Goal: Task Accomplishment & Management: Manage account settings

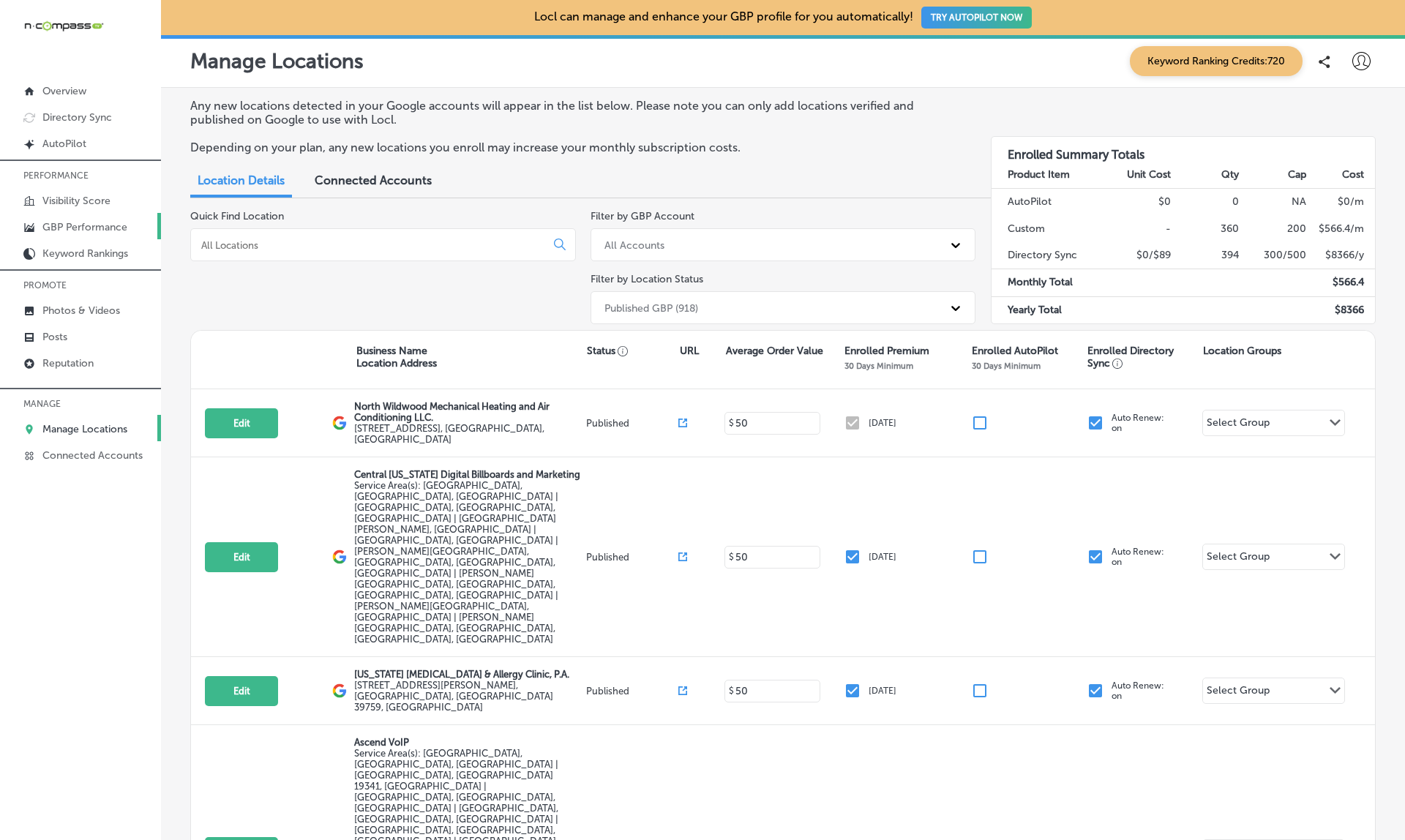
click at [71, 226] on p "GBP Performance" at bounding box center [84, 227] width 85 height 12
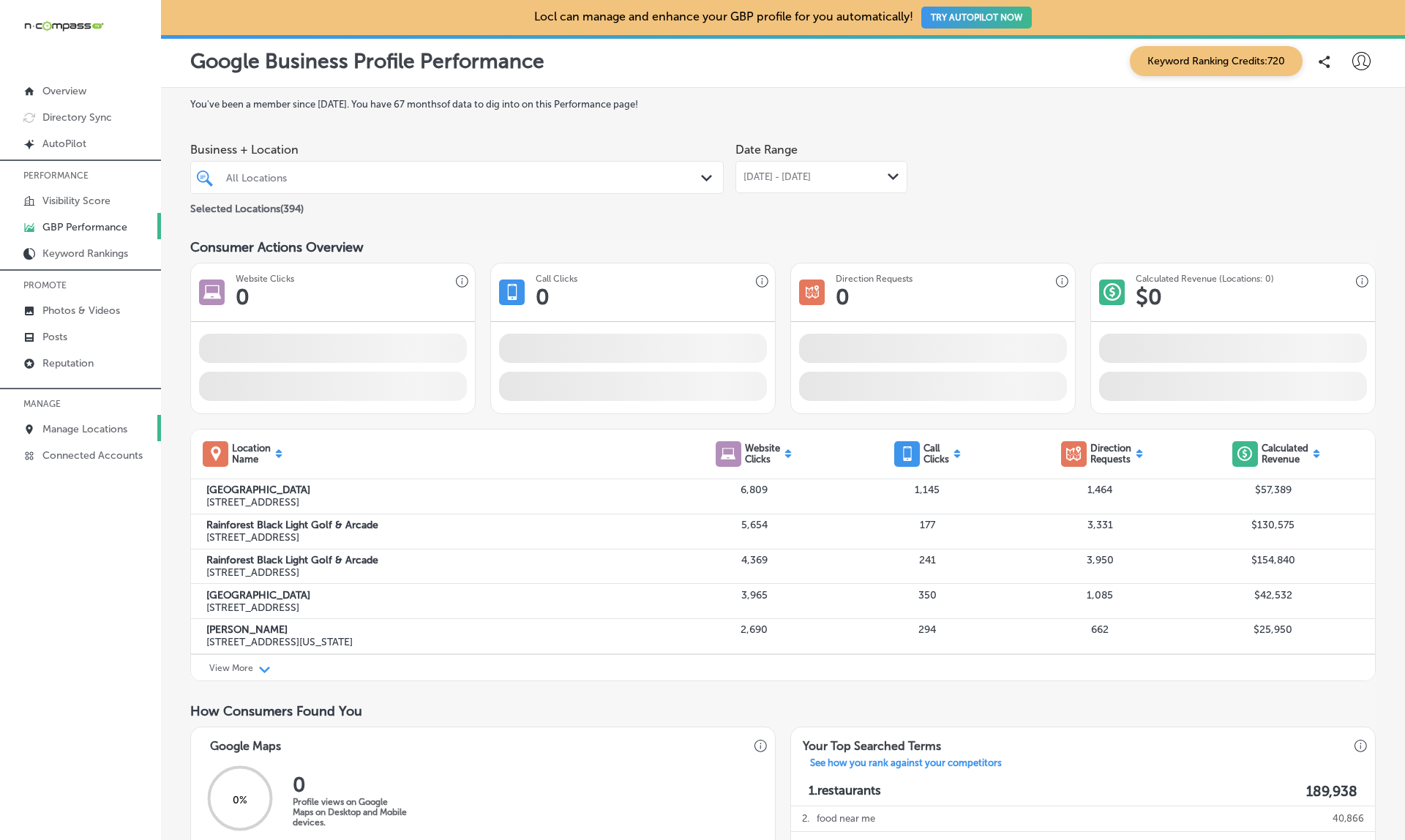
click at [75, 425] on p "Manage Locations" at bounding box center [84, 429] width 85 height 12
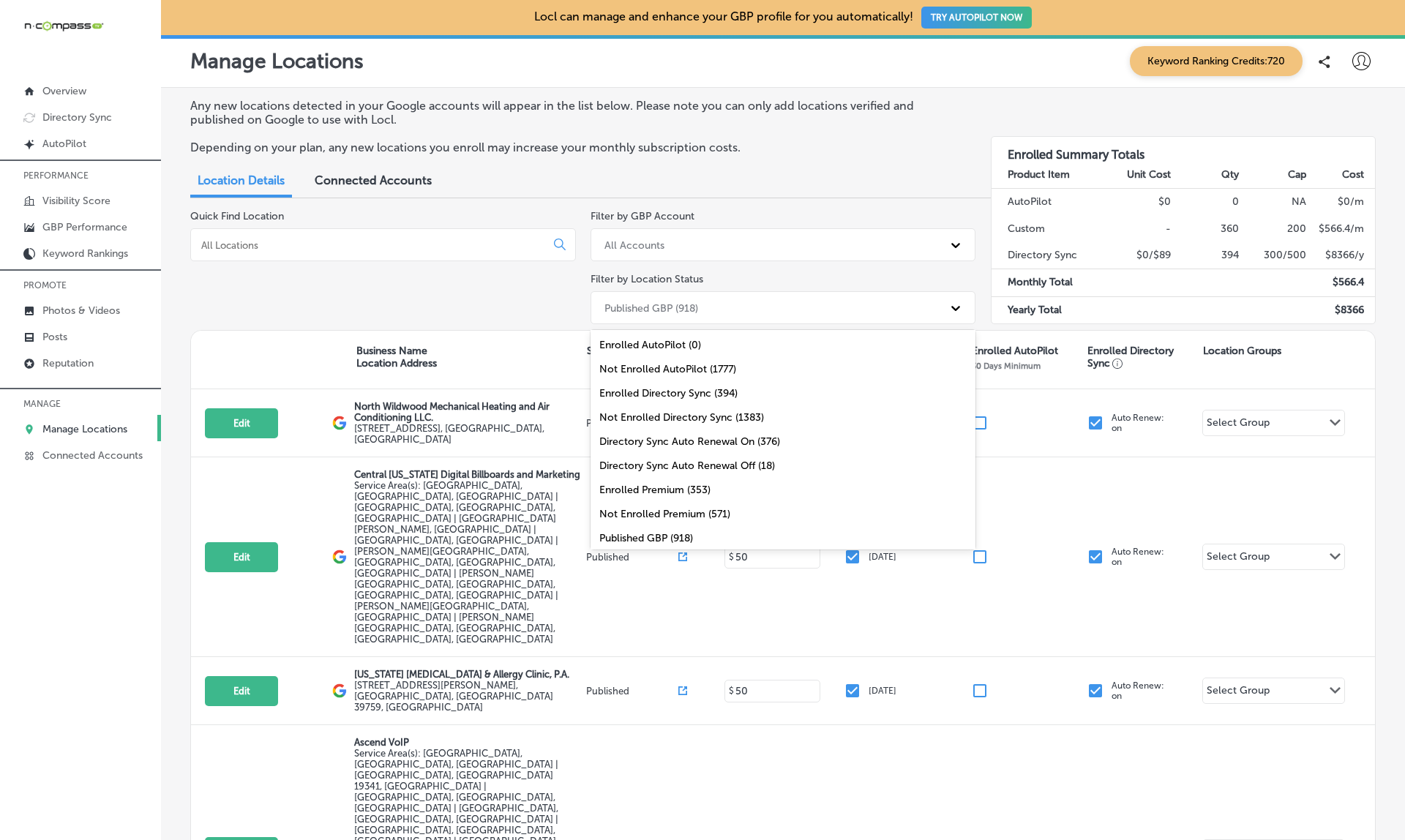
click at [689, 301] on div "Published GBP (918)" at bounding box center [651, 308] width 94 height 12
click at [273, 243] on input at bounding box center [371, 244] width 342 height 13
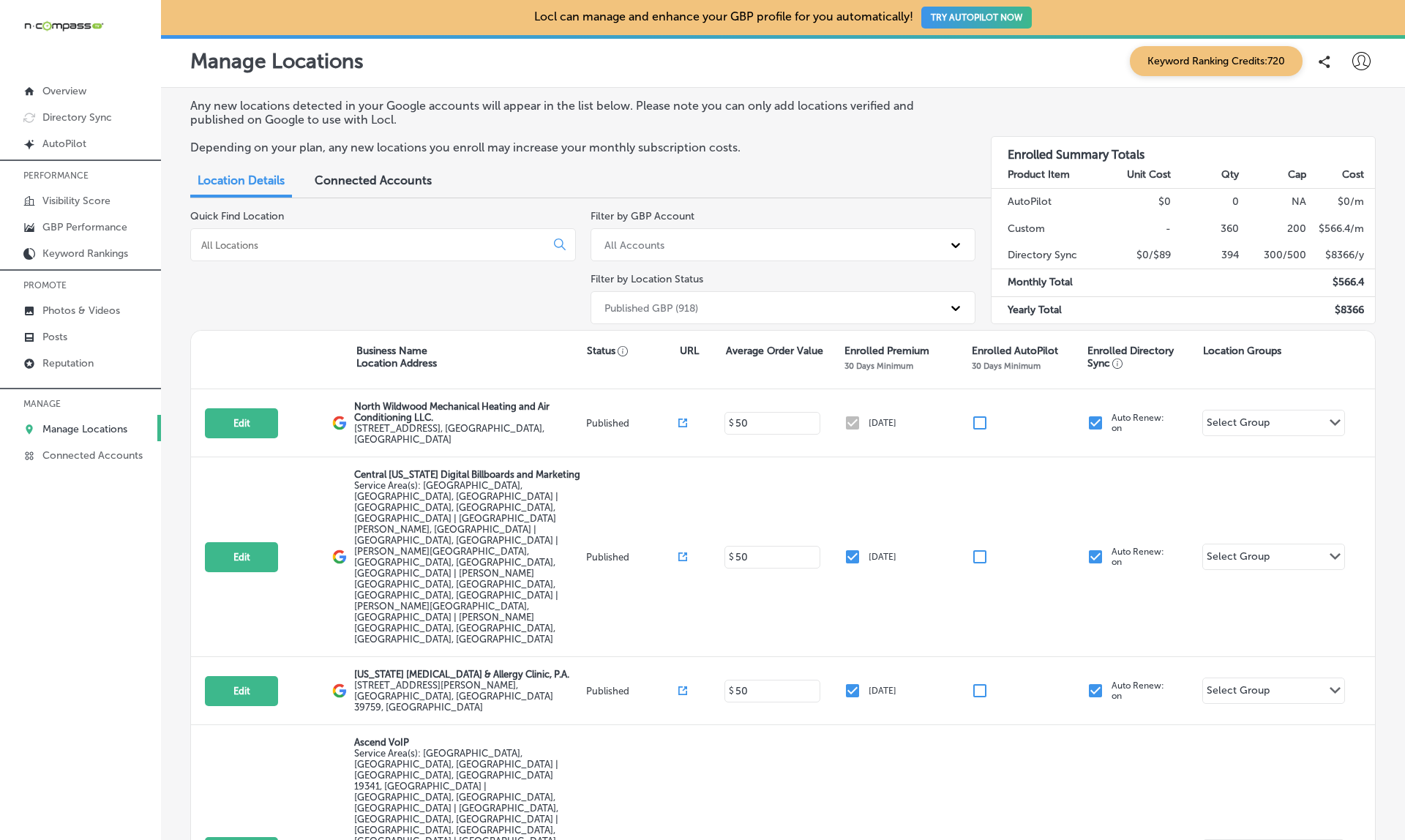
click at [1357, 59] on icon at bounding box center [1360, 61] width 18 height 18
click at [1335, 116] on p "My Account" at bounding box center [1341, 114] width 66 height 17
select select "US"
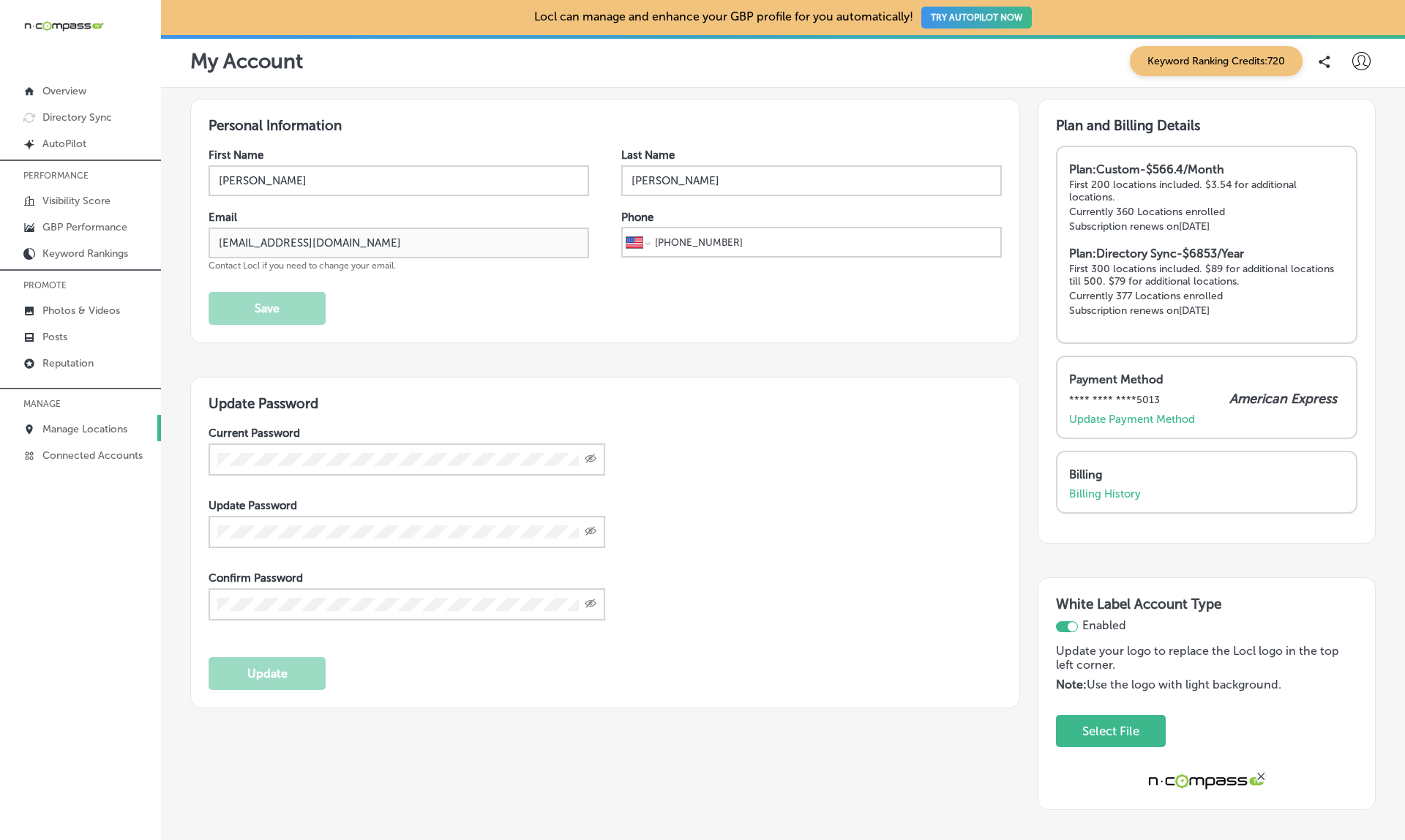
click at [57, 429] on p "Manage Locations" at bounding box center [84, 429] width 85 height 12
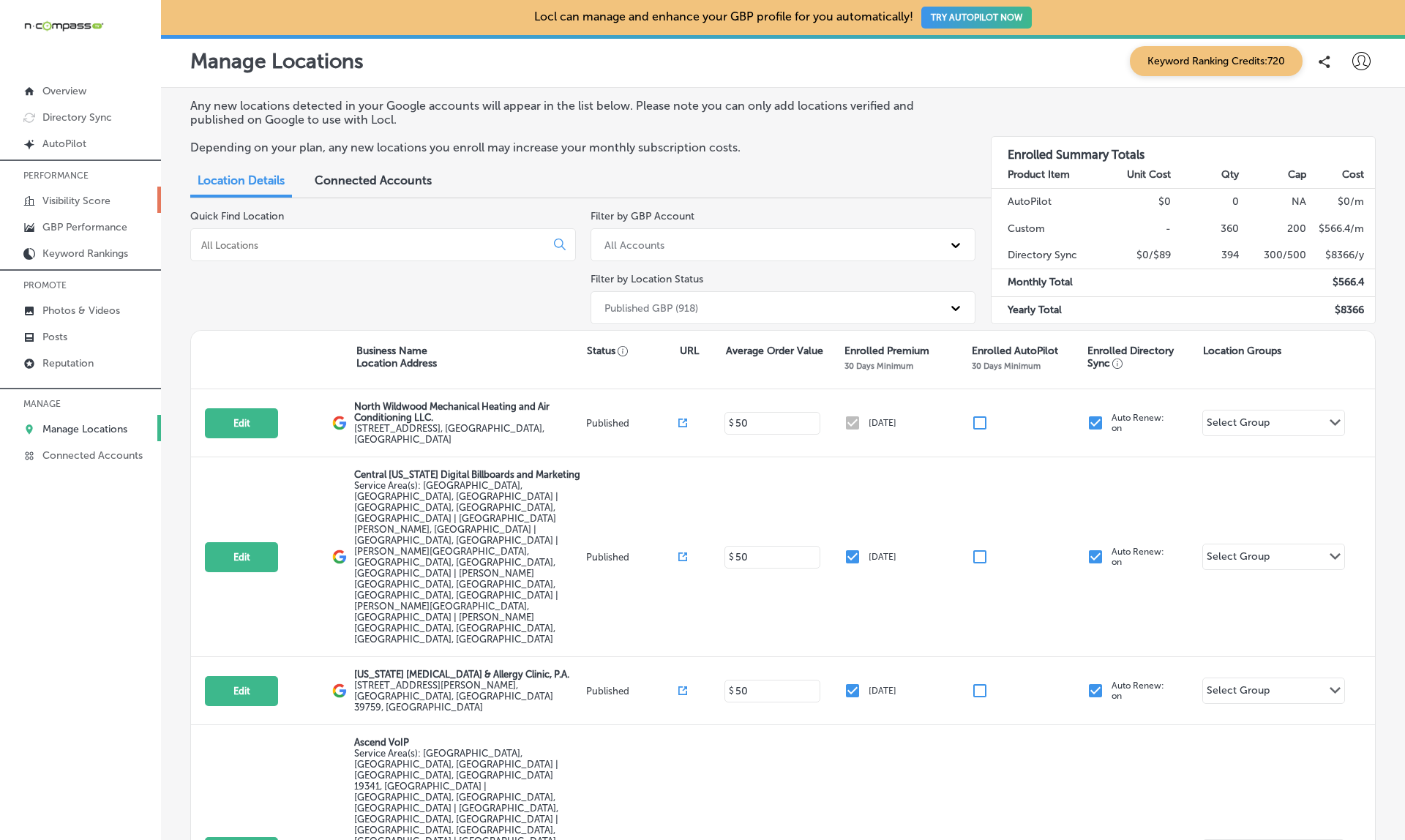
click at [77, 196] on p "Visibility Score" at bounding box center [76, 201] width 68 height 12
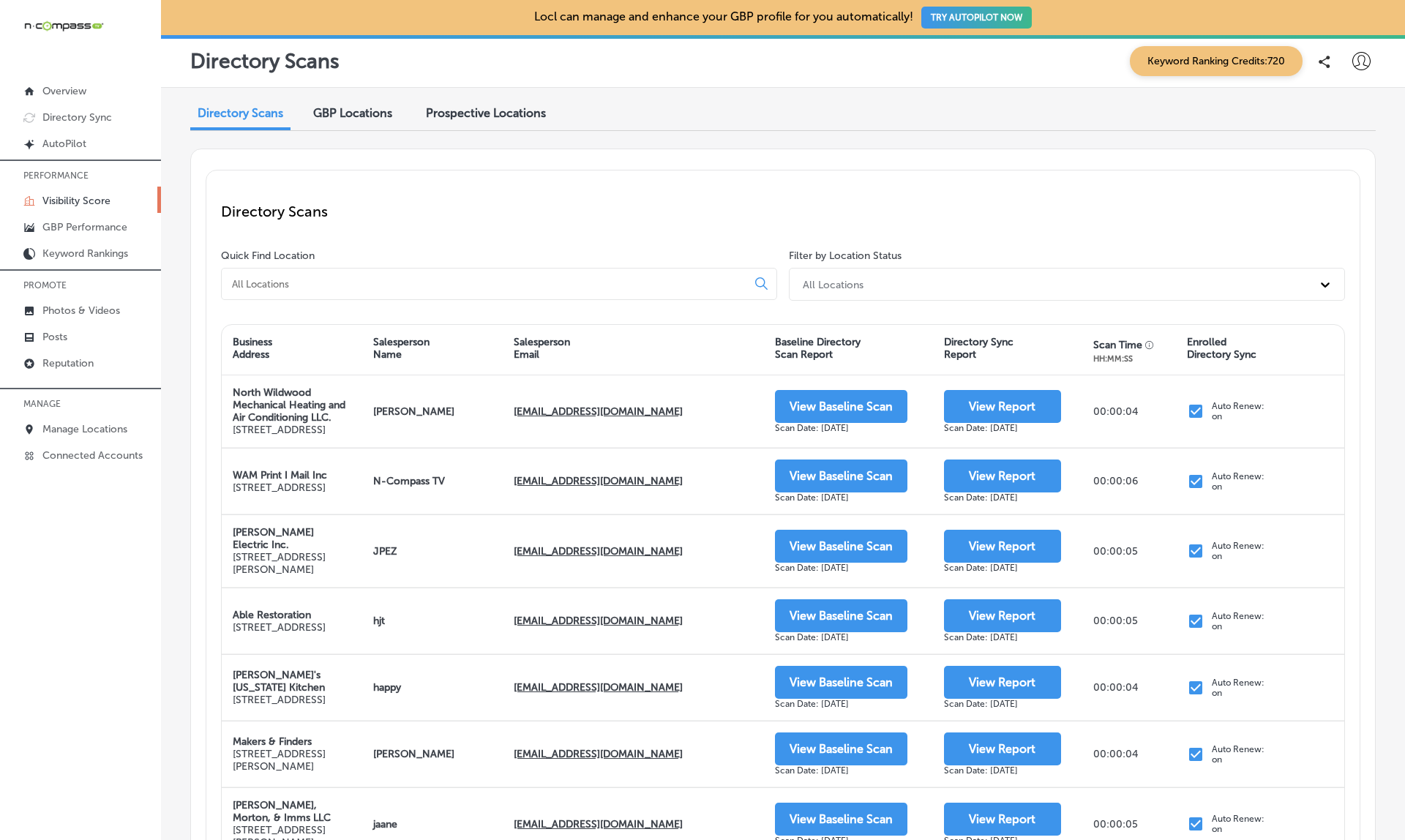
click at [337, 116] on span "GBP Locations" at bounding box center [352, 113] width 79 height 14
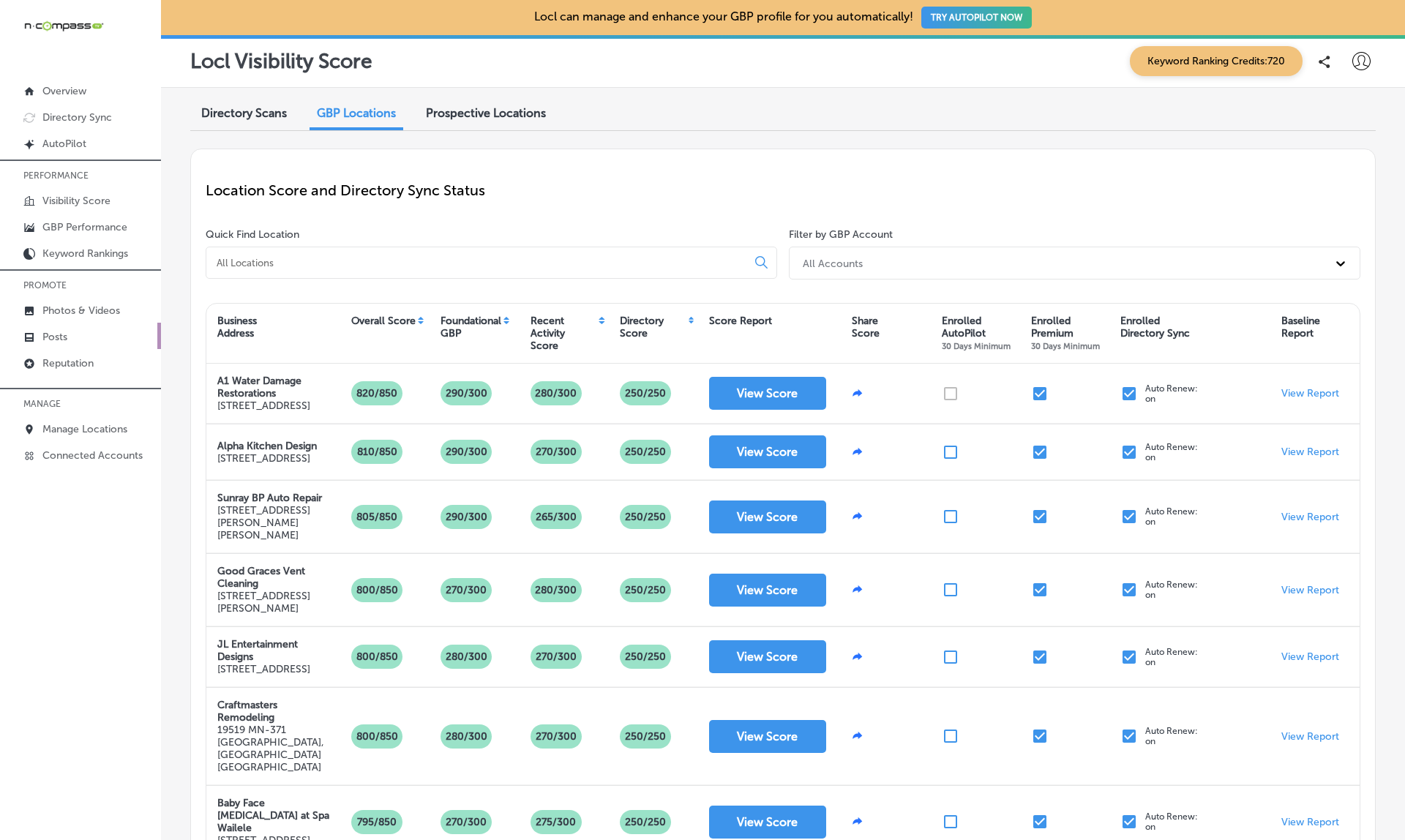
click at [54, 343] on p "Posts" at bounding box center [55, 336] width 25 height 12
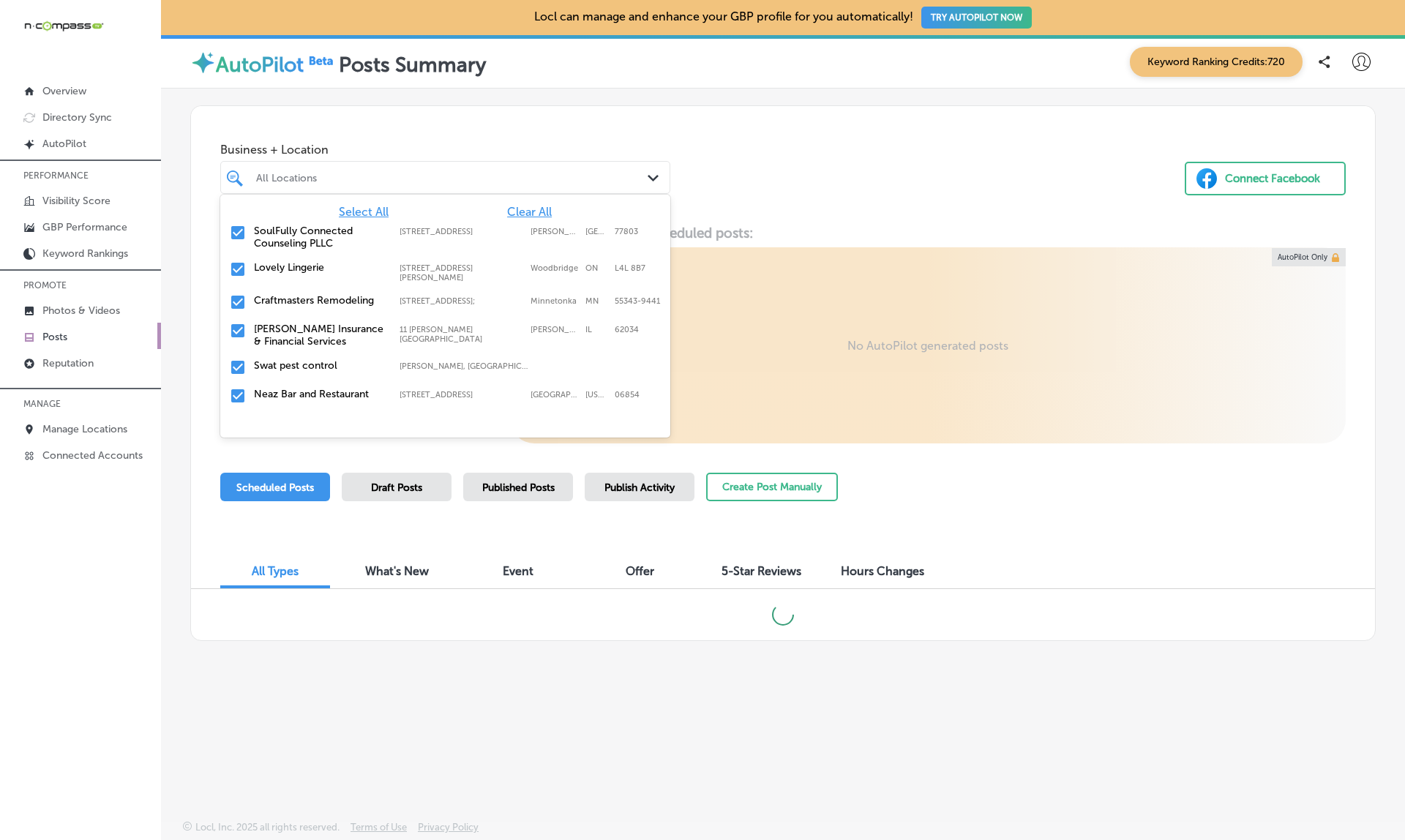
click at [345, 186] on div at bounding box center [426, 177] width 343 height 20
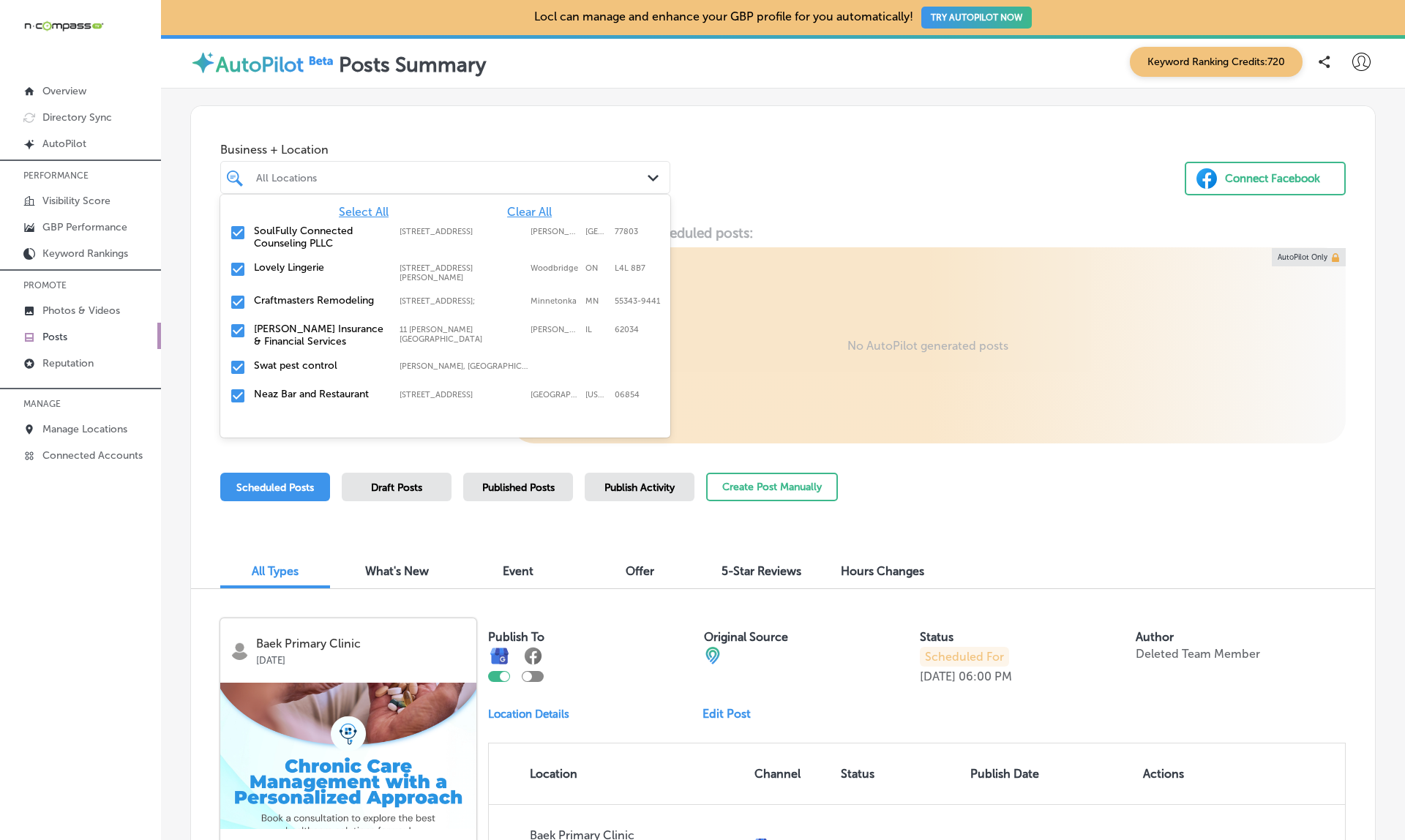
click at [239, 229] on input "checkbox" at bounding box center [237, 233] width 17 height 17
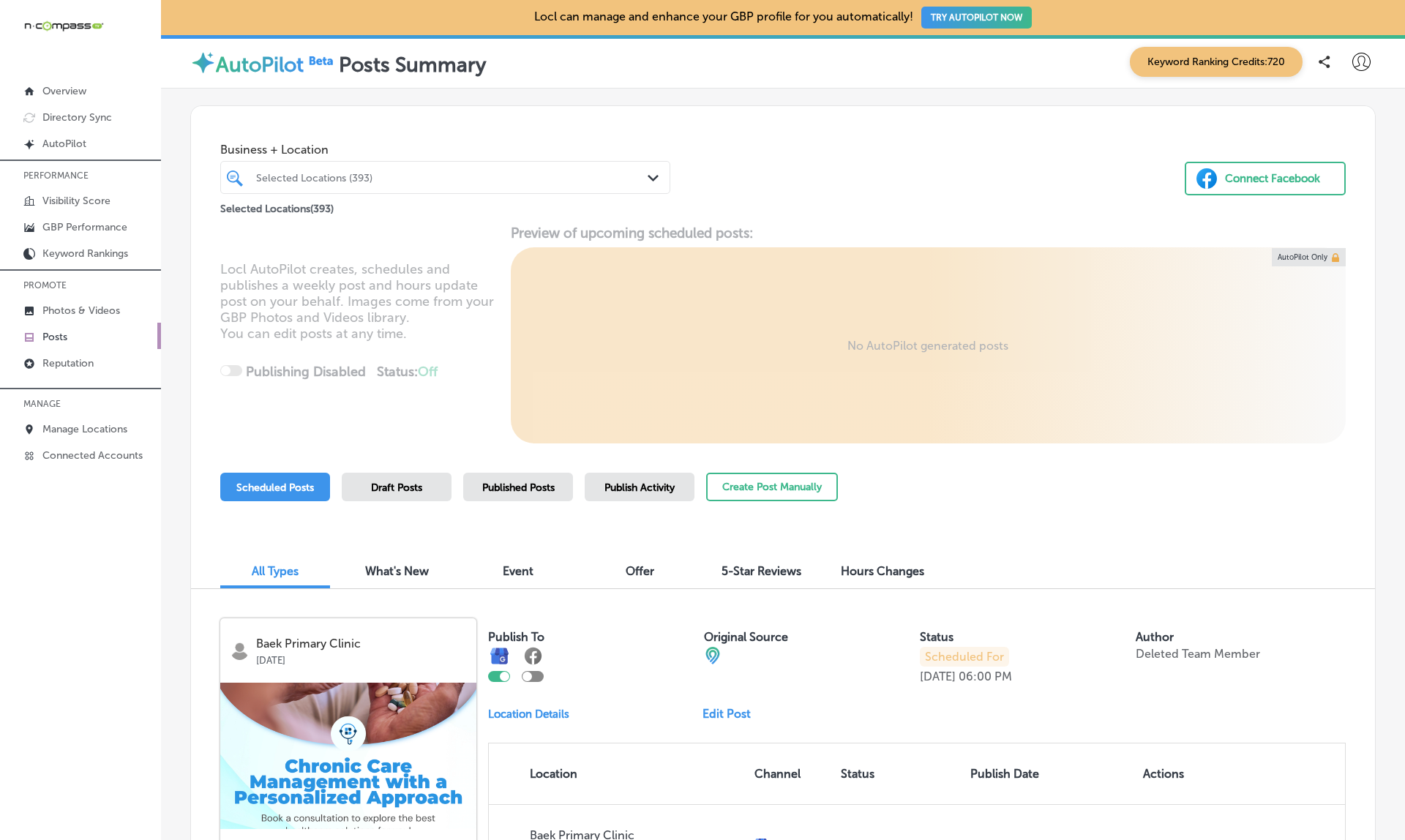
click at [544, 83] on div "AutoPilot Posts Summary Keyword Ranking Credits: 720" at bounding box center [783, 62] width 1244 height 53
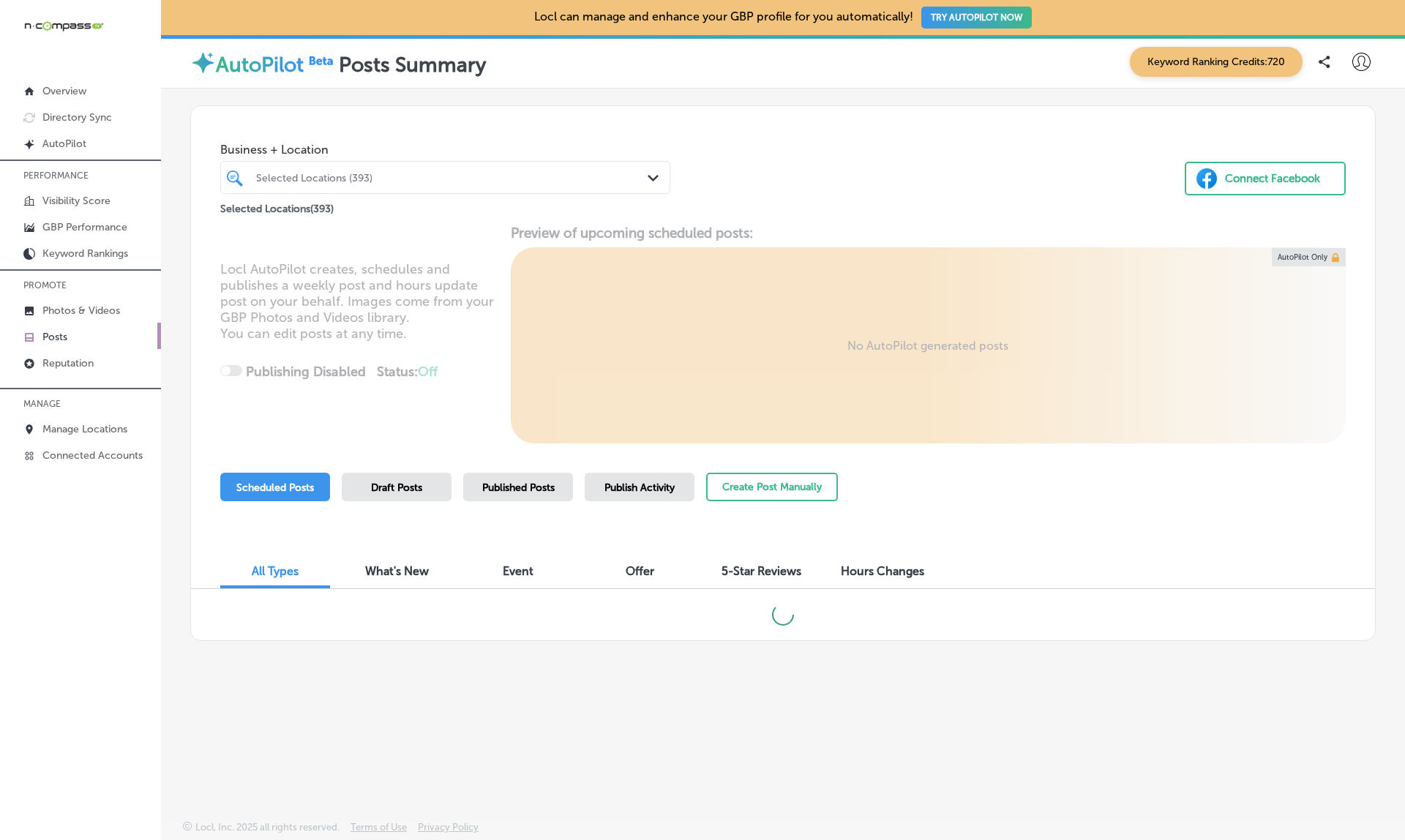
click at [402, 185] on div at bounding box center [426, 177] width 343 height 20
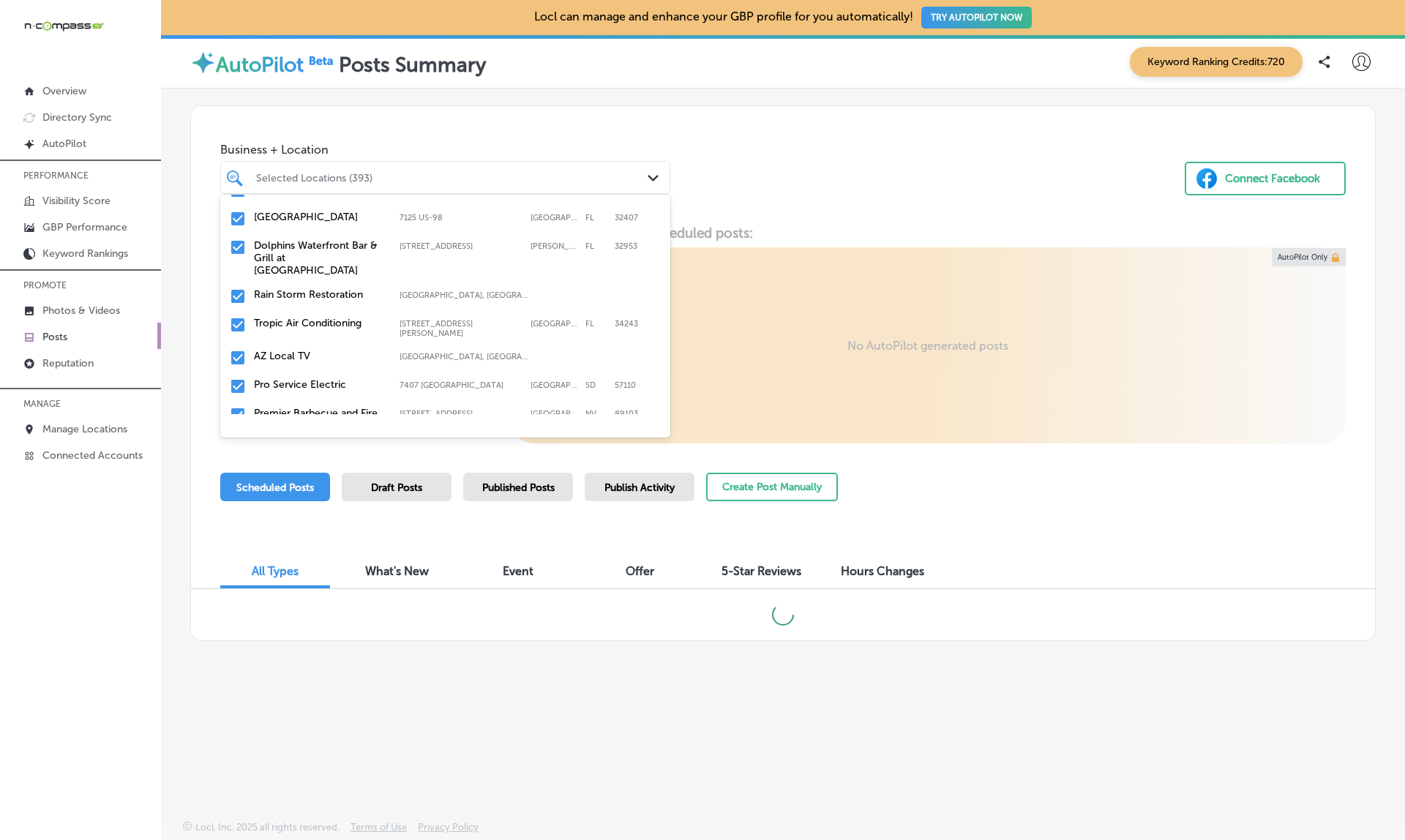
scroll to position [12368, 0]
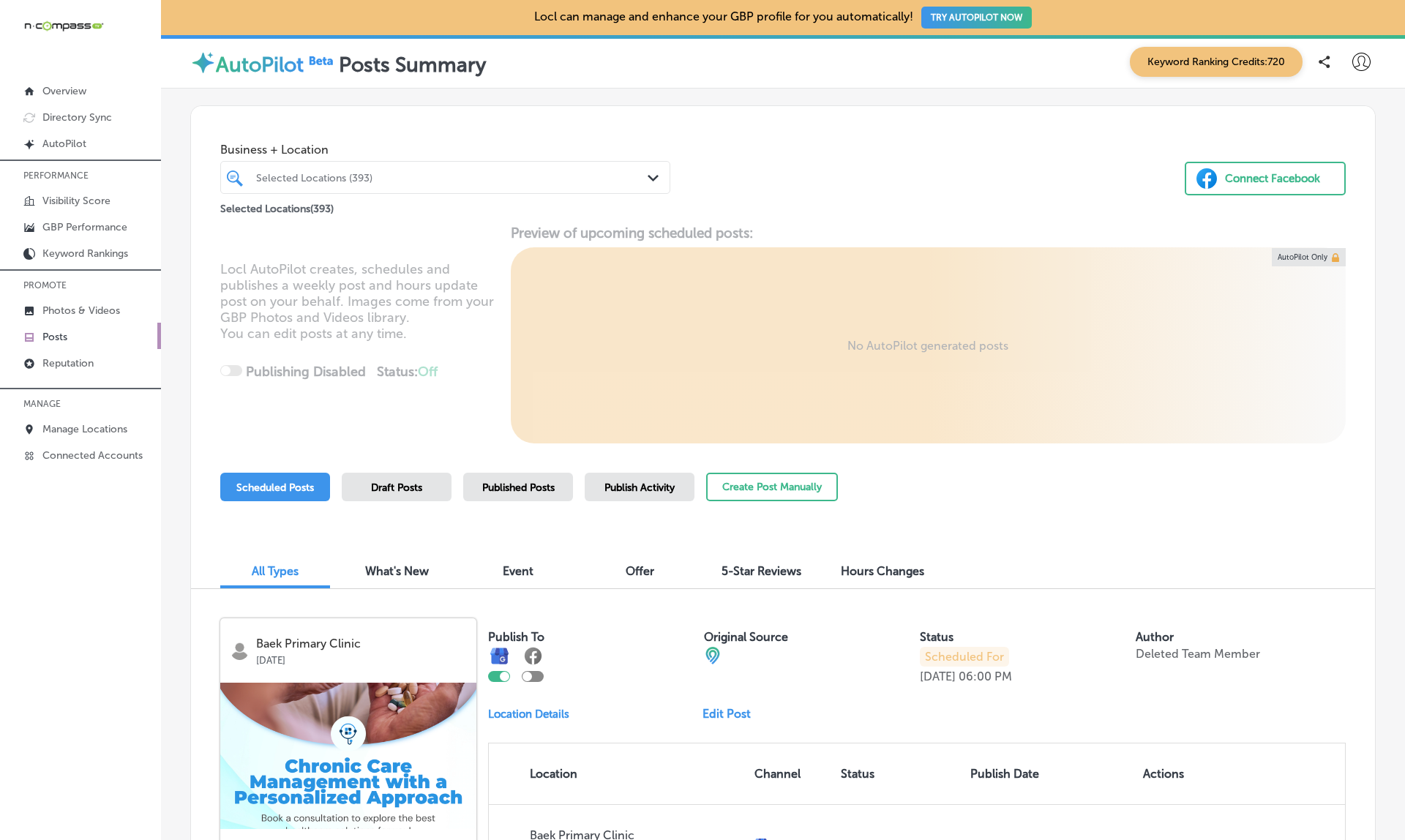
click at [776, 144] on div "Business + Location Selected Locations (393) Path Created with Sketch. Selected…" at bounding box center [783, 162] width 1184 height 111
click at [64, 359] on p "Reputation" at bounding box center [68, 363] width 52 height 12
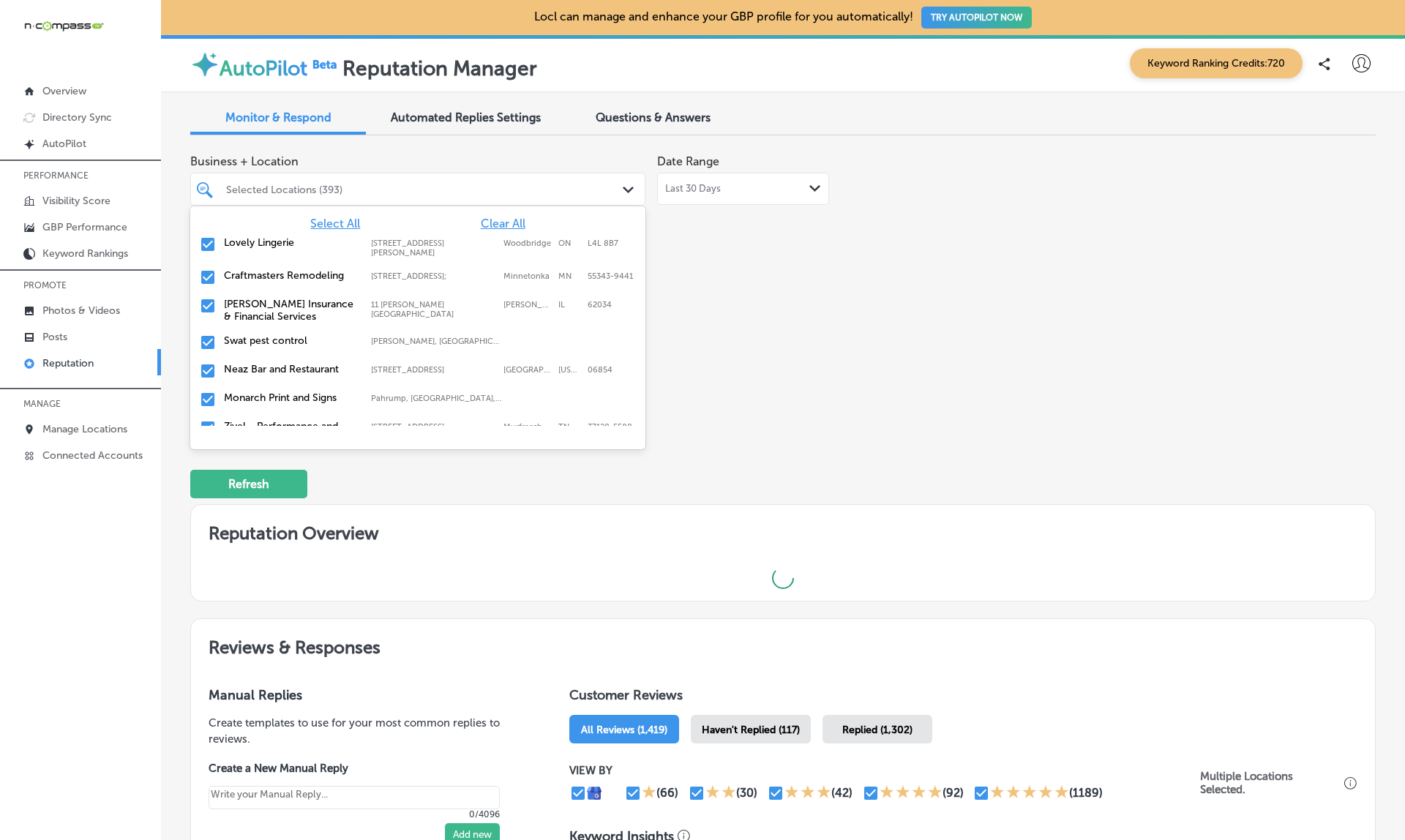
click at [325, 187] on div "Selected Locations (393)" at bounding box center [425, 189] width 398 height 12
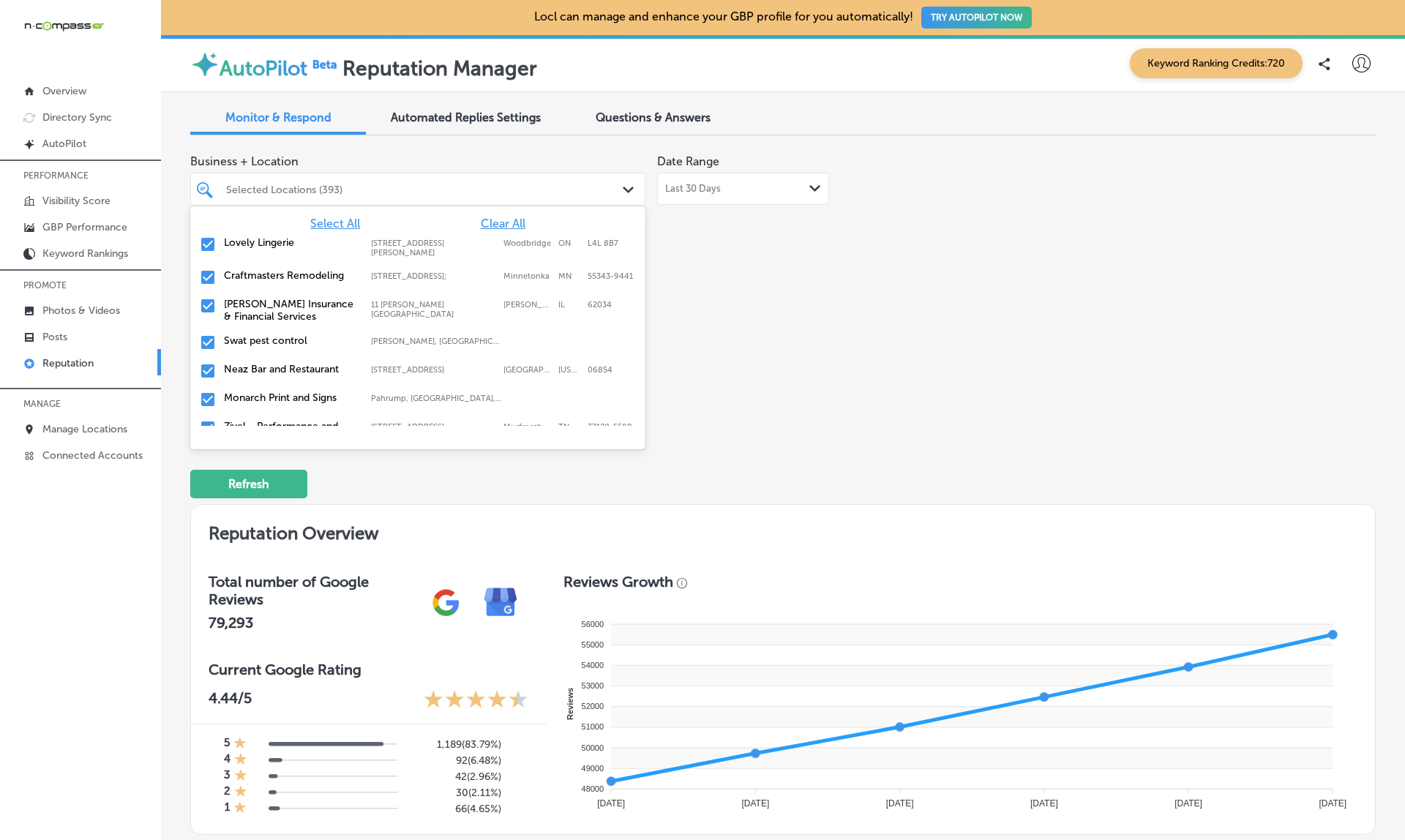
click at [332, 222] on span "Select All" at bounding box center [335, 223] width 50 height 14
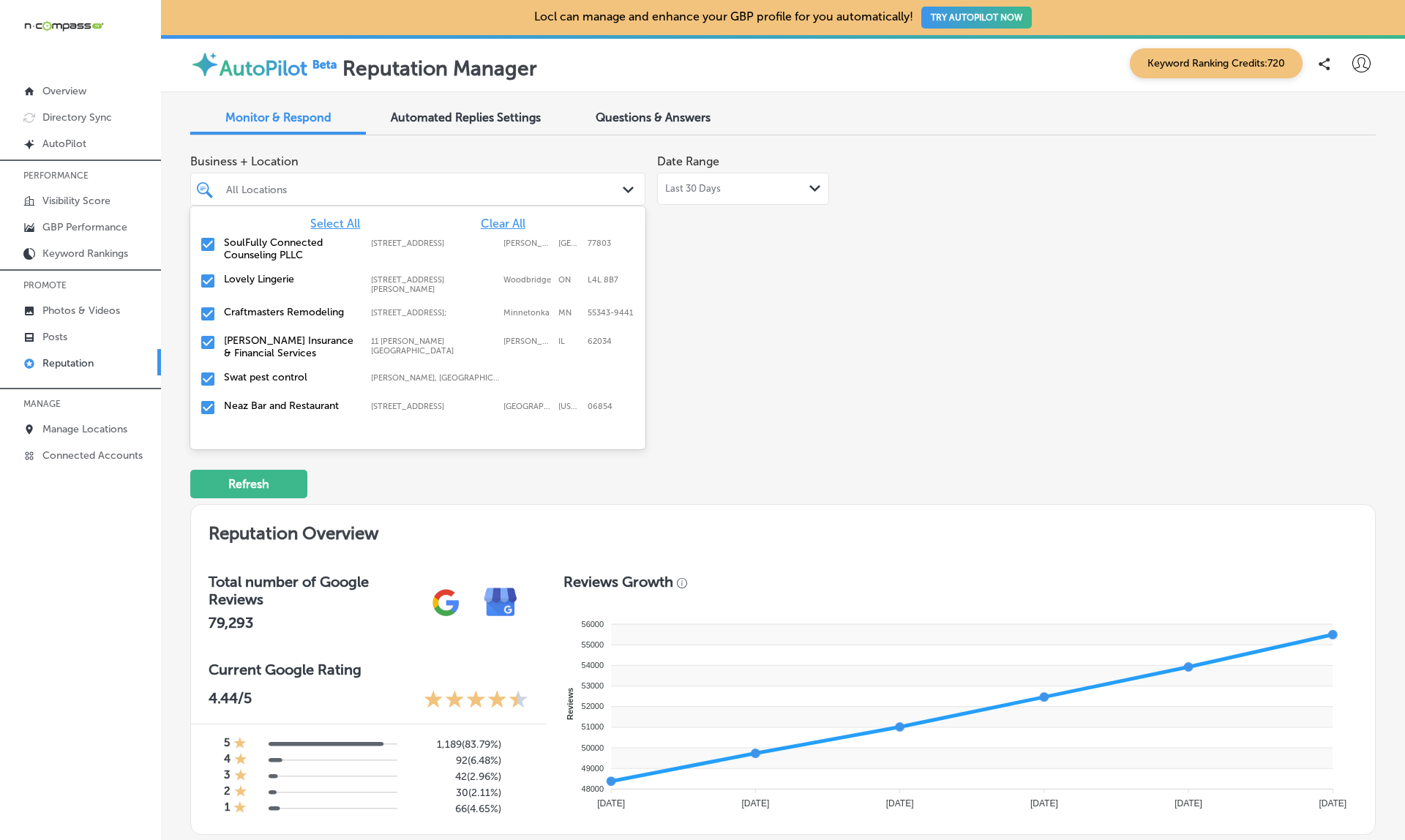
click at [416, 150] on div "Business + Location option focused, 1 of 396. 395 results available. Use Up and…" at bounding box center [418, 176] width 455 height 59
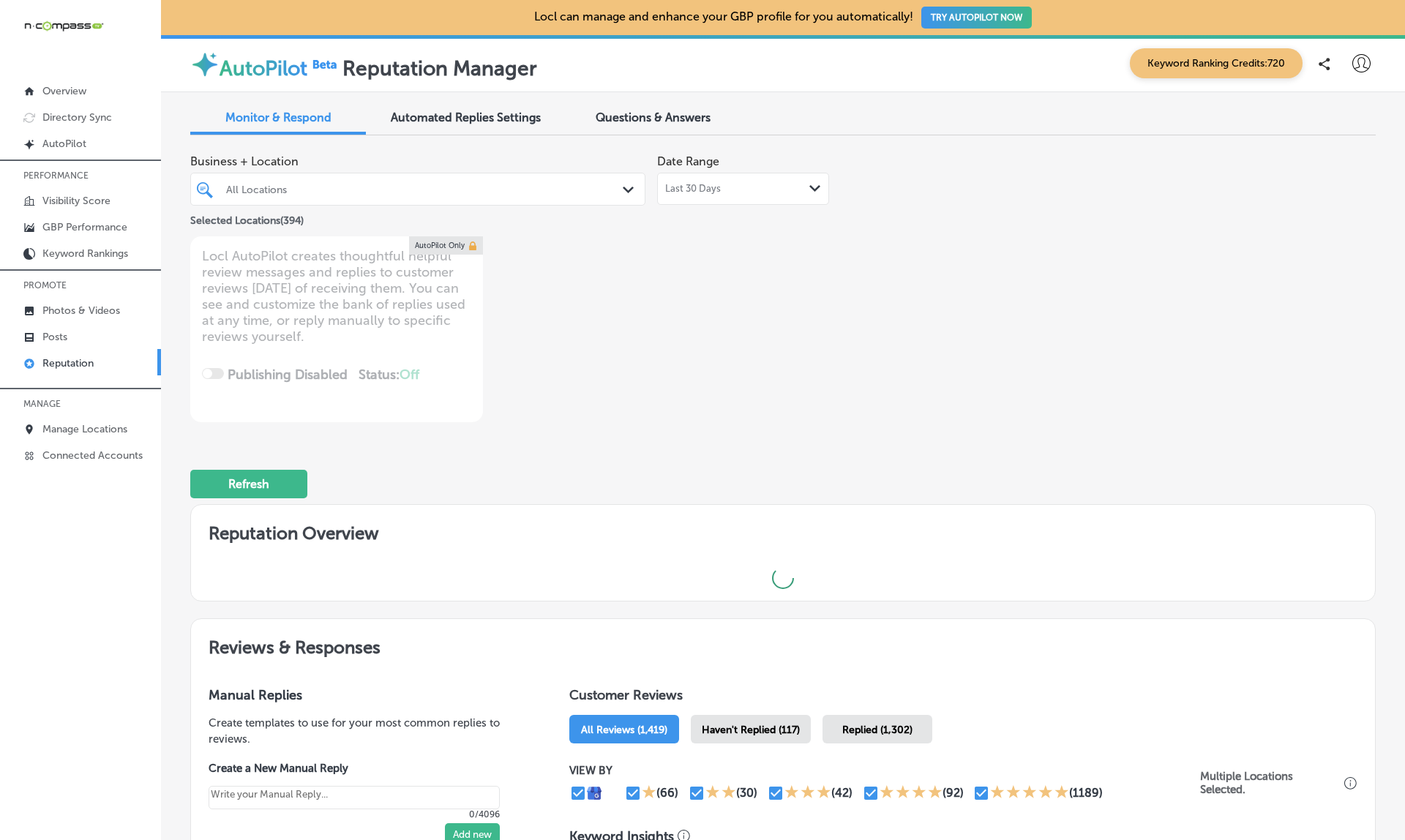
click at [331, 191] on div "All Locations" at bounding box center [425, 189] width 398 height 12
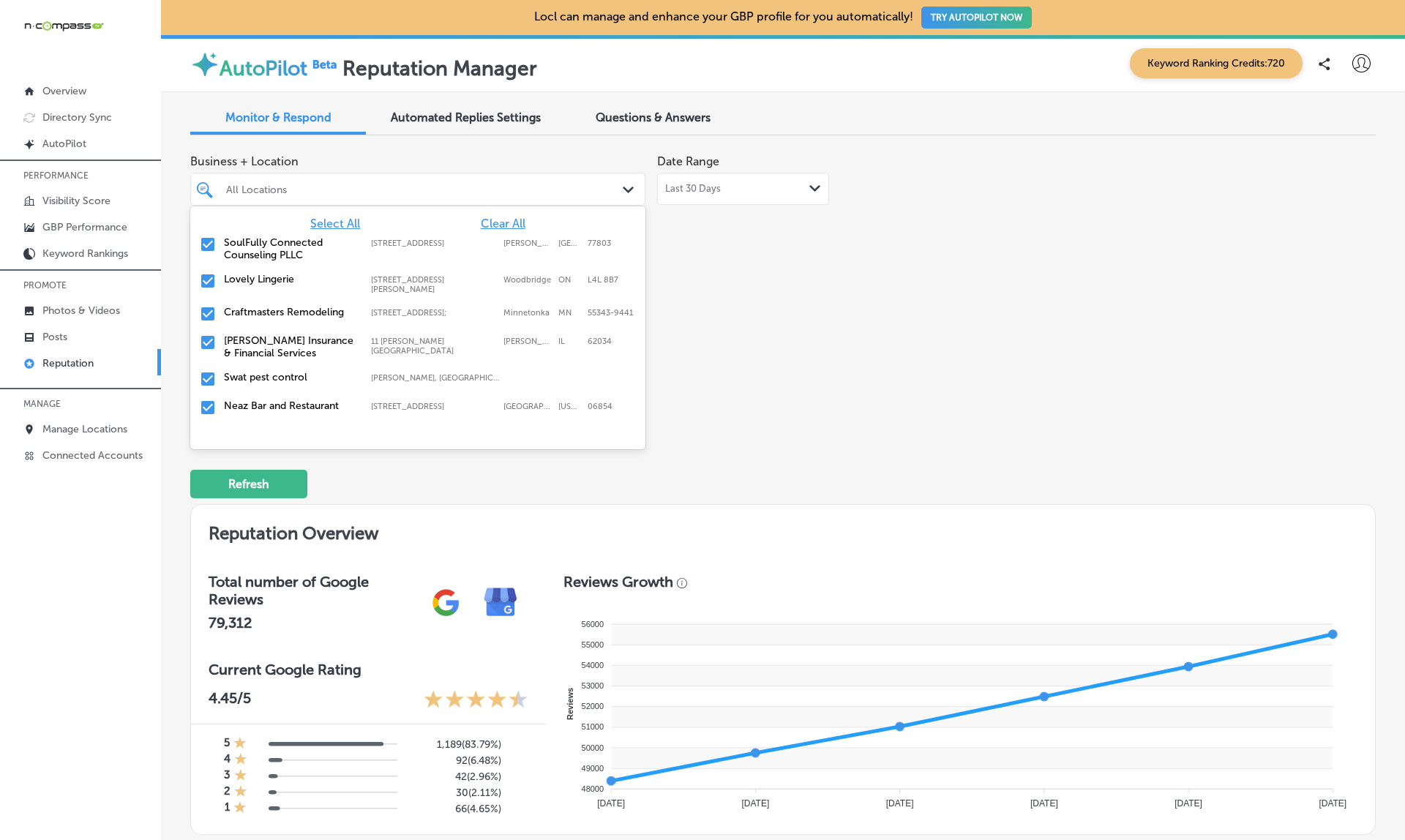
click at [211, 244] on input "checkbox" at bounding box center [208, 244] width 17 height 17
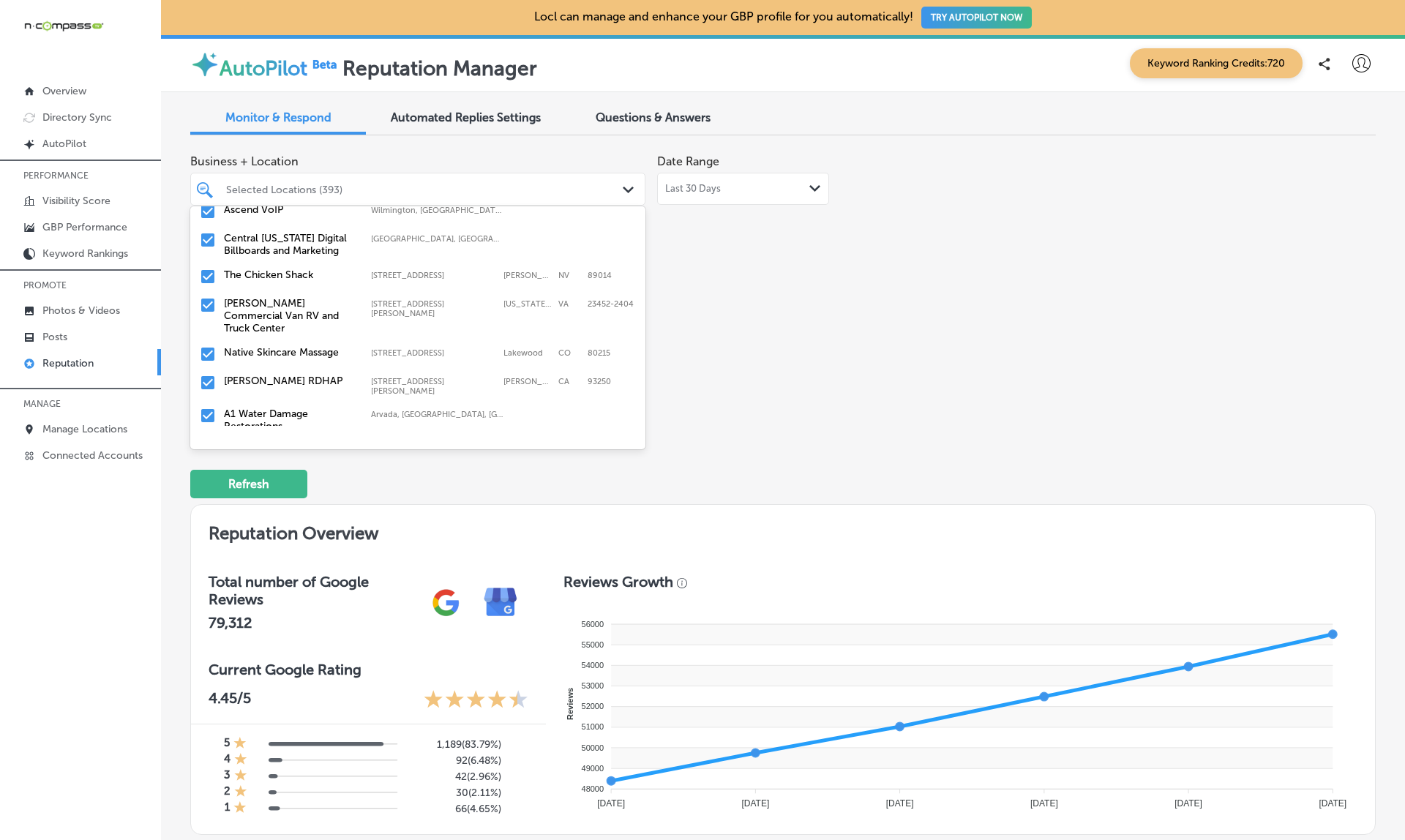
scroll to position [12328, 0]
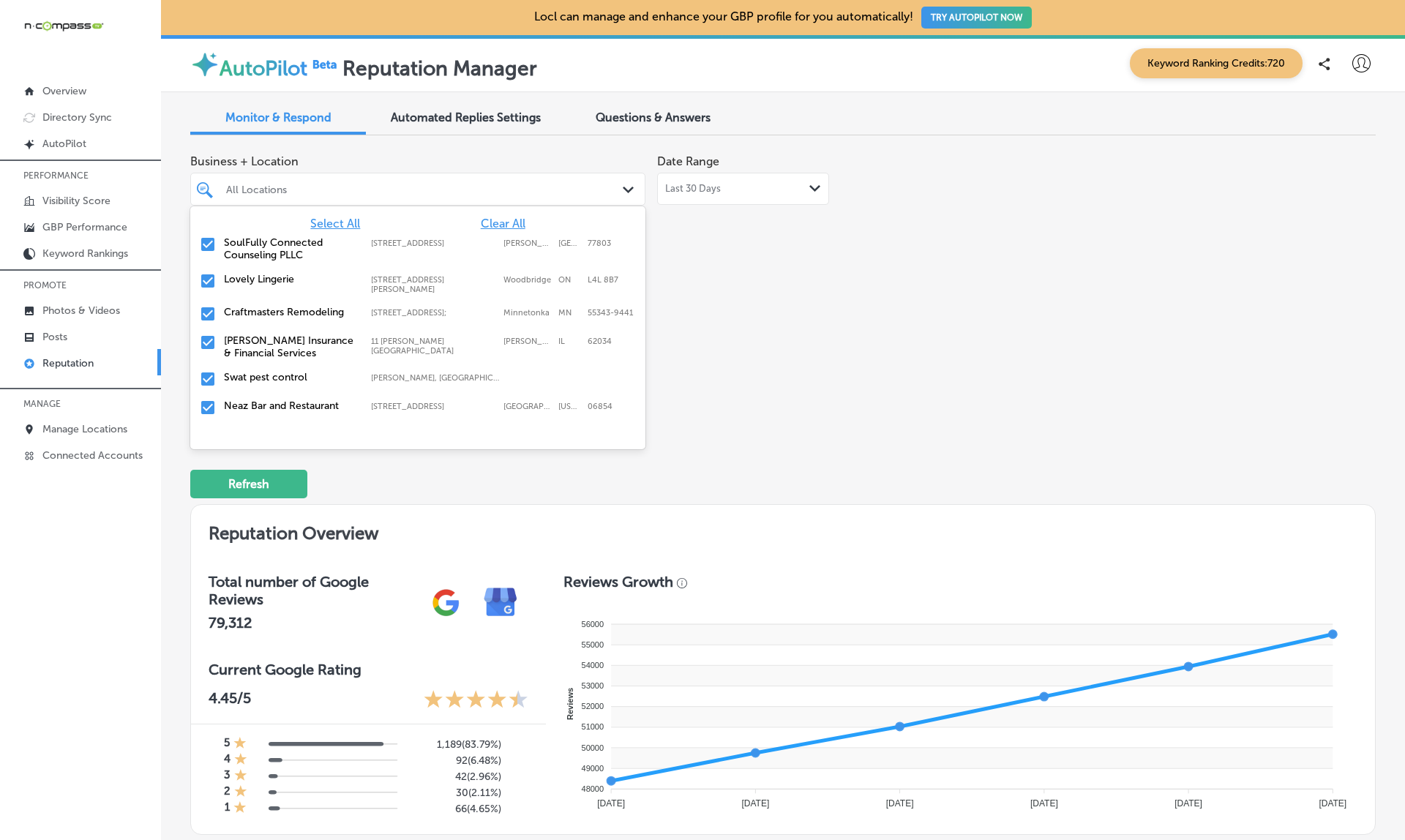
scroll to position [0, 0]
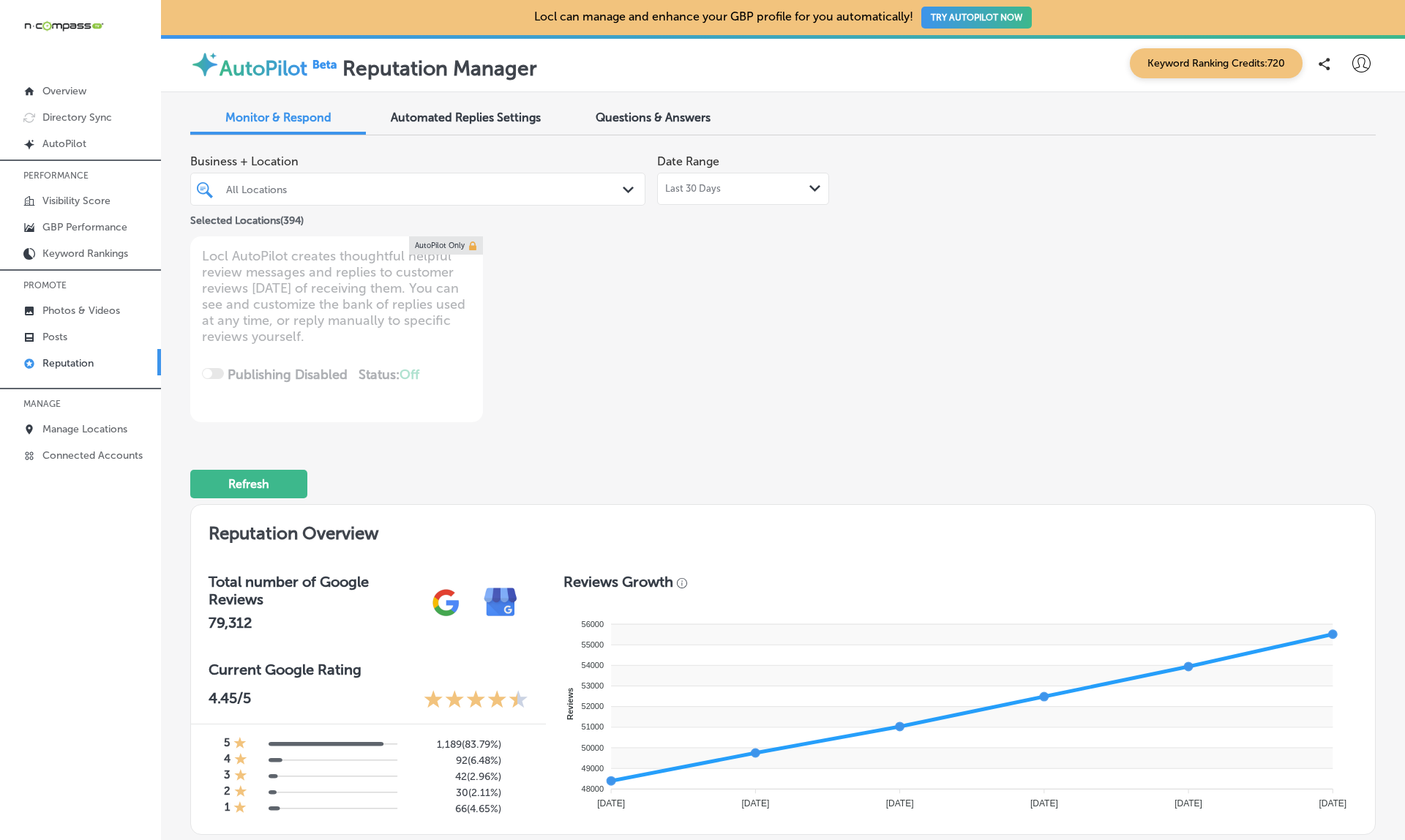
click at [894, 412] on div "Business + Location All Locations Path Created with Sketch. Selected Locations …" at bounding box center [546, 284] width 711 height 275
type textarea "x"
click at [72, 438] on link "Manage Locations" at bounding box center [80, 428] width 161 height 27
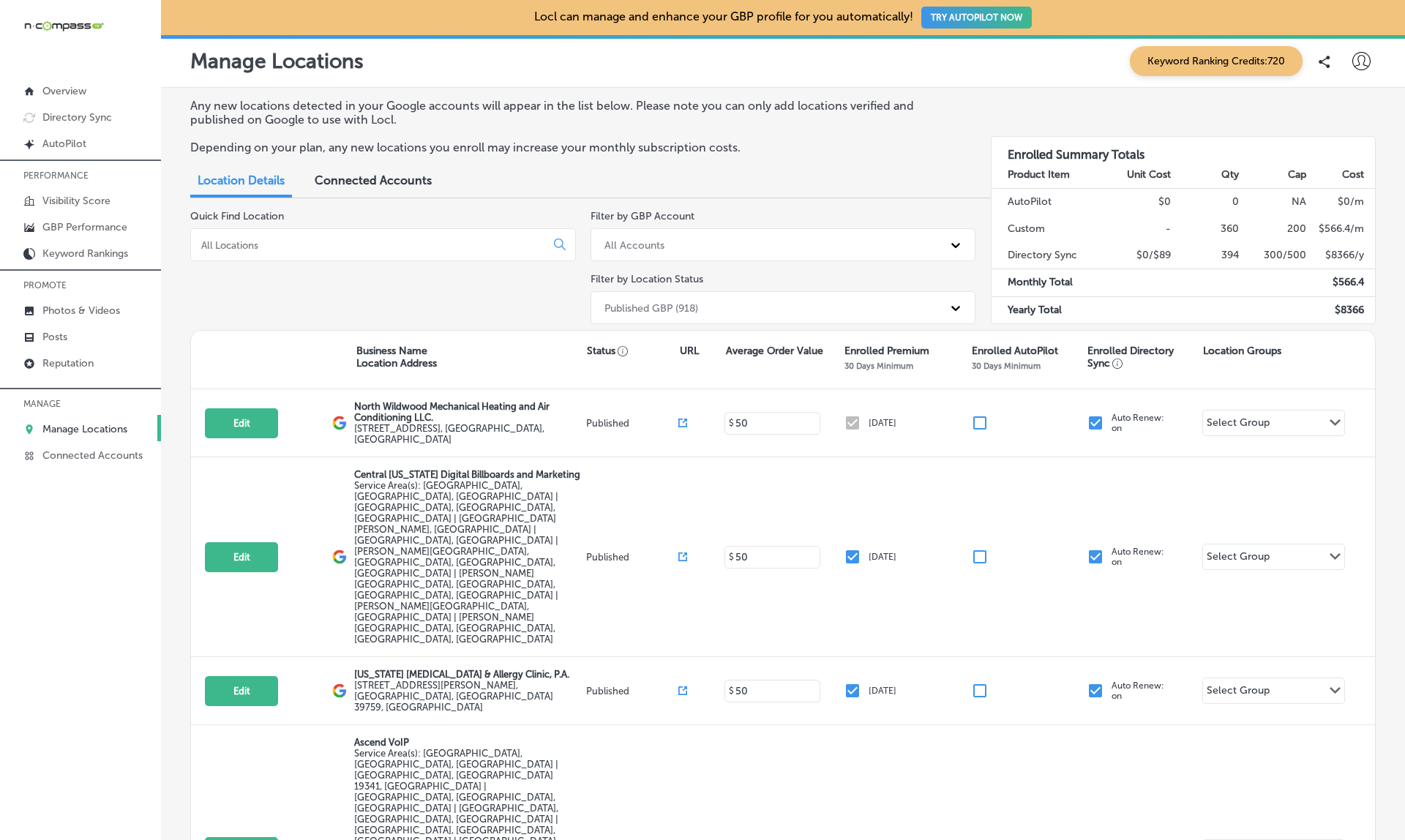
click at [337, 245] on input at bounding box center [371, 244] width 342 height 13
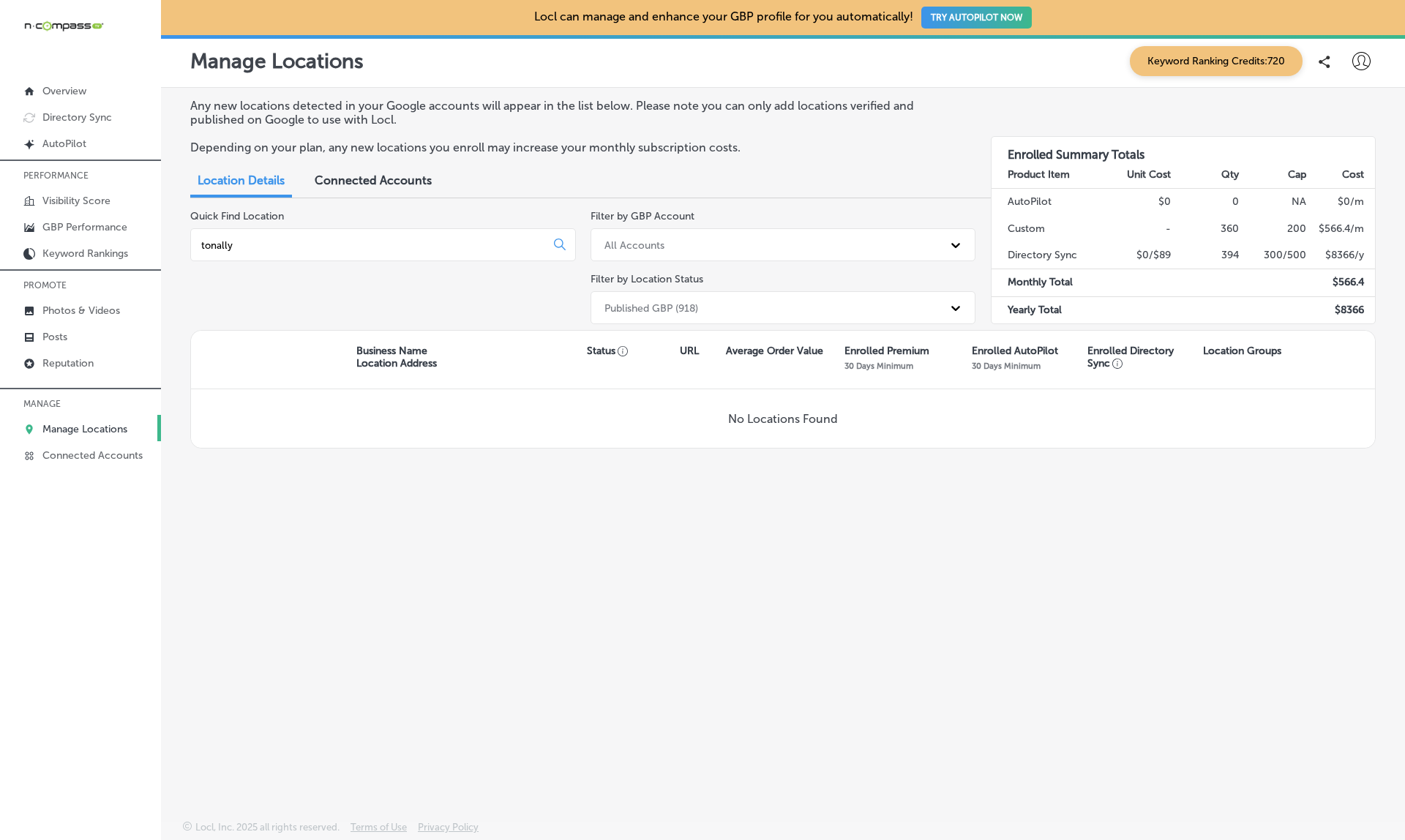
drag, startPoint x: 337, startPoint y: 245, endPoint x: 726, endPoint y: 318, distance: 395.8
click at [726, 318] on div "Published GBP (918)" at bounding box center [783, 308] width 386 height 33
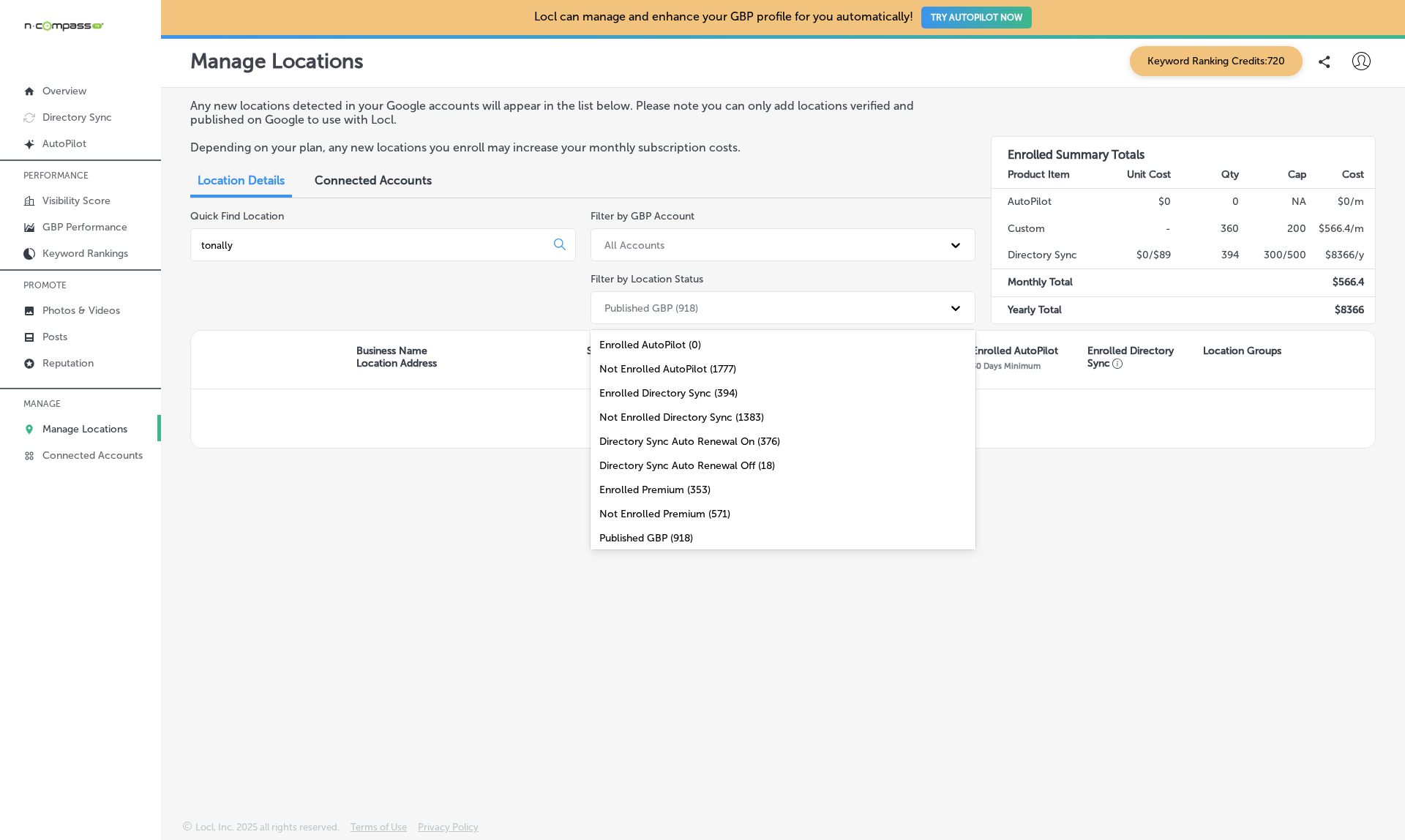
scroll to position [52, 0]
click at [647, 533] on div "All Locations (1777)" at bounding box center [783, 534] width 386 height 24
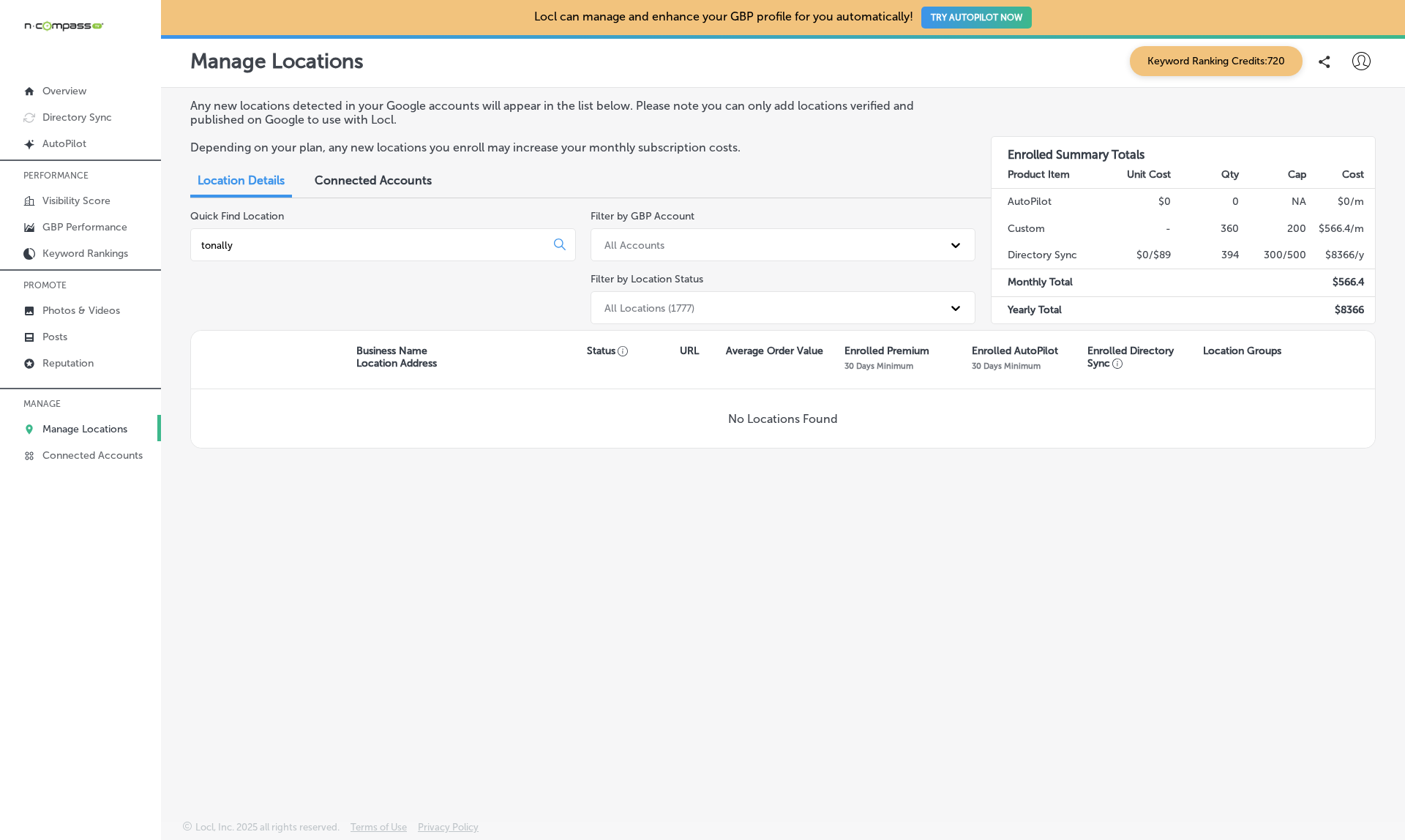
click at [283, 241] on input "tonally" at bounding box center [371, 244] width 342 height 13
type input "R"
type input "P"
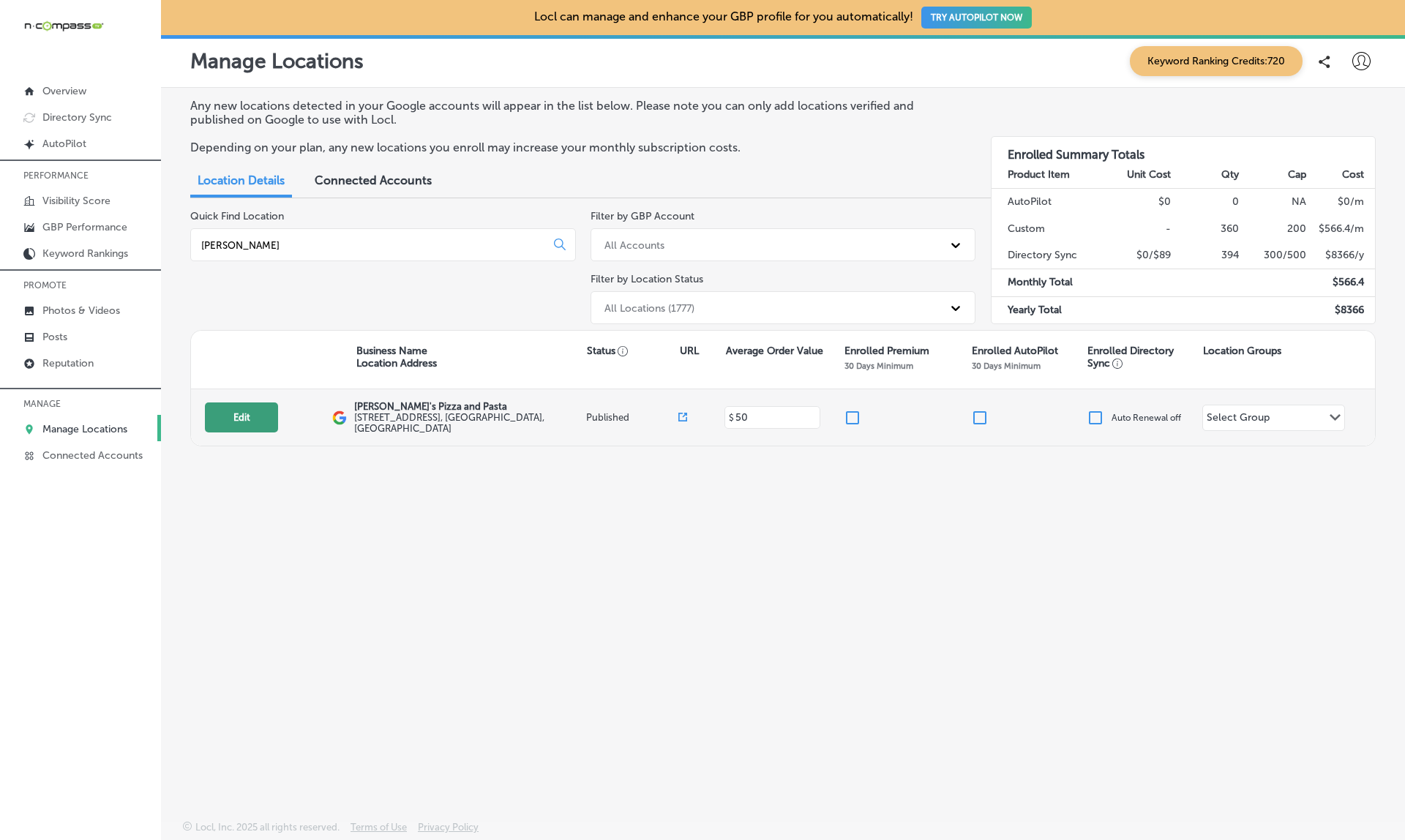
type input "Ronna"
click at [245, 411] on button "Edit" at bounding box center [241, 417] width 73 height 30
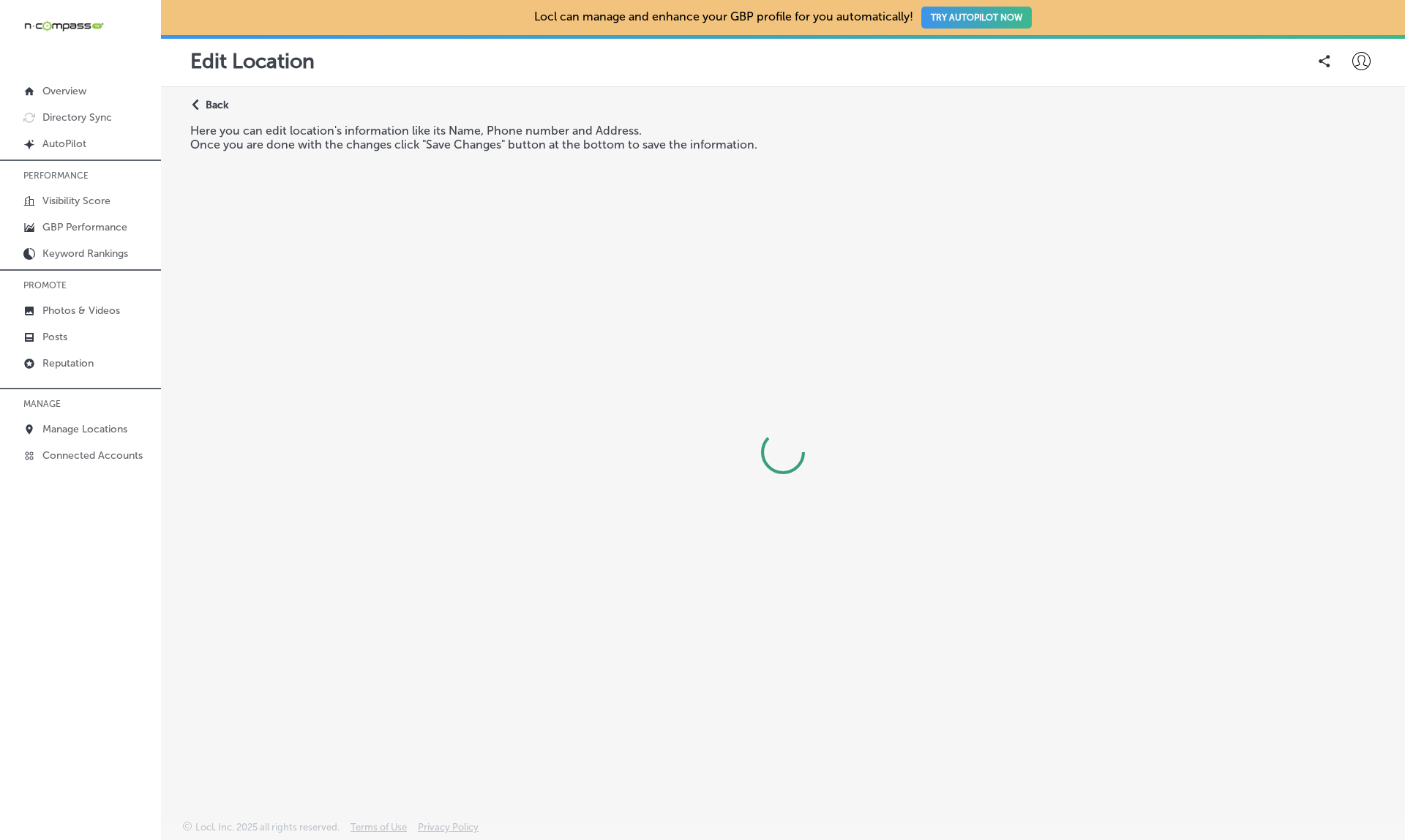
select select "US"
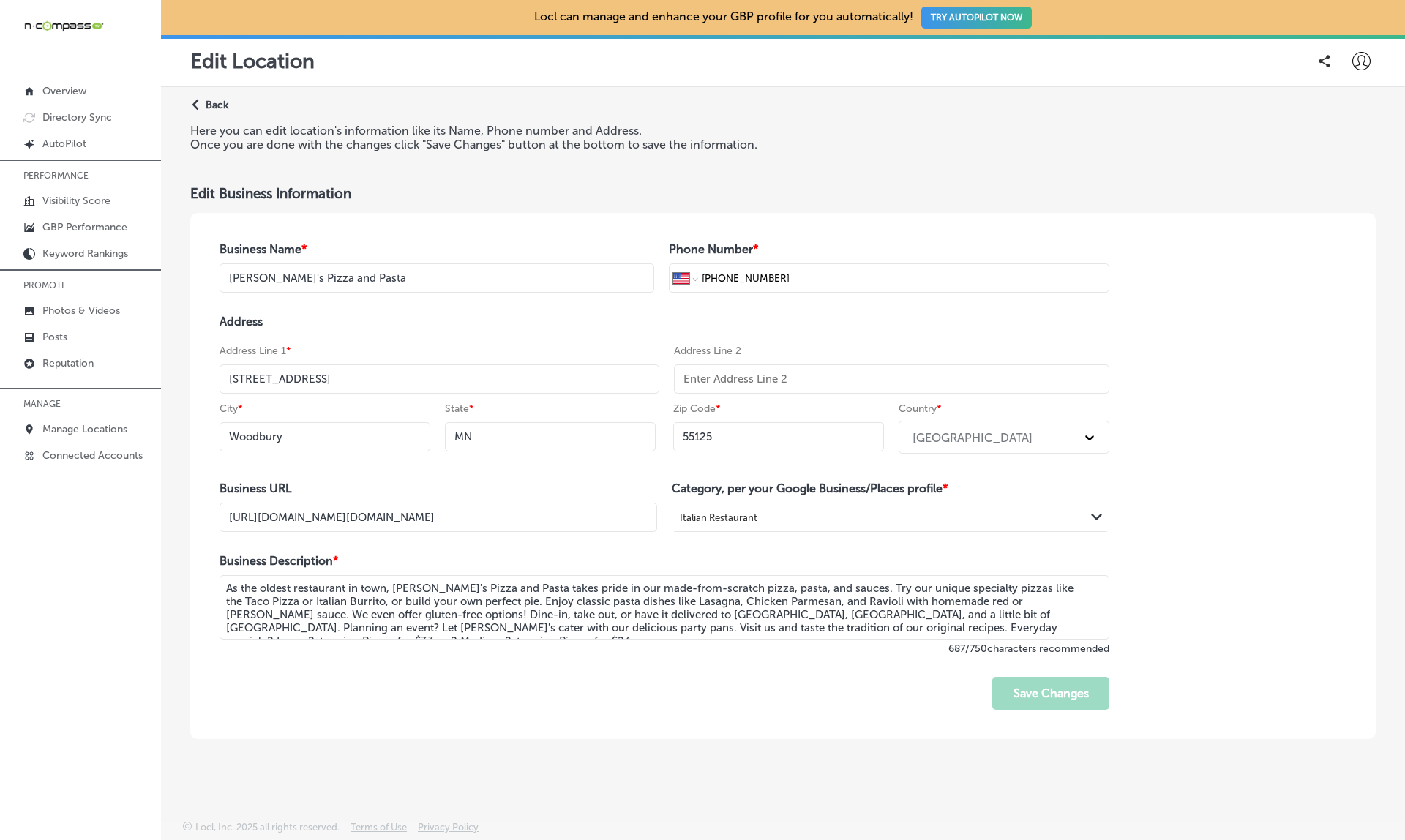
click at [198, 101] on icon "Path Created with Sketch." at bounding box center [195, 105] width 6 height 11
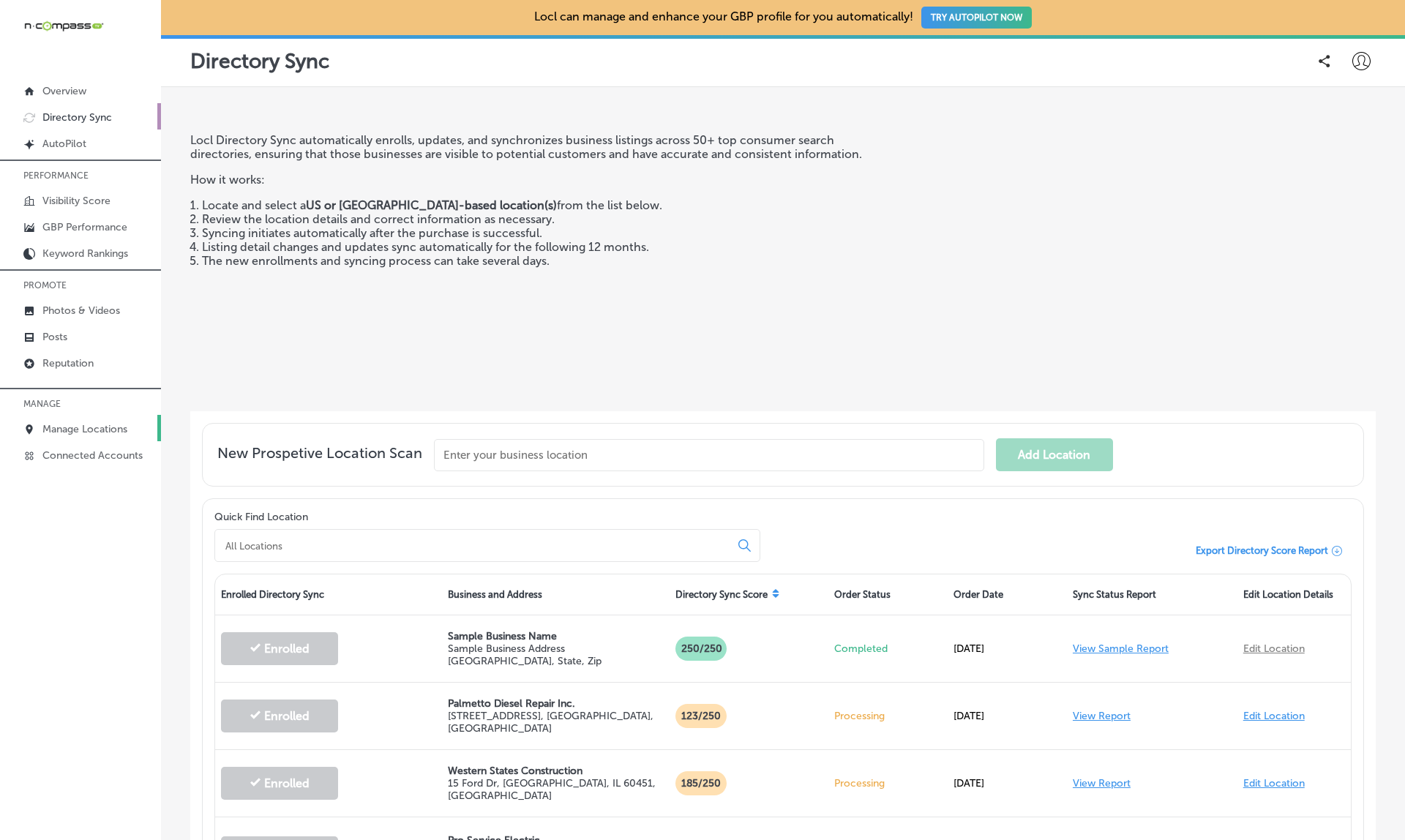
click at [62, 424] on p "Manage Locations" at bounding box center [84, 429] width 85 height 12
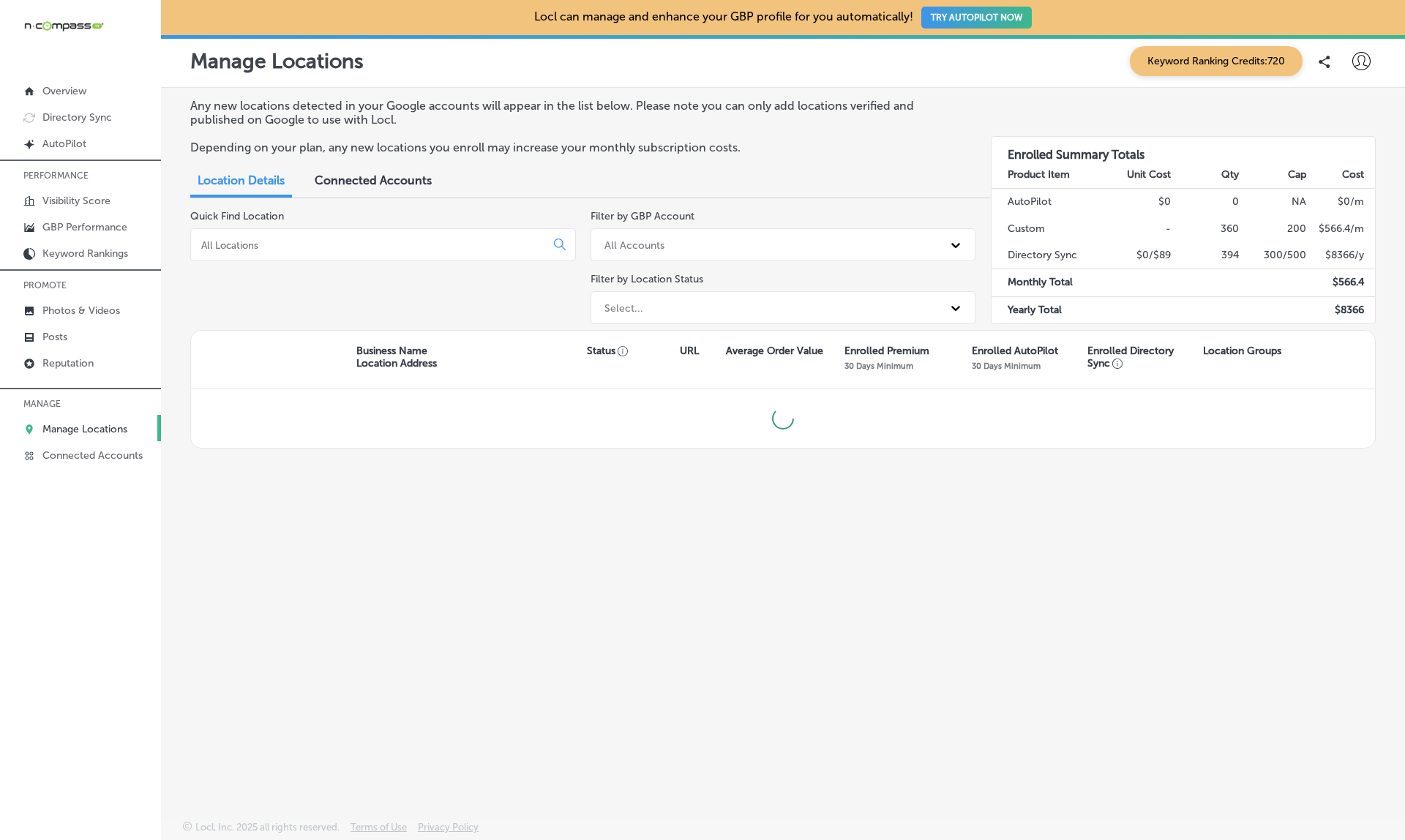
click at [297, 238] on input at bounding box center [371, 244] width 342 height 13
click at [622, 296] on div "Published GBP (918)" at bounding box center [769, 308] width 346 height 24
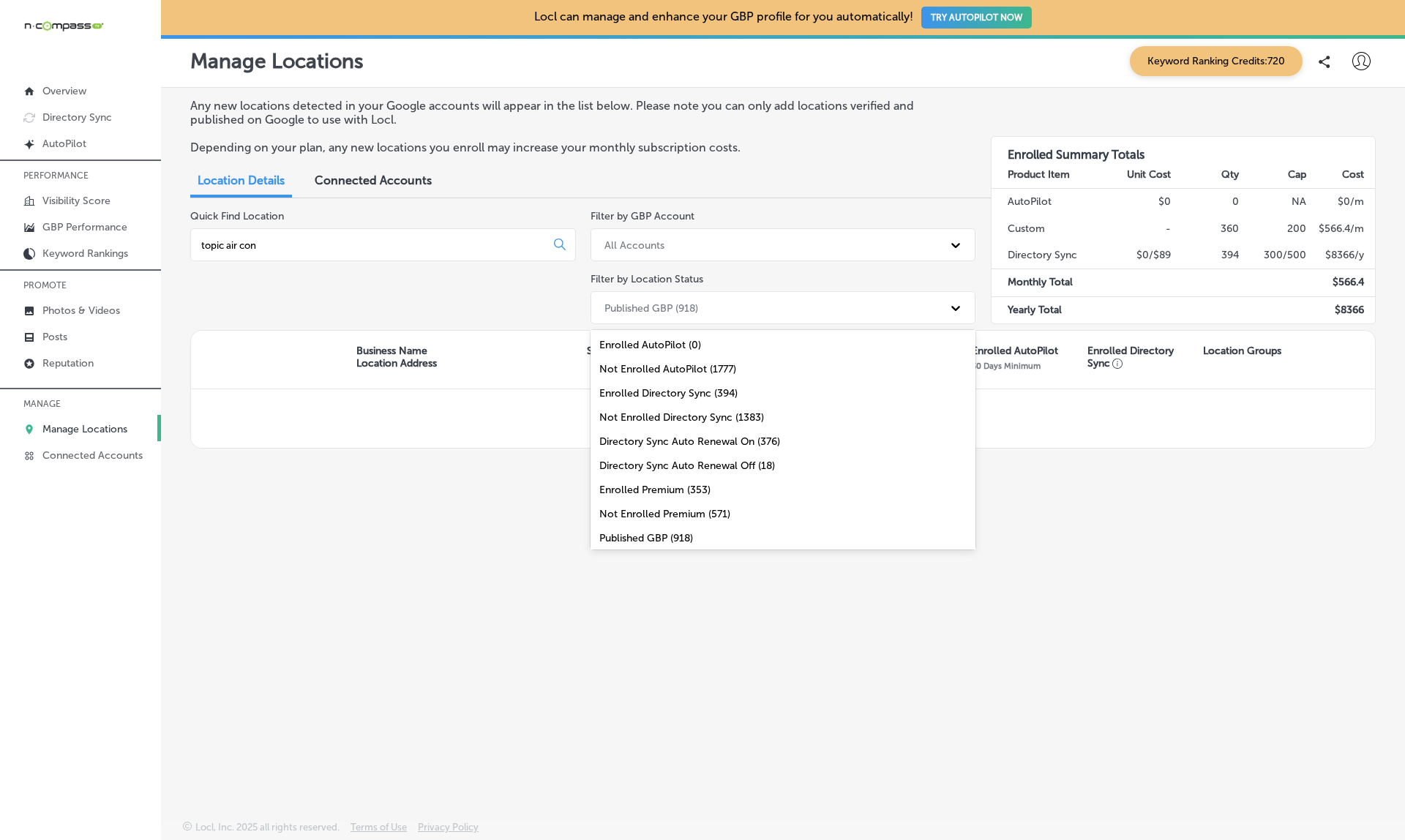
scroll to position [52, 0]
click at [639, 527] on div "All Locations (1777)" at bounding box center [783, 534] width 386 height 24
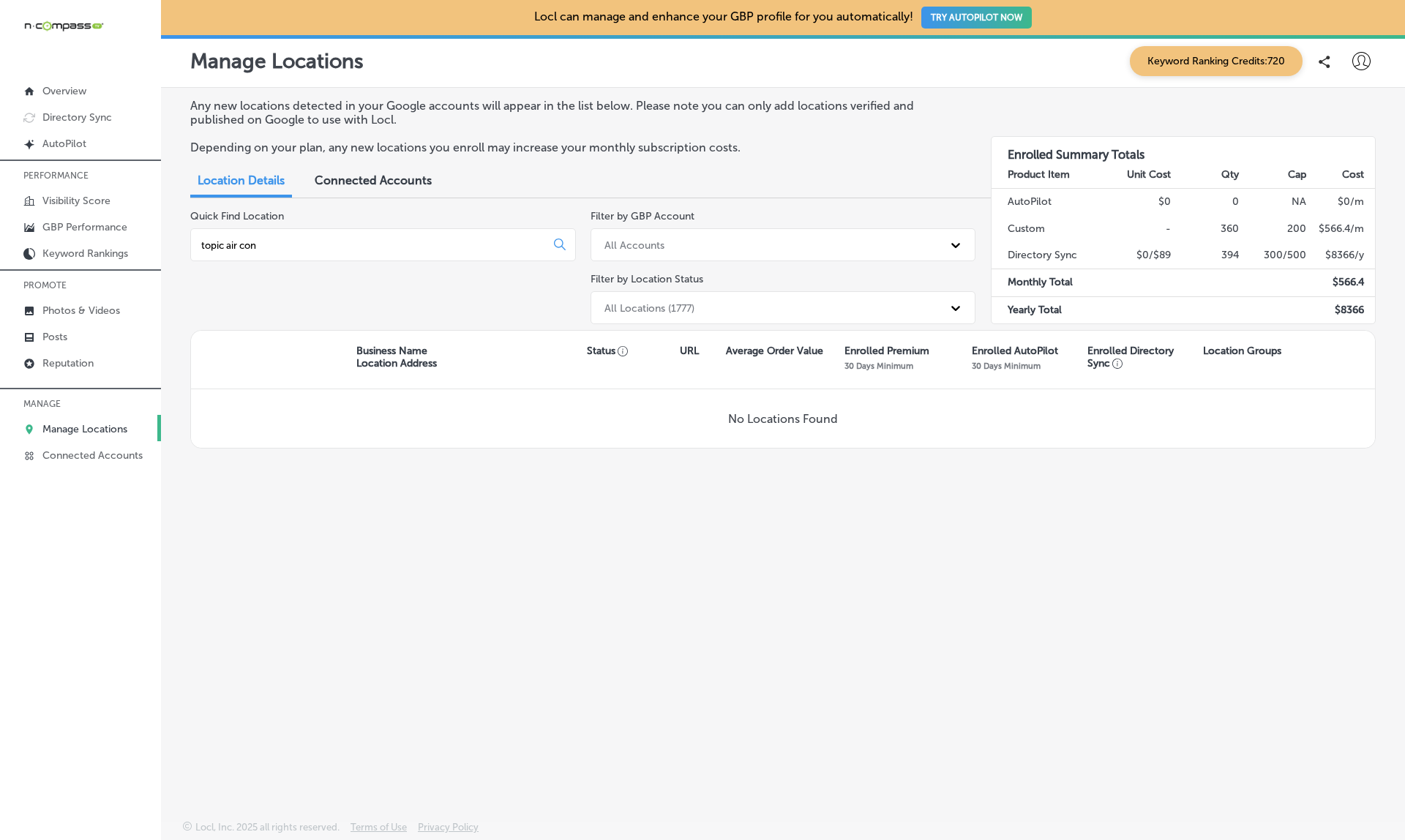
click at [291, 239] on input "topic air con" at bounding box center [371, 244] width 342 height 13
click at [302, 246] on input "topic" at bounding box center [371, 244] width 342 height 13
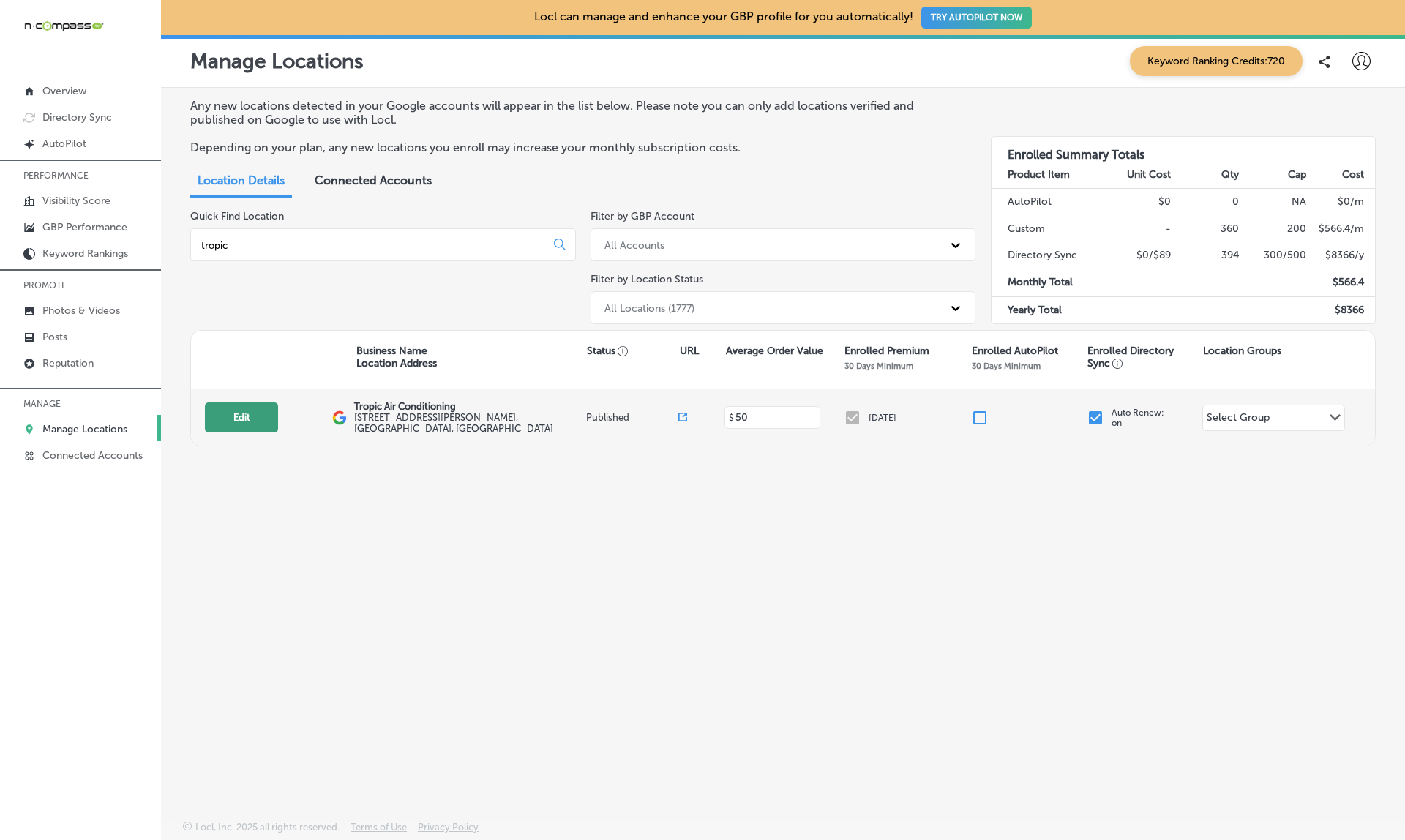
type input "tropic"
click at [232, 409] on button "Edit" at bounding box center [241, 417] width 73 height 30
select select "US"
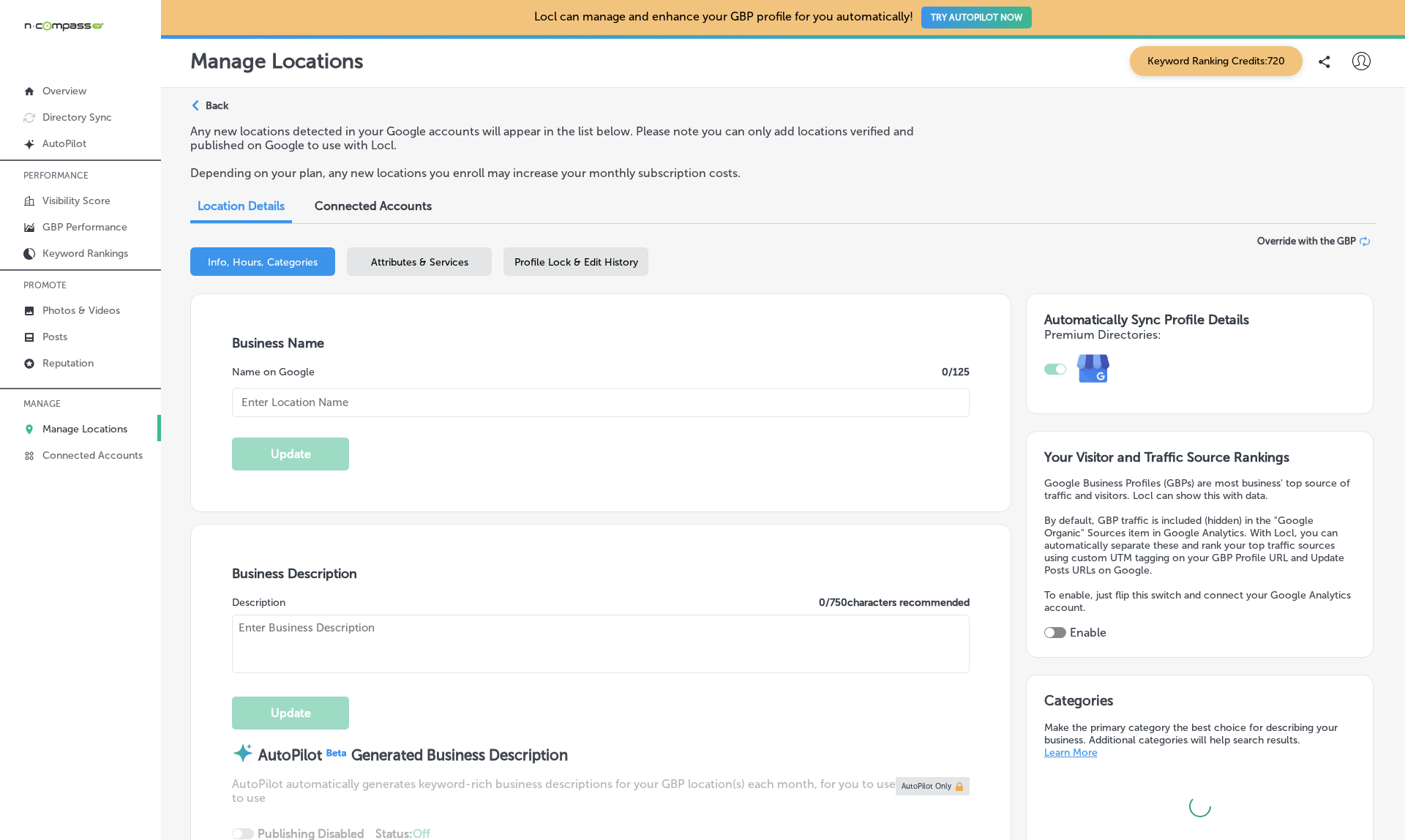
type input "Tropic Air Conditioning"
type textarea "Tropic Air, based in Sarasota, FL, is a trusted HVAC contractor specializing in…"
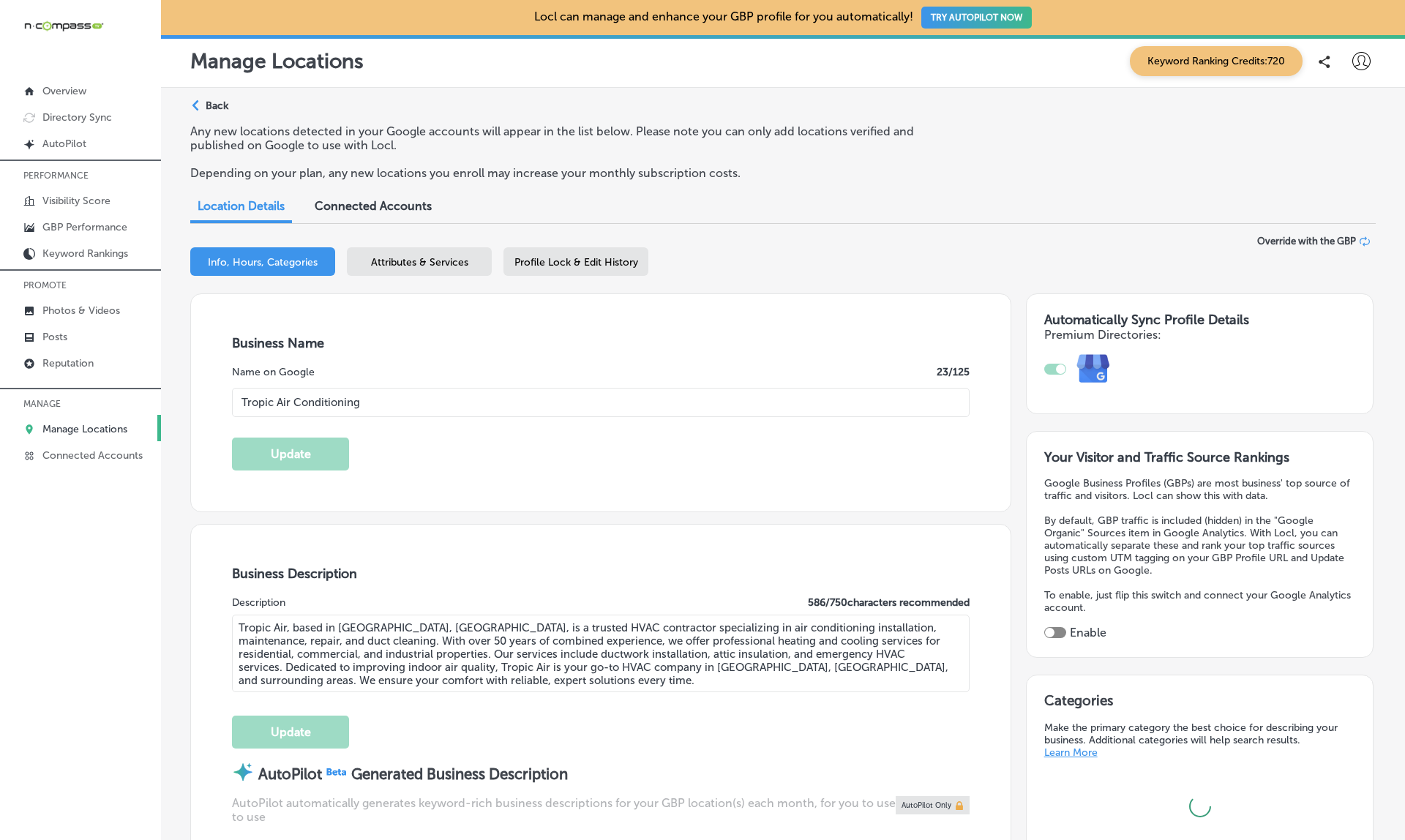
type input "1342 whitfield ave"
type input "sarasota"
type input "34243"
type input "US"
type input "https://tropicairfl.com/"
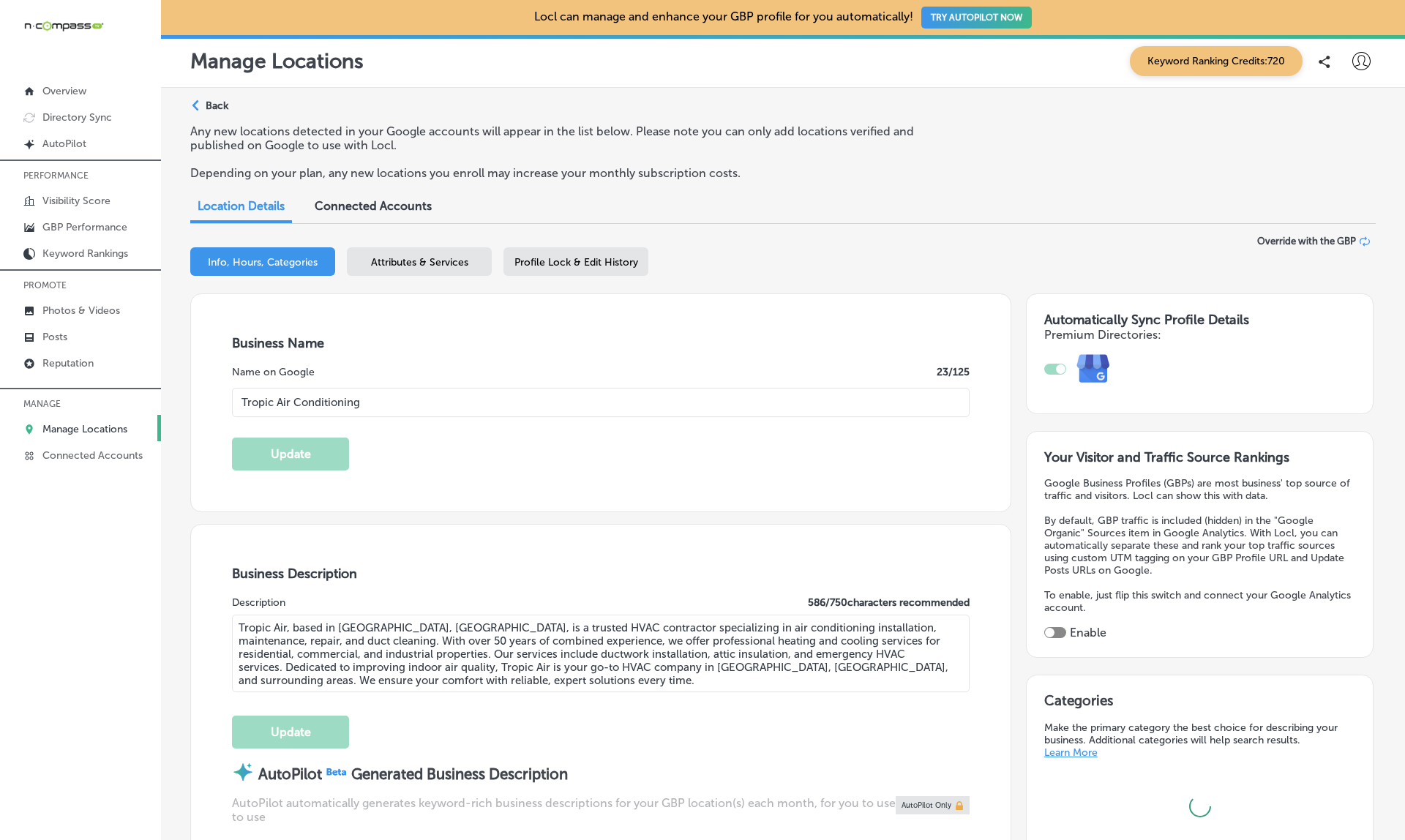
type input "+1 941 751 2653"
select select "US"
checkbox input "true"
click at [73, 365] on p "Reputation" at bounding box center [68, 363] width 52 height 12
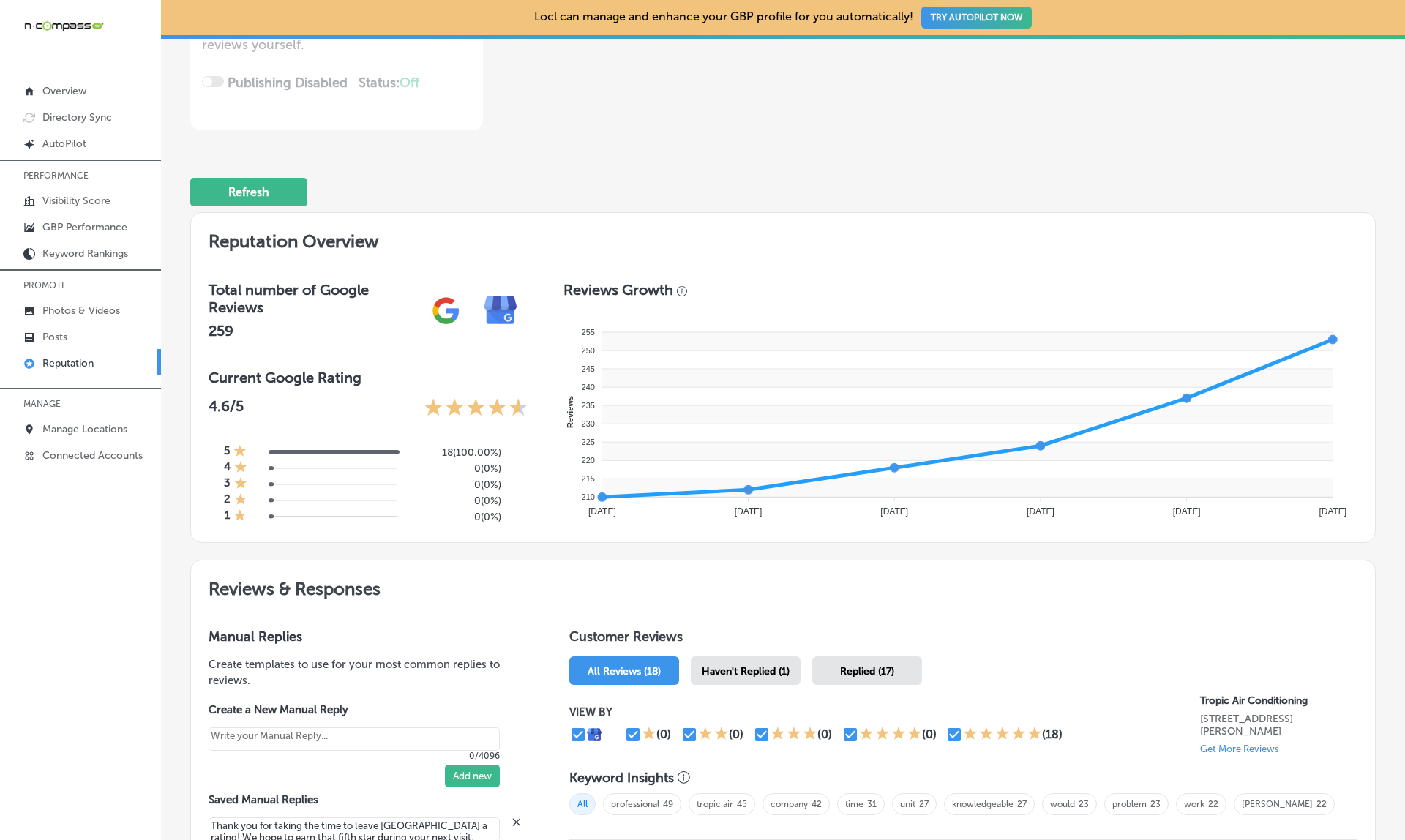
scroll to position [297, 0]
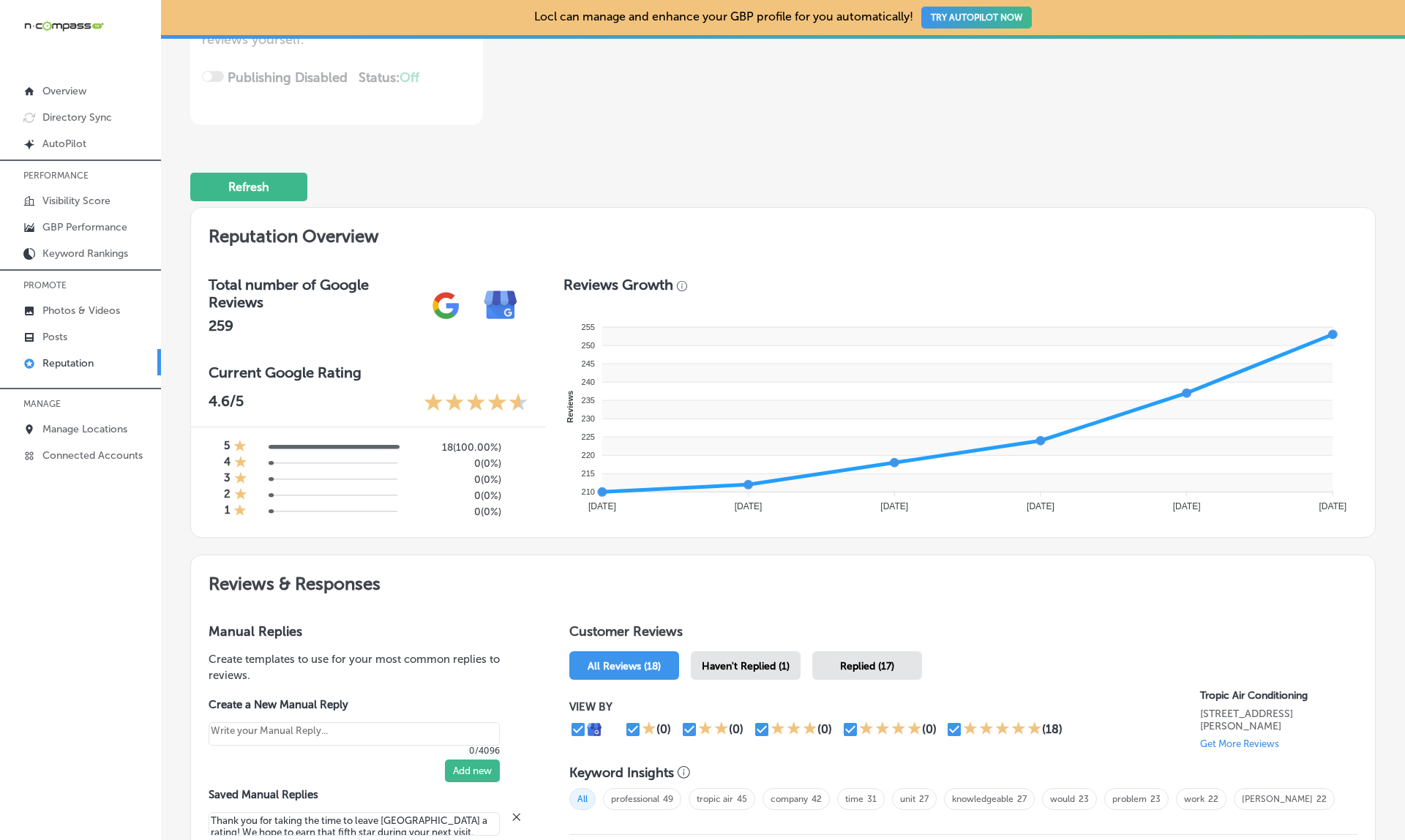
click at [1236, 738] on p "Get More Reviews" at bounding box center [1239, 743] width 79 height 11
type textarea "x"
click at [71, 431] on p "Manage Locations" at bounding box center [84, 429] width 85 height 12
click at [82, 432] on p "Manage Locations" at bounding box center [84, 429] width 85 height 12
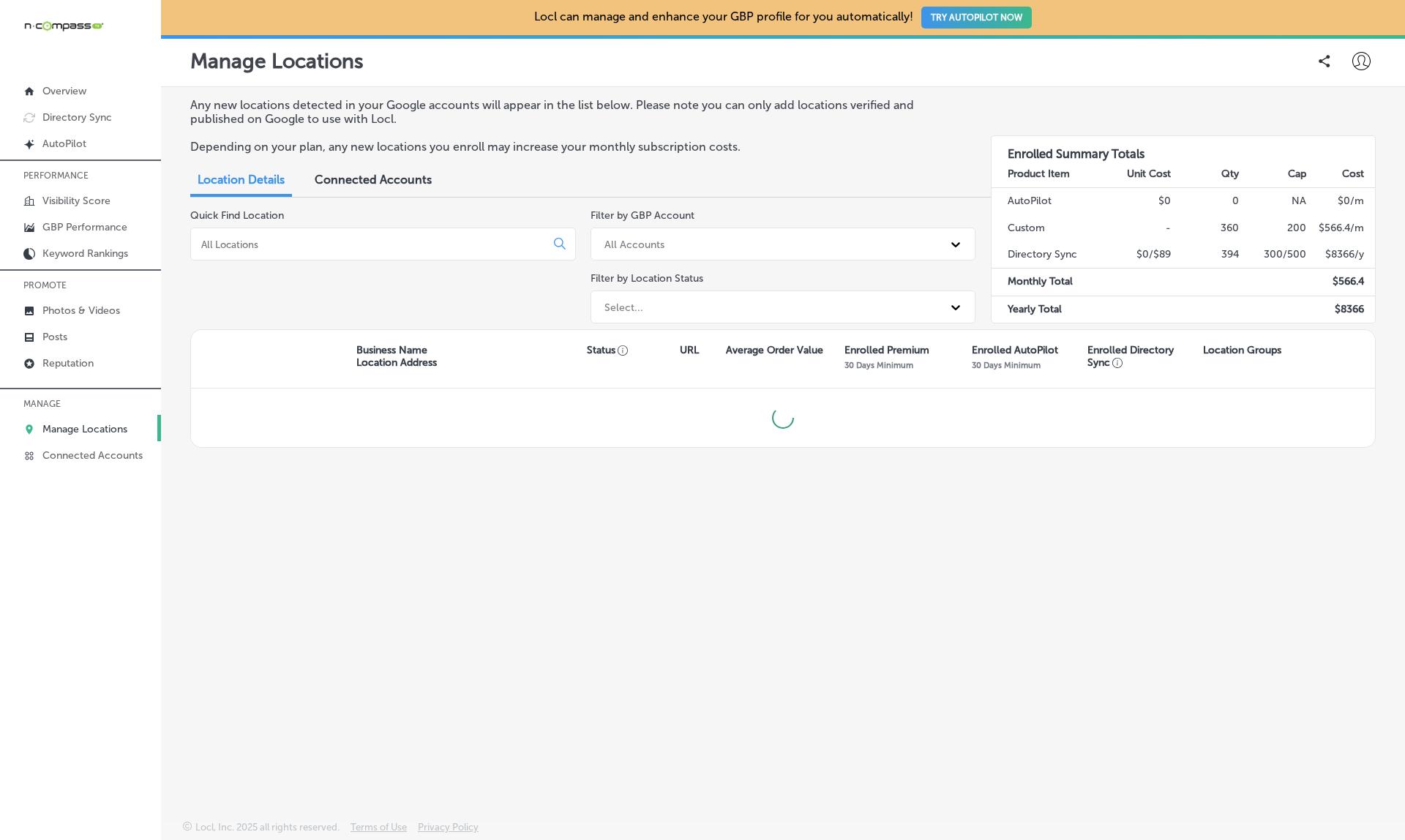
click at [343, 240] on input at bounding box center [371, 244] width 342 height 13
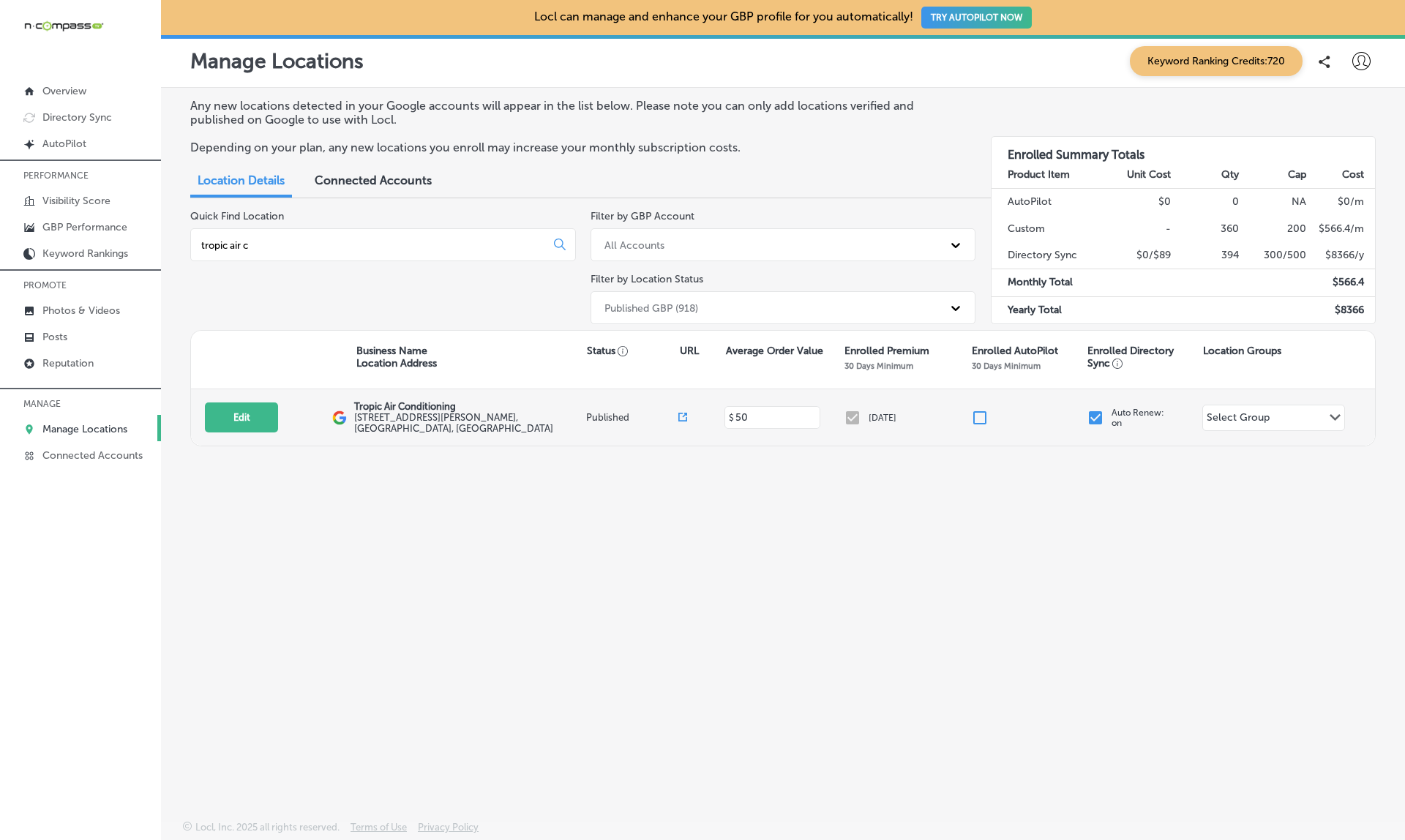
type input "tropic air c"
click at [681, 412] on icon at bounding box center [682, 416] width 9 height 9
click at [219, 402] on button "Edit" at bounding box center [241, 417] width 73 height 30
select select "US"
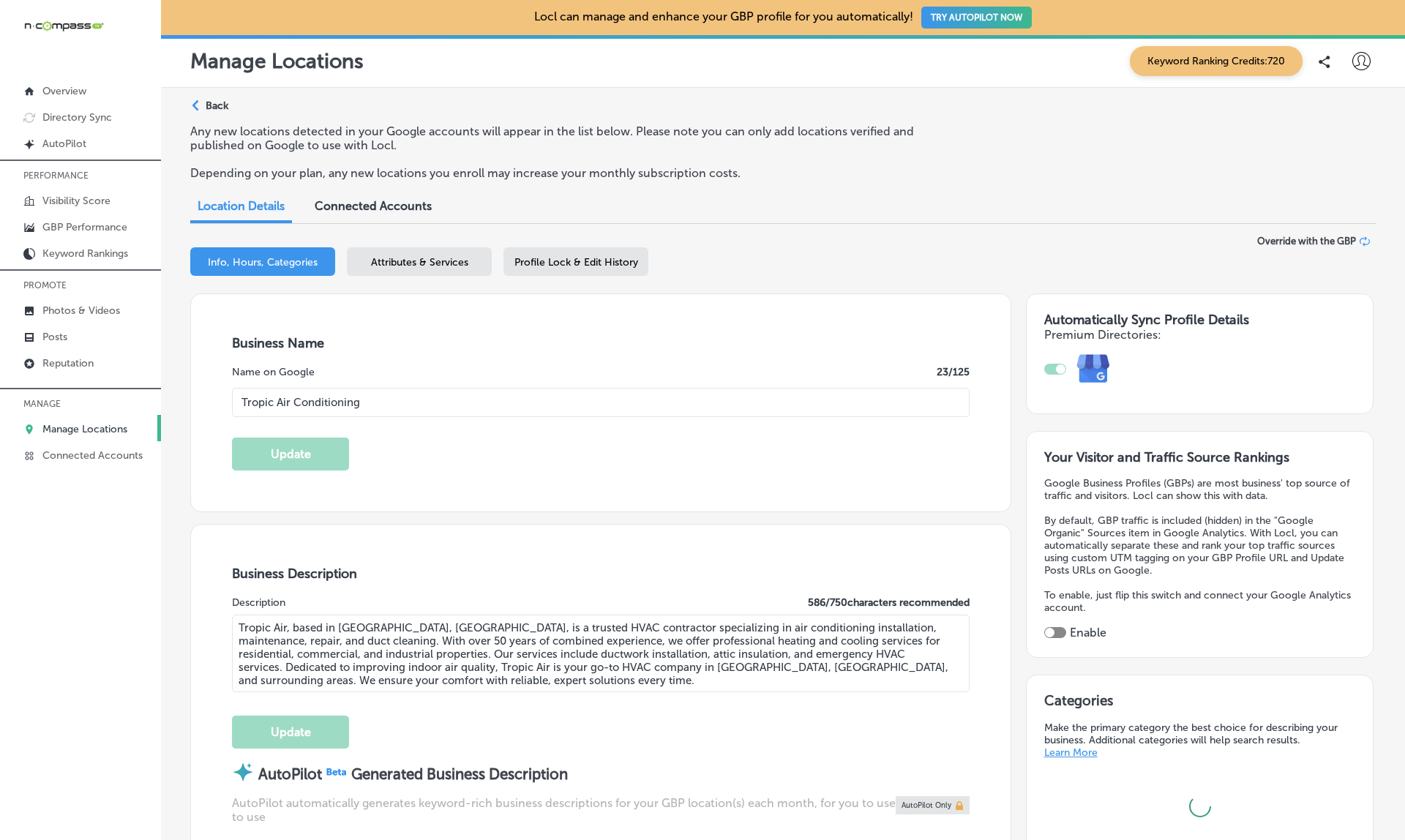
type input "Tropic Air Conditioning"
type textarea "Tropic Air, based in Sarasota, FL, is a trusted HVAC contractor specializing in…"
type input "[STREET_ADDRESS][PERSON_NAME]"
type input "[GEOGRAPHIC_DATA]"
type input "34243"
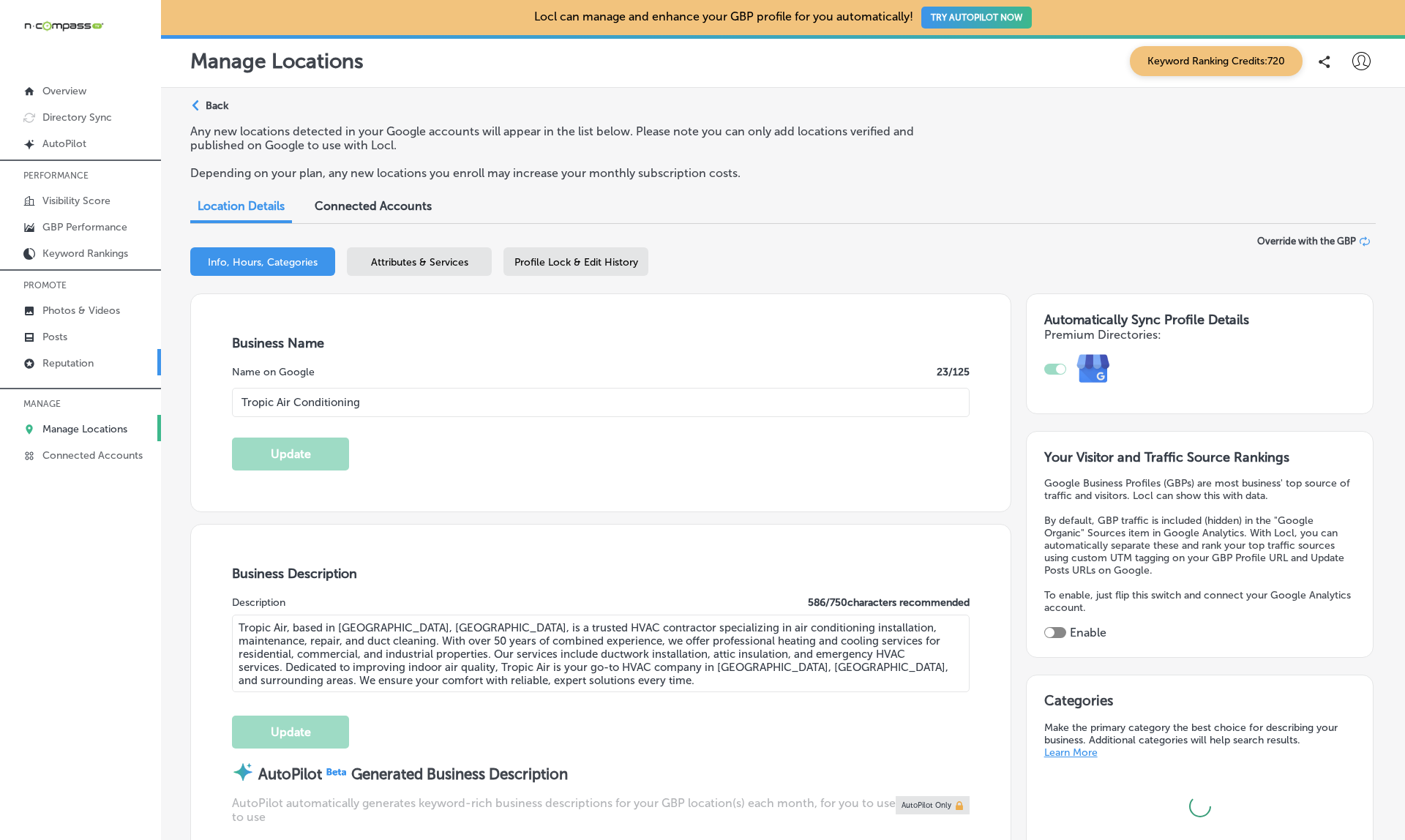
type input "US"
type input "[URL][DOMAIN_NAME]"
type input "+1 941 751 2653"
checkbox input "true"
select select "US"
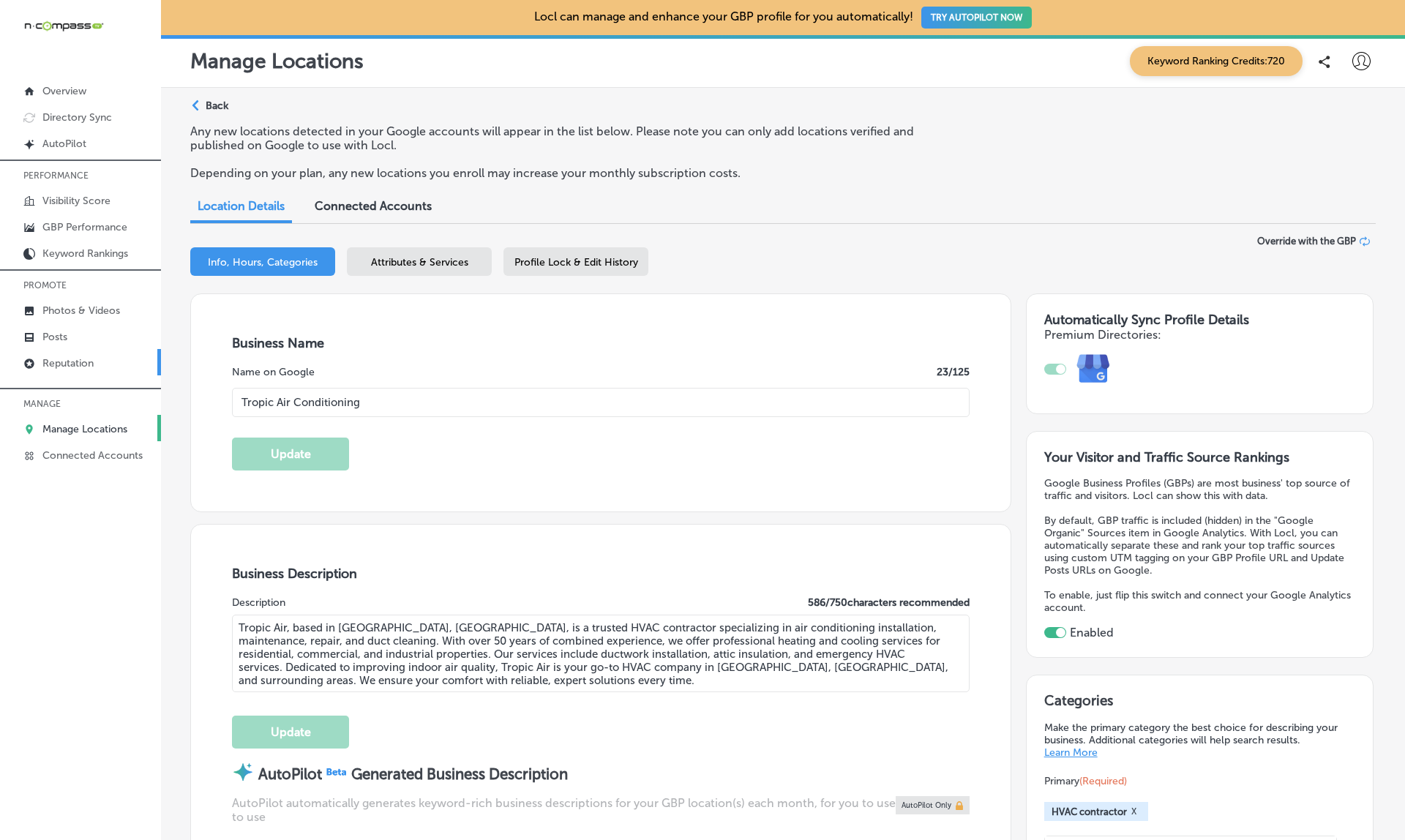
click at [62, 365] on p "Reputation" at bounding box center [68, 363] width 52 height 12
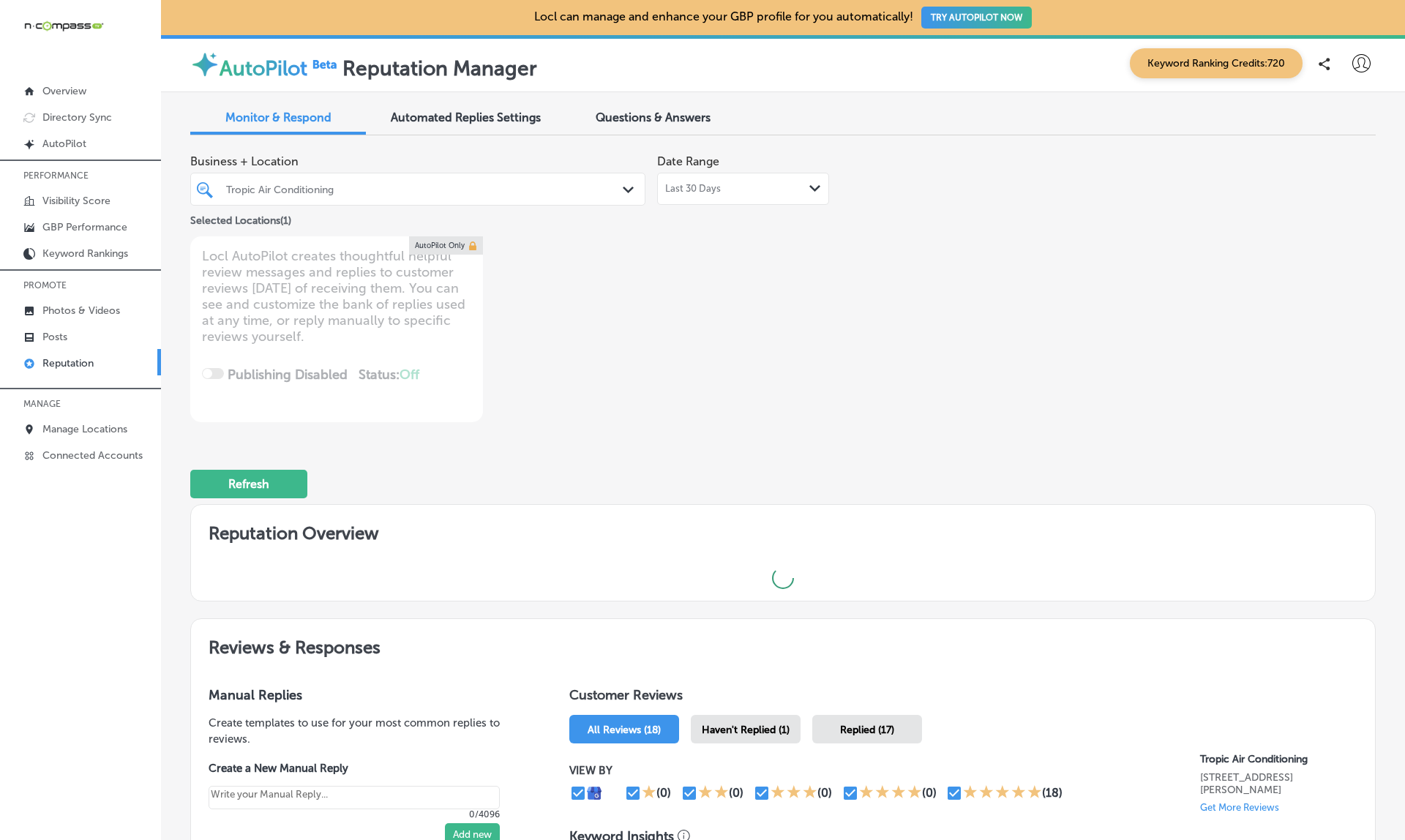
type textarea "x"
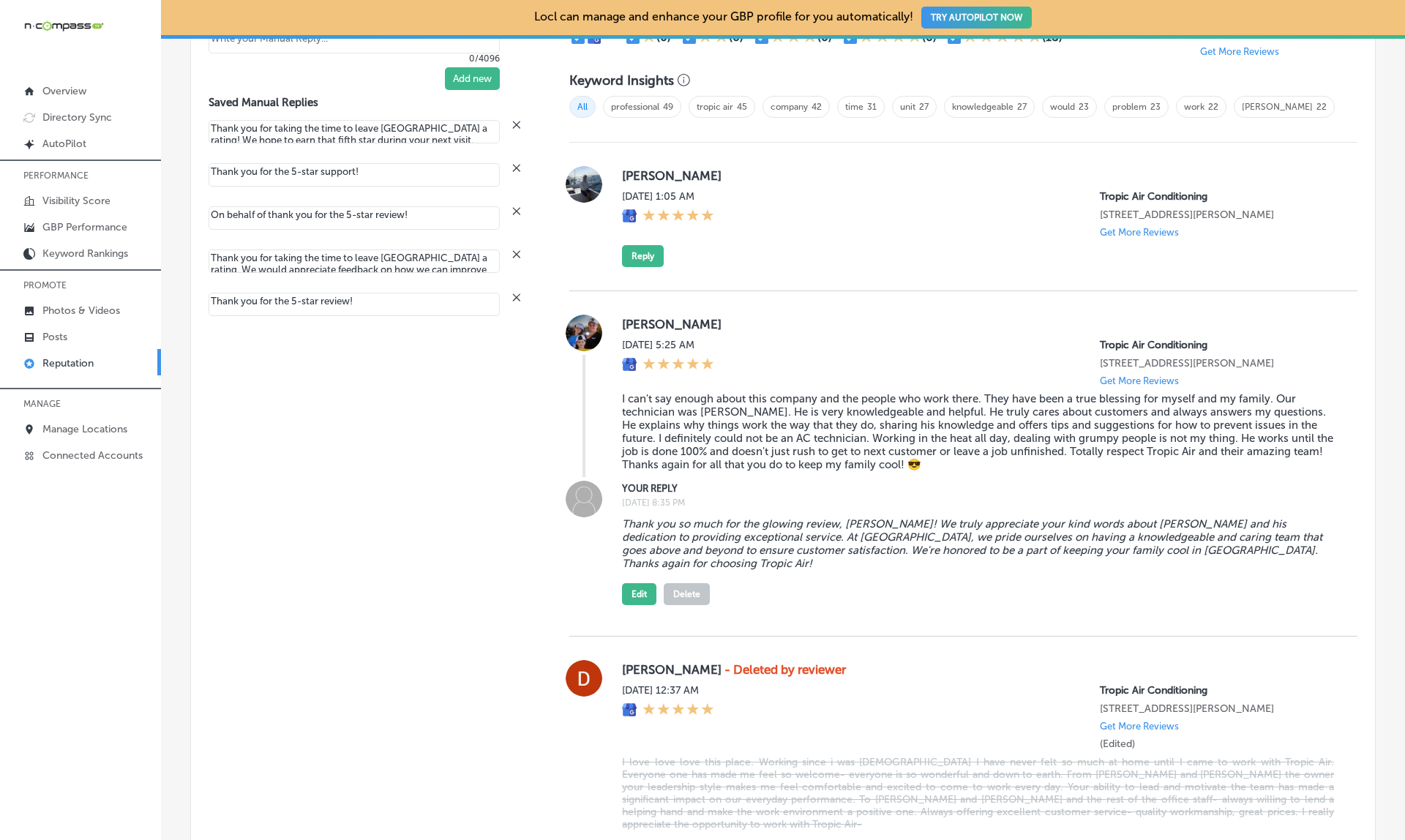
scroll to position [986, 0]
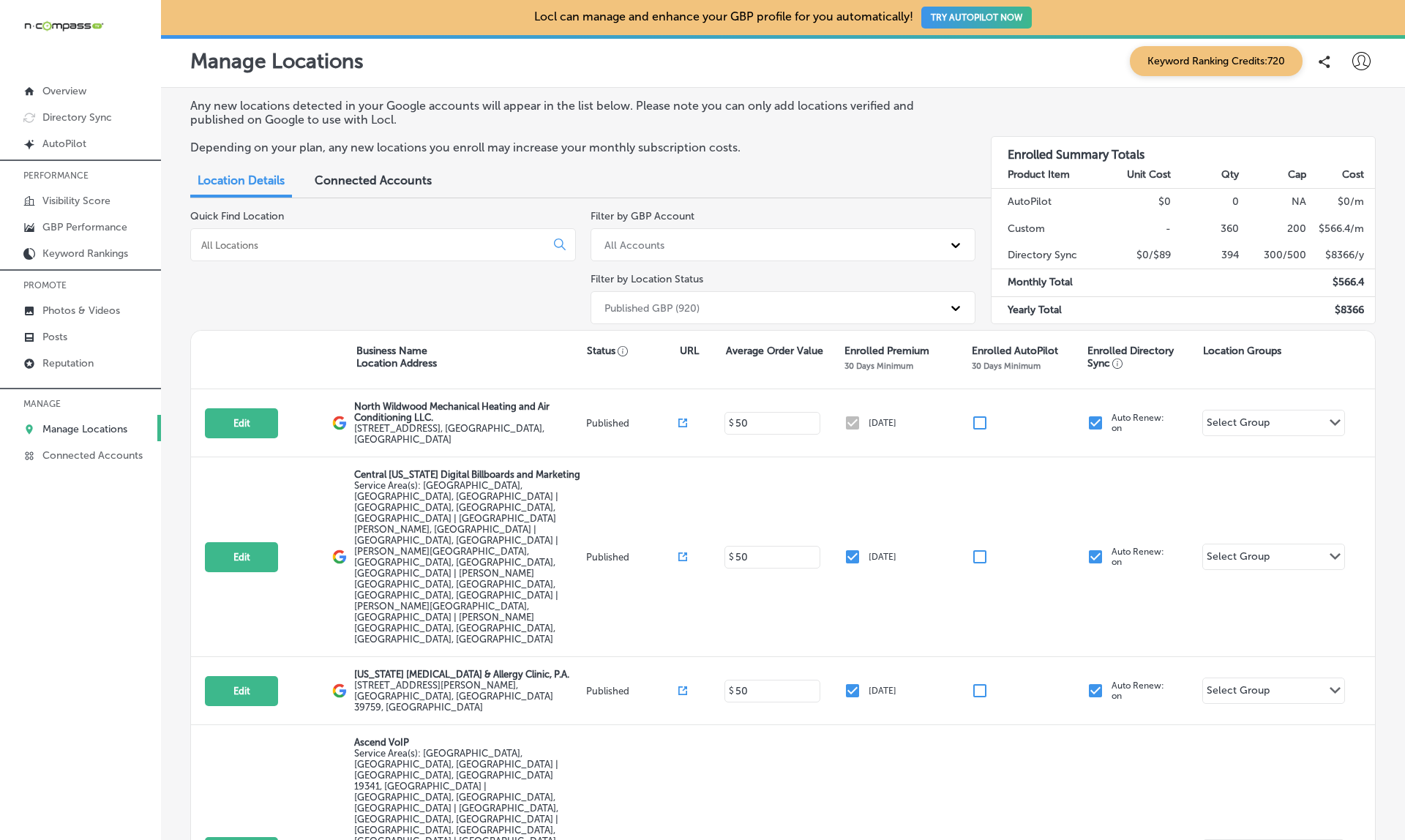
click at [230, 241] on input at bounding box center [371, 244] width 342 height 13
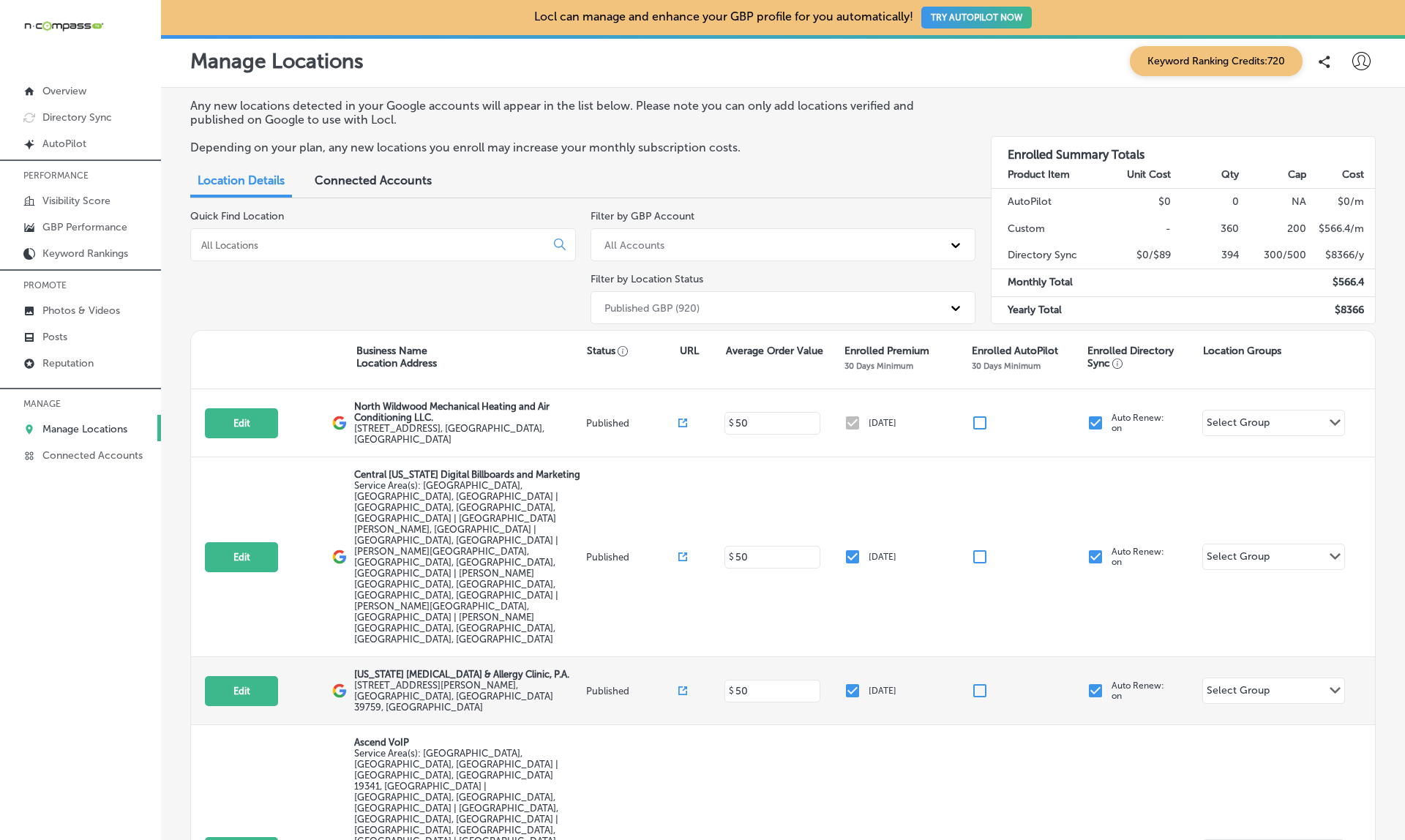
paste input "Serafina's Pizzeria"
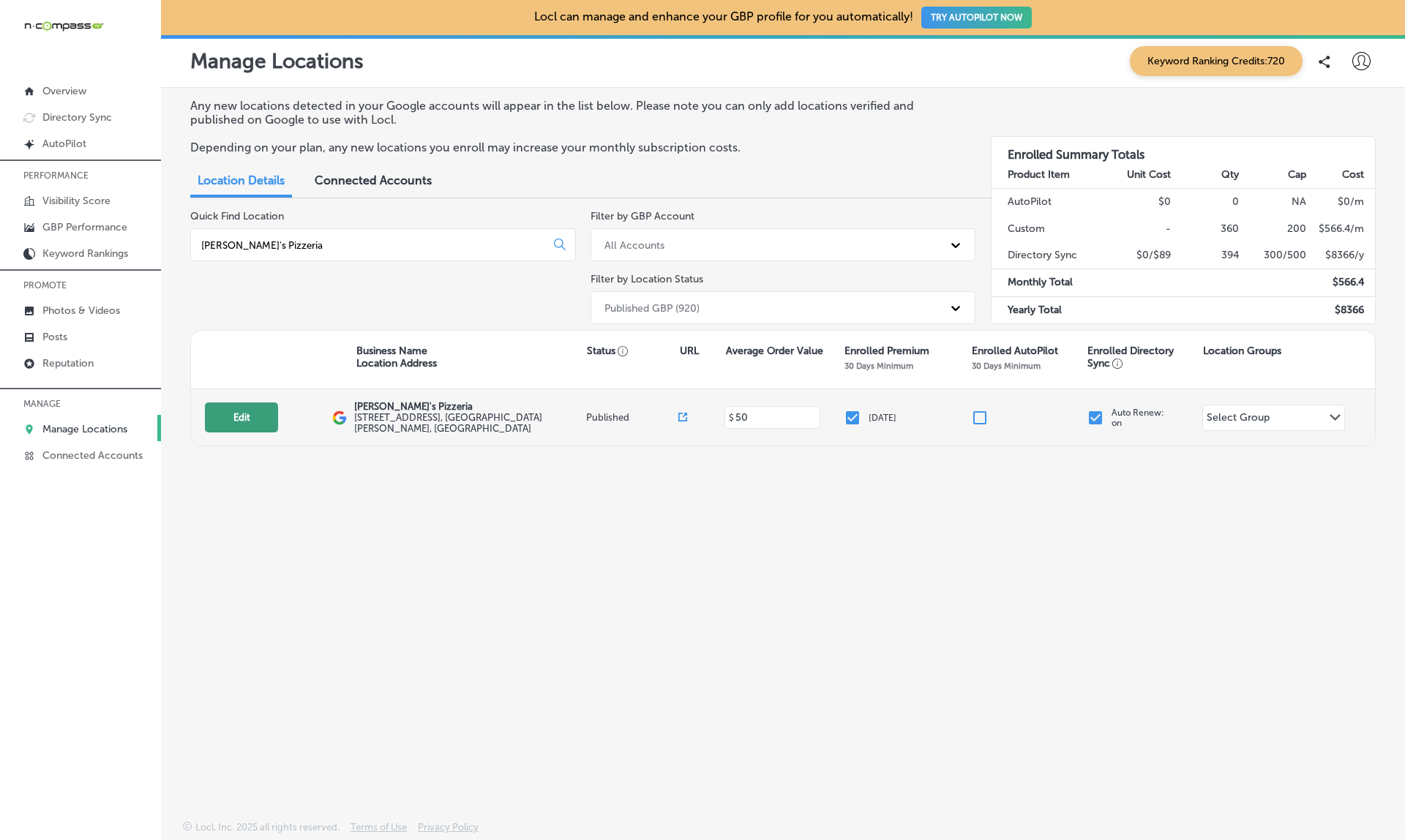
type input "Serafina's Pizzeria"
click at [251, 417] on button "Edit" at bounding box center [241, 417] width 73 height 30
select select "US"
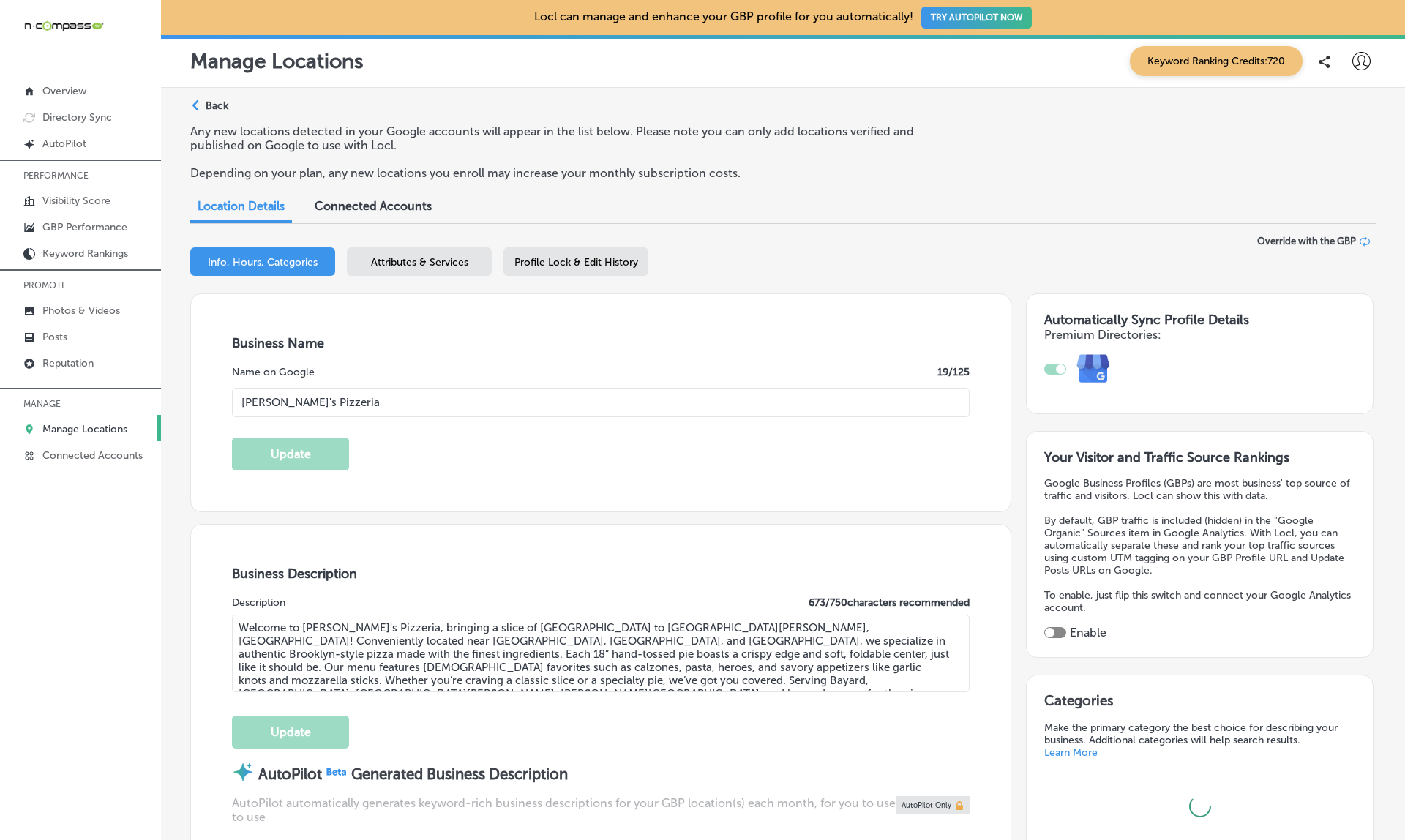
type input "Serafina's Pizzeria"
type textarea "Welcome to Serafina's Pizzeria, bringing a slice of Brooklyn to St. Johns, FL! …"
type input "4125 Race Track Road"
type input "Saint Johns"
type input "32259"
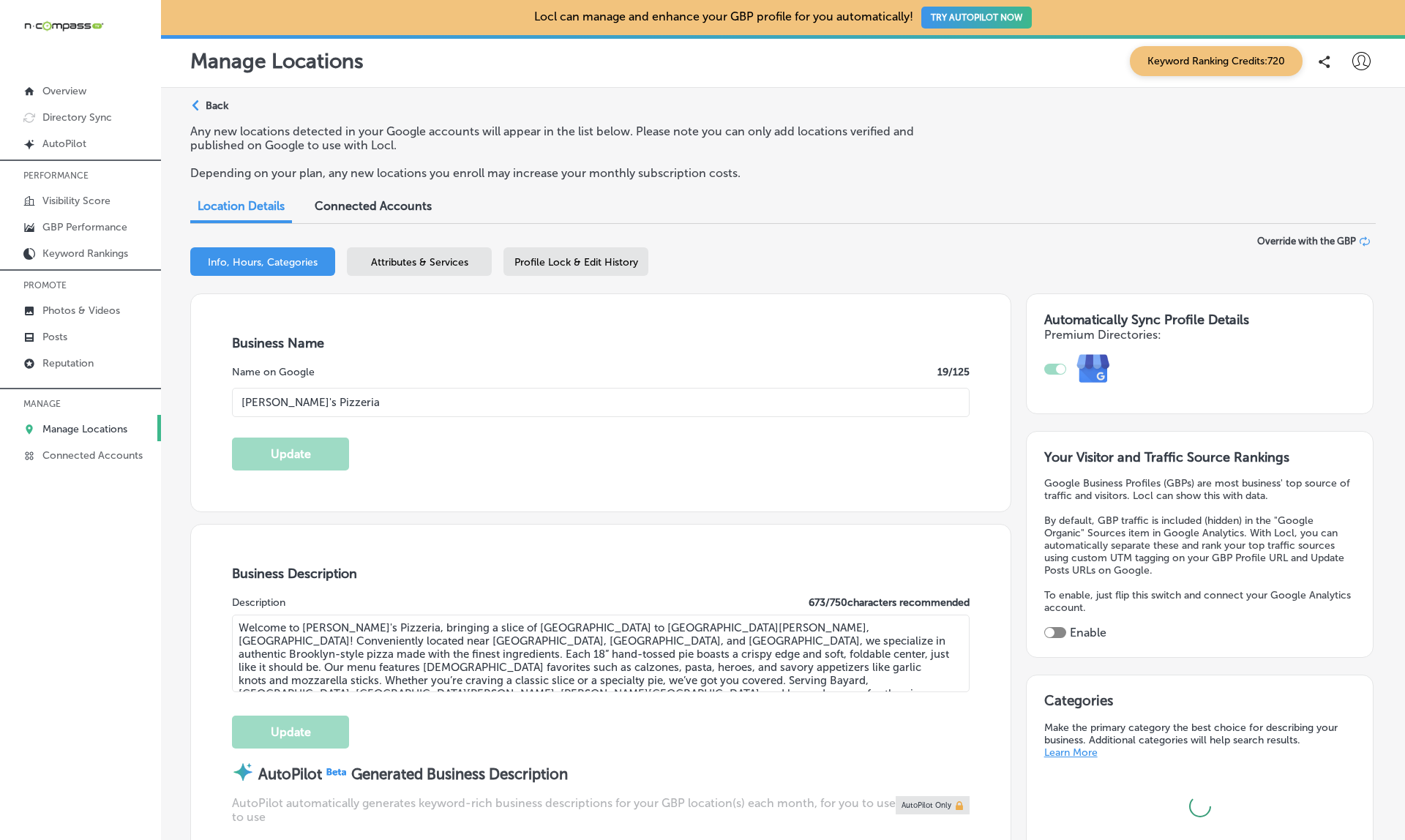
type input "US"
type input "https://serafinaspizzeria.com/"
type input "+1 904 217 7310"
checkbox input "true"
click at [62, 363] on p "Reputation" at bounding box center [68, 363] width 52 height 12
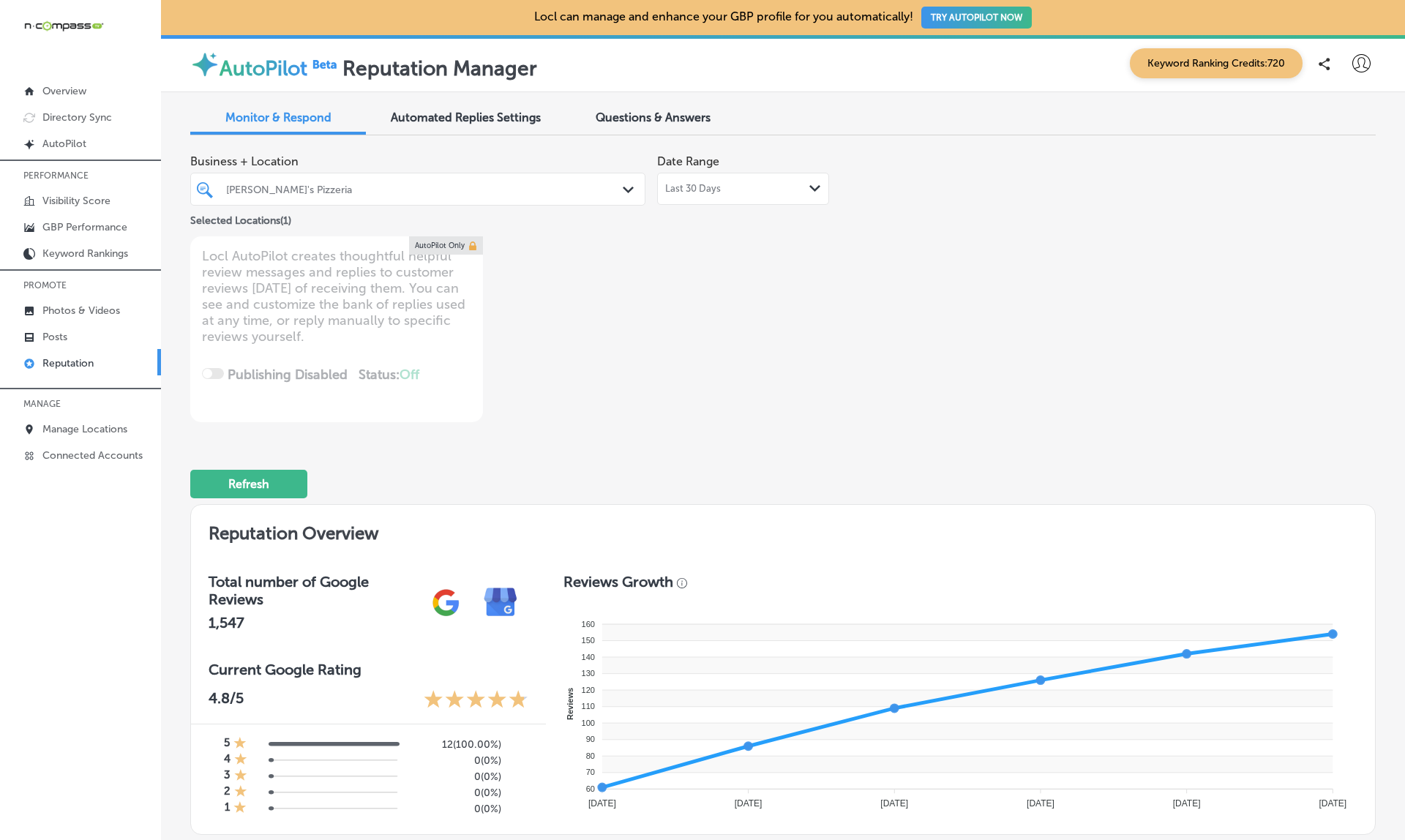
click at [761, 183] on div "Last 30 Days Path Created with Sketch." at bounding box center [744, 188] width 156 height 12
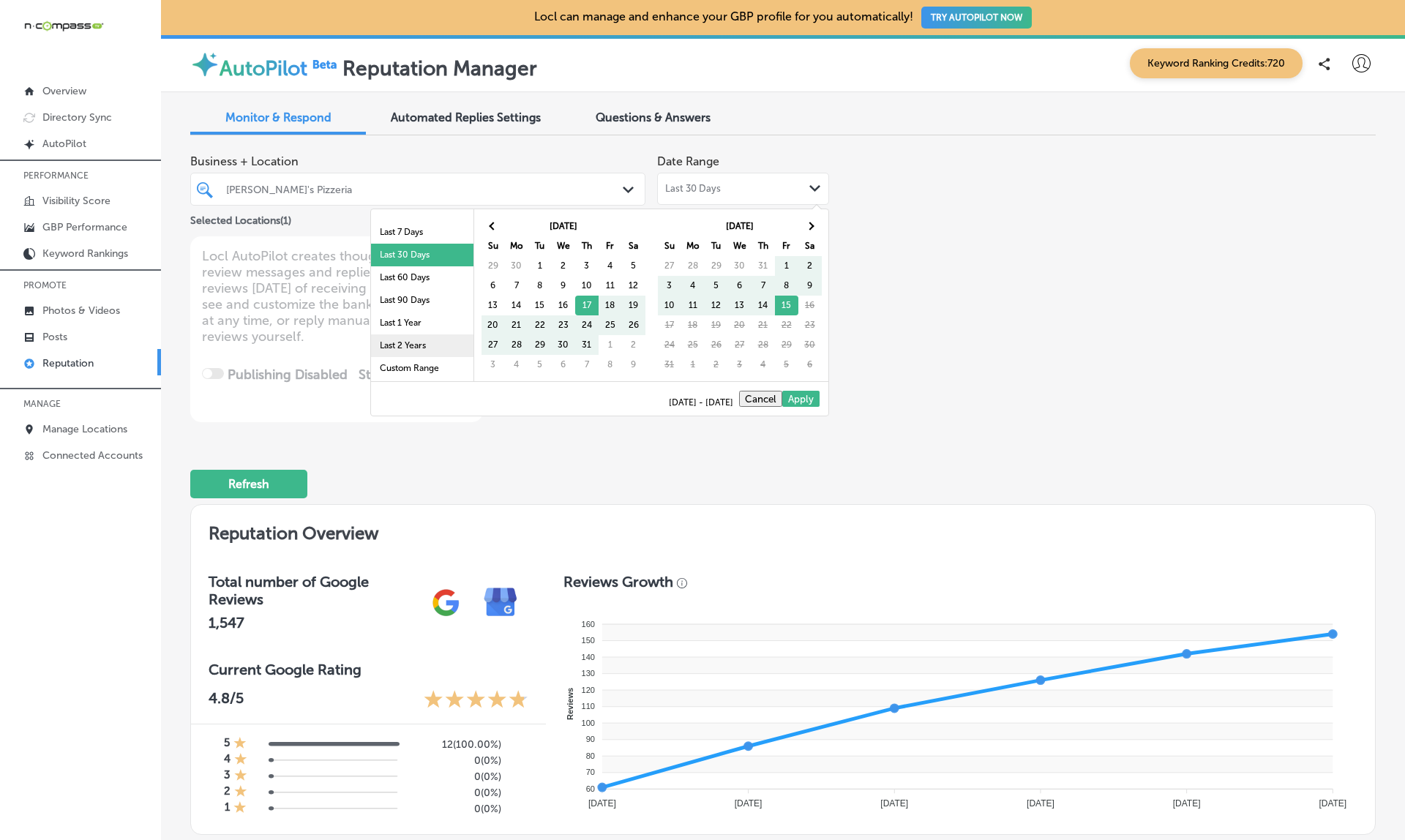
scroll to position [85, 0]
click at [408, 342] on li "Last 2 Years" at bounding box center [422, 345] width 102 height 23
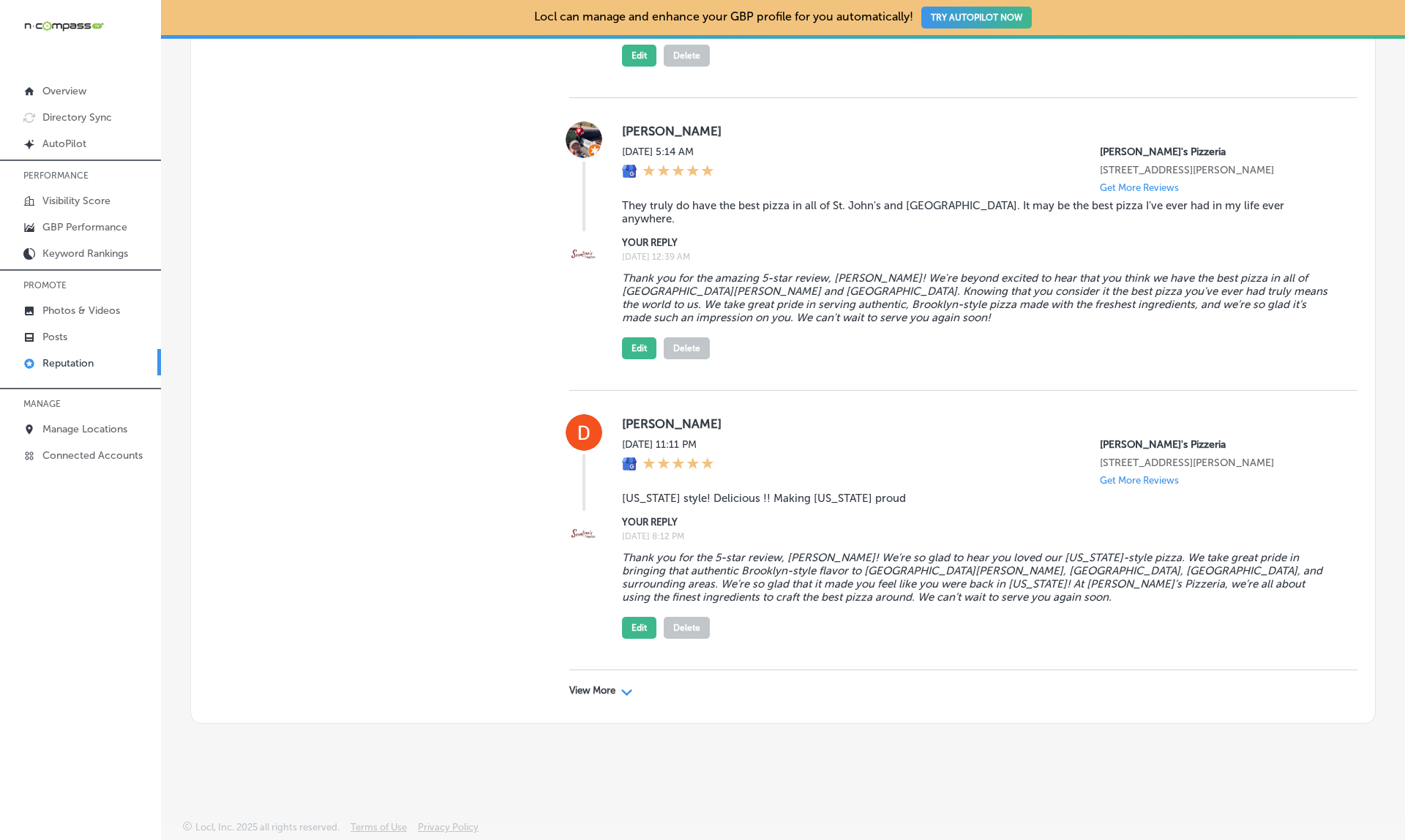
scroll to position [6289, 0]
click at [608, 696] on p "View More" at bounding box center [592, 690] width 46 height 12
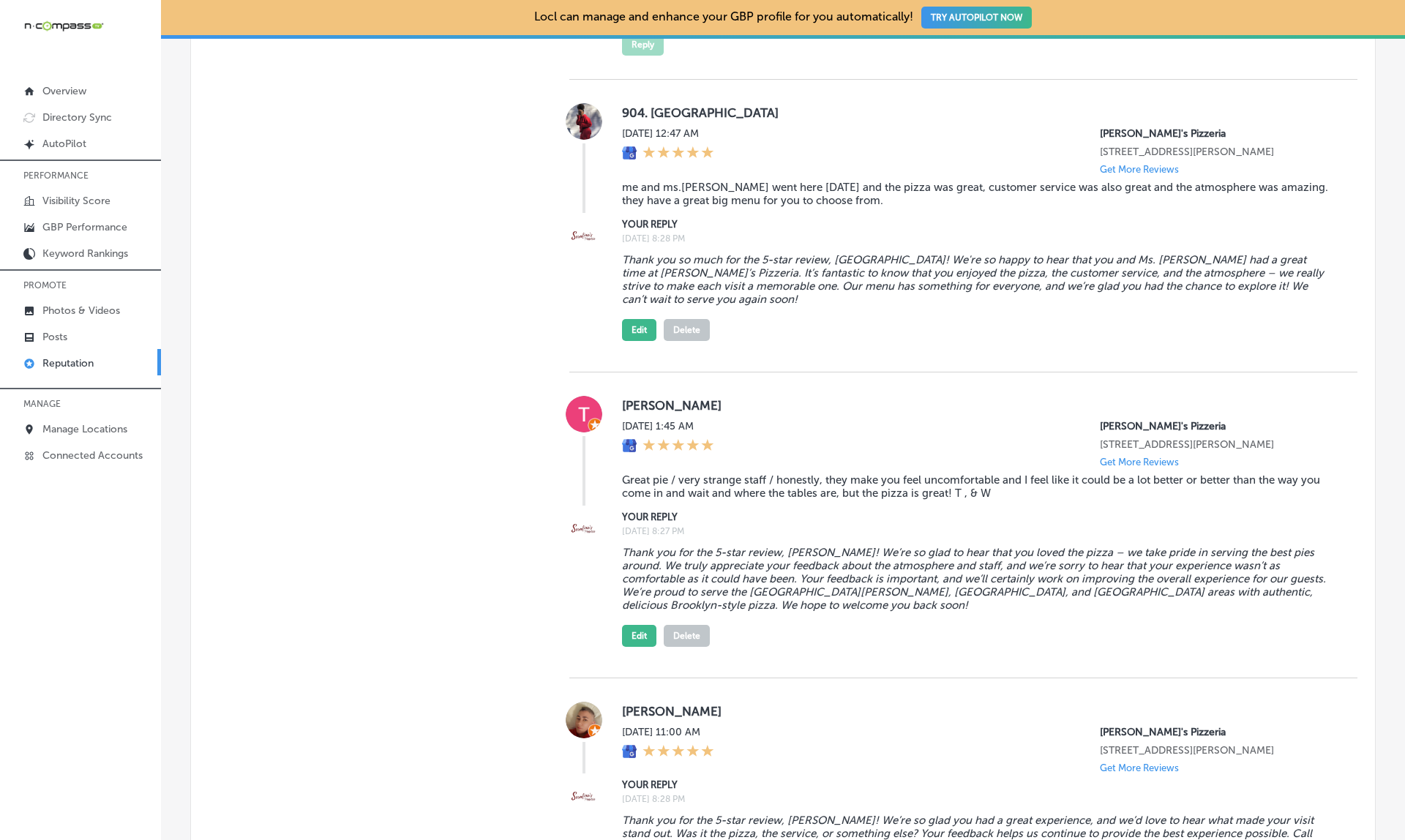
scroll to position [6885, 0]
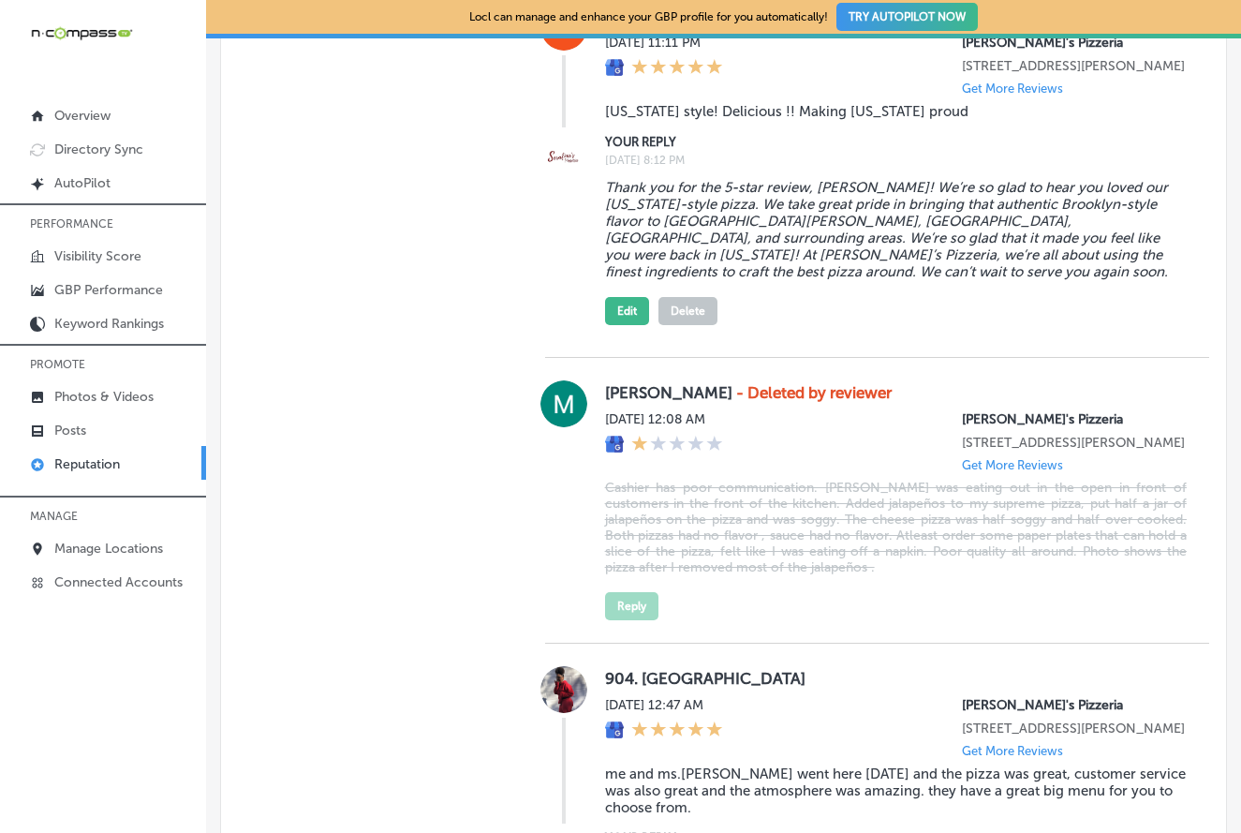
type textarea "x"
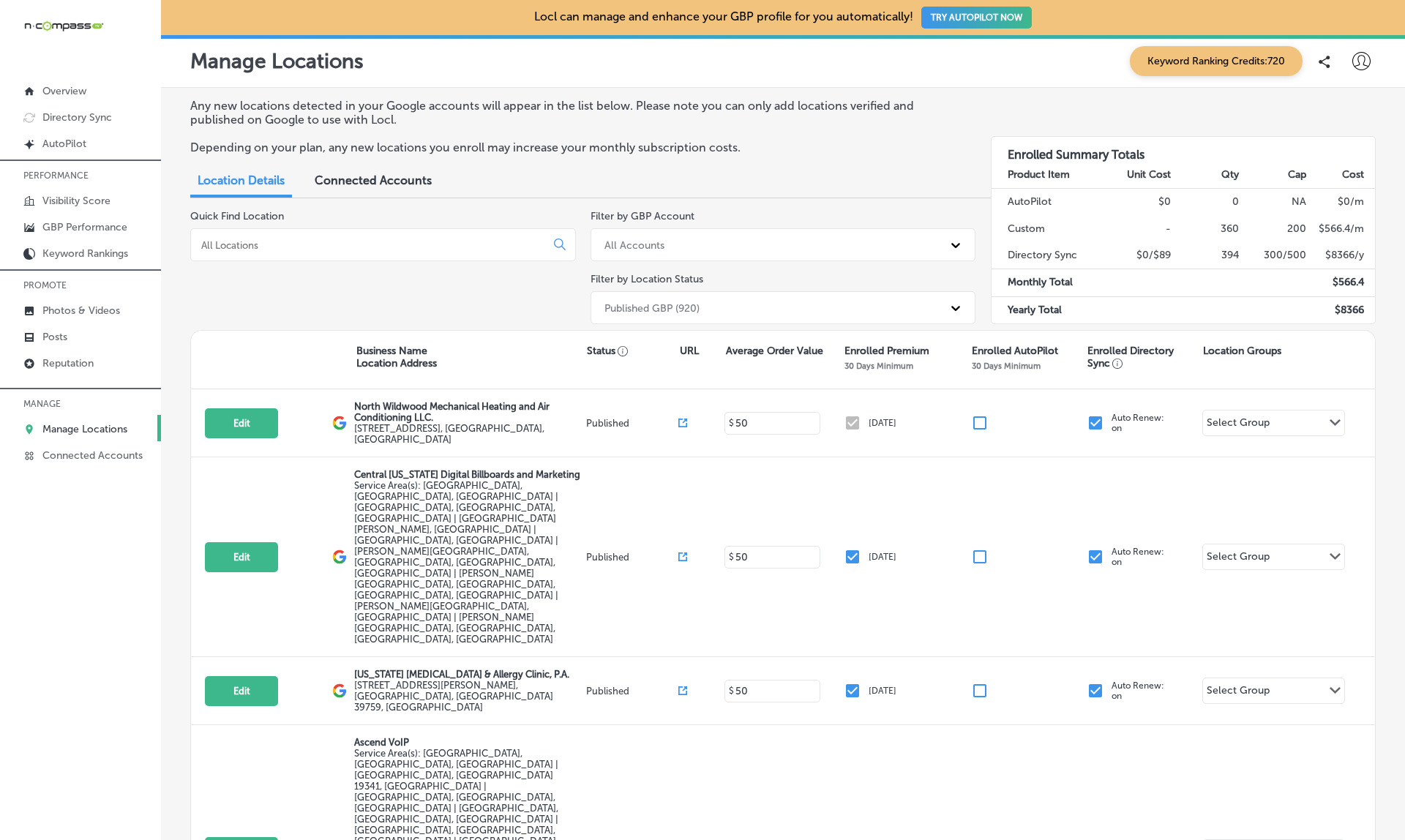
click at [256, 238] on input at bounding box center [371, 244] width 342 height 13
paste input "Serafina's Pizzeria"
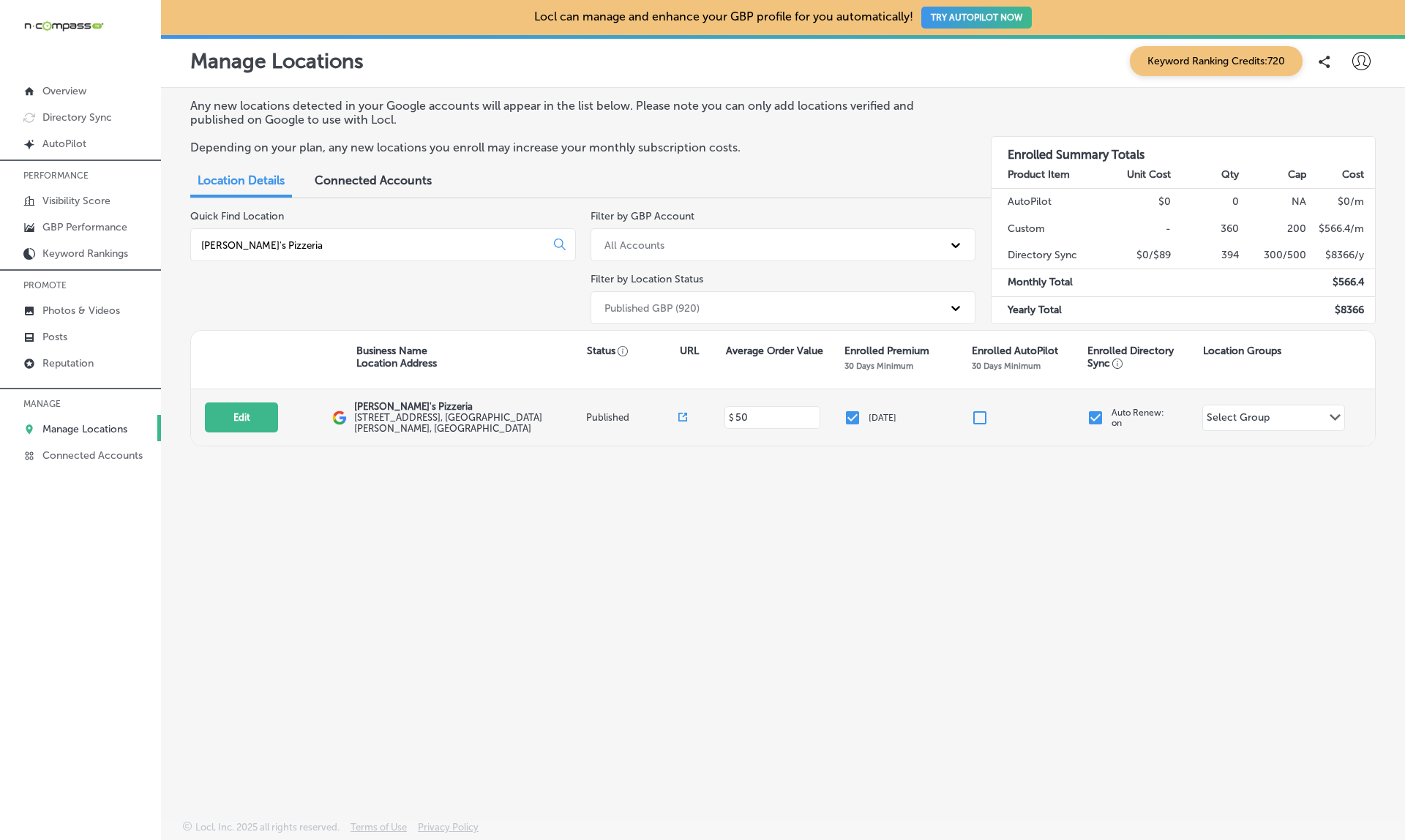
type input "Serafina's Pizzeria"
click at [679, 412] on icon at bounding box center [682, 416] width 9 height 9
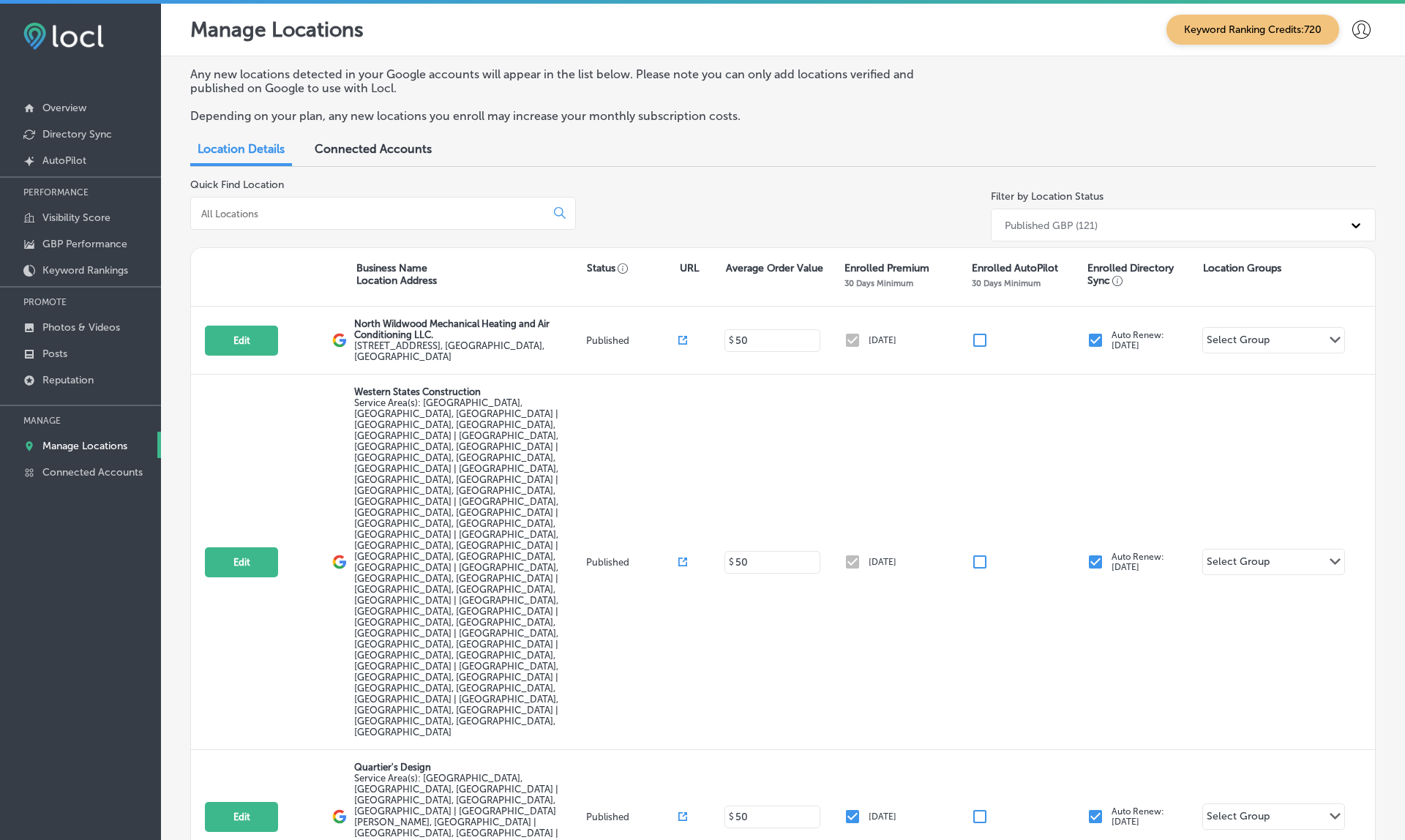
click at [266, 210] on input at bounding box center [371, 213] width 342 height 13
paste input "Rainforest Black Light Golf & Arcade"
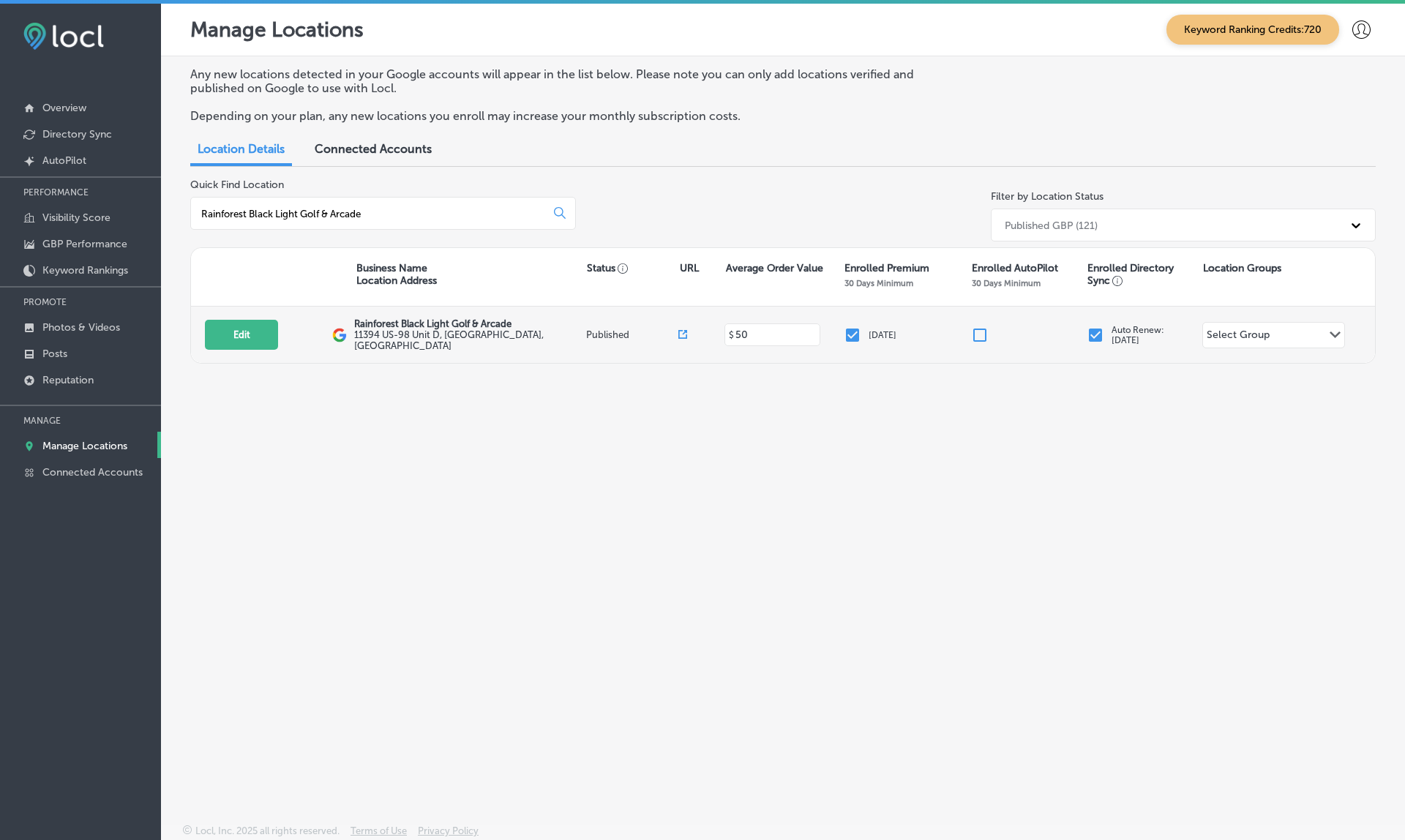
type input "Rainforest Black Light Golf & Arcade"
click at [686, 330] on icon at bounding box center [682, 334] width 9 height 9
click at [235, 322] on button "Edit" at bounding box center [241, 334] width 73 height 30
select select "US"
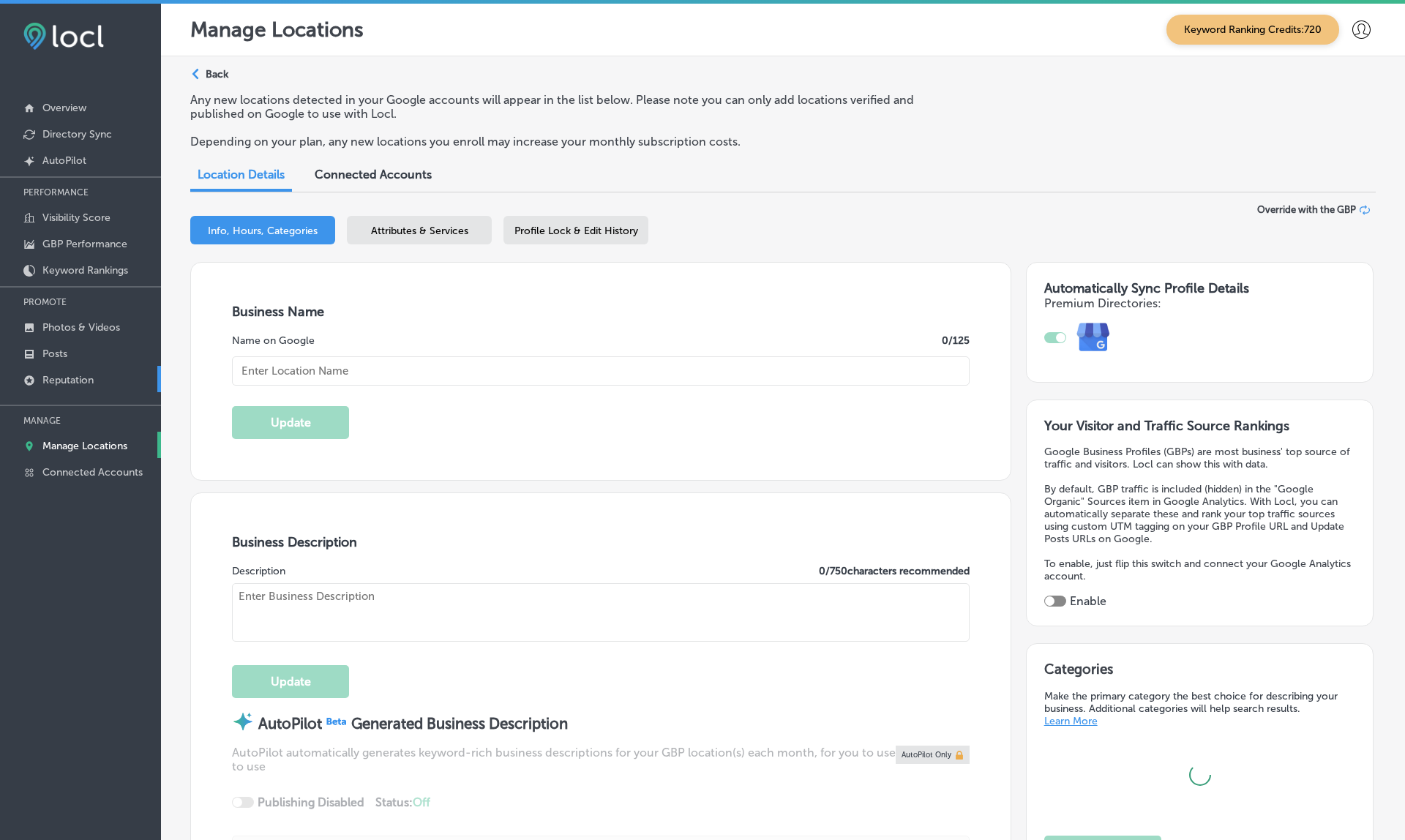
type input "Rainforest Black Light Golf & Arcade"
type textarea "Welcome to Rainforest Black Light Golf & Arcade, where you'll find a variety of…"
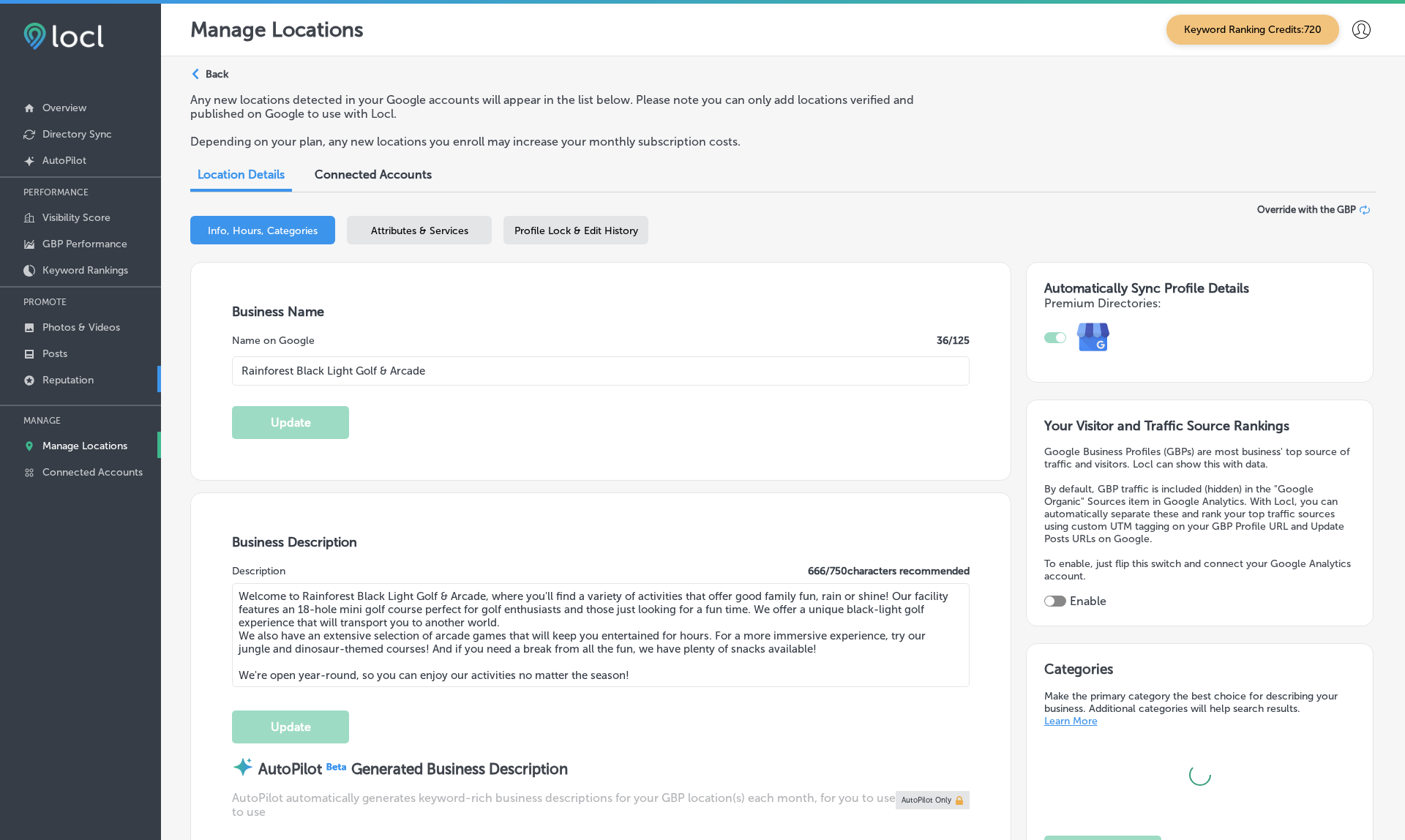
type input "11394 US-98 Unit D"
type input "Miramar Beach"
type input "32550"
type input "US"
type input "https://www.rainforestblacklightgolf.com/"
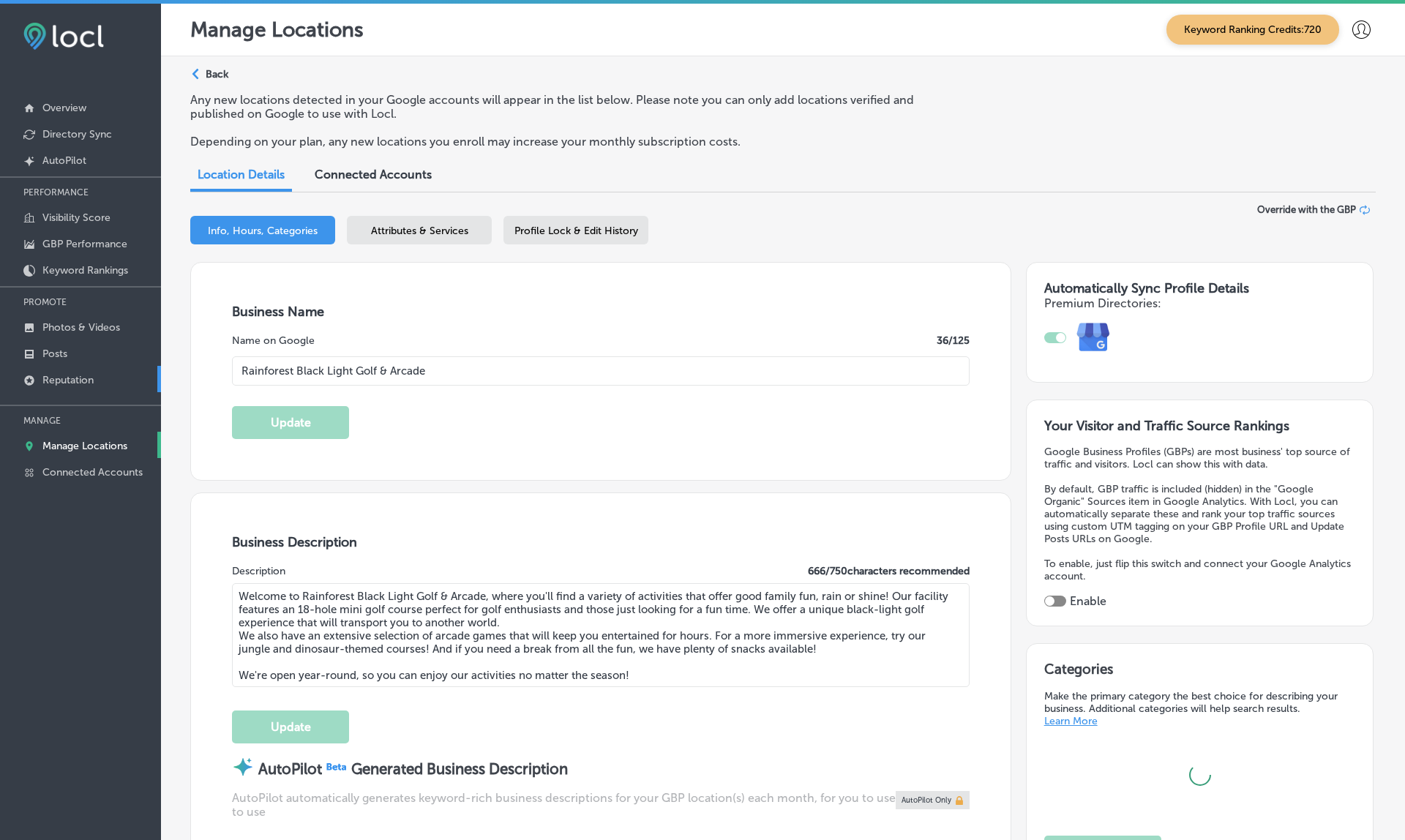
type input "+1 850 460 8878"
checkbox input "true"
click at [86, 377] on p "Reputation" at bounding box center [68, 380] width 52 height 12
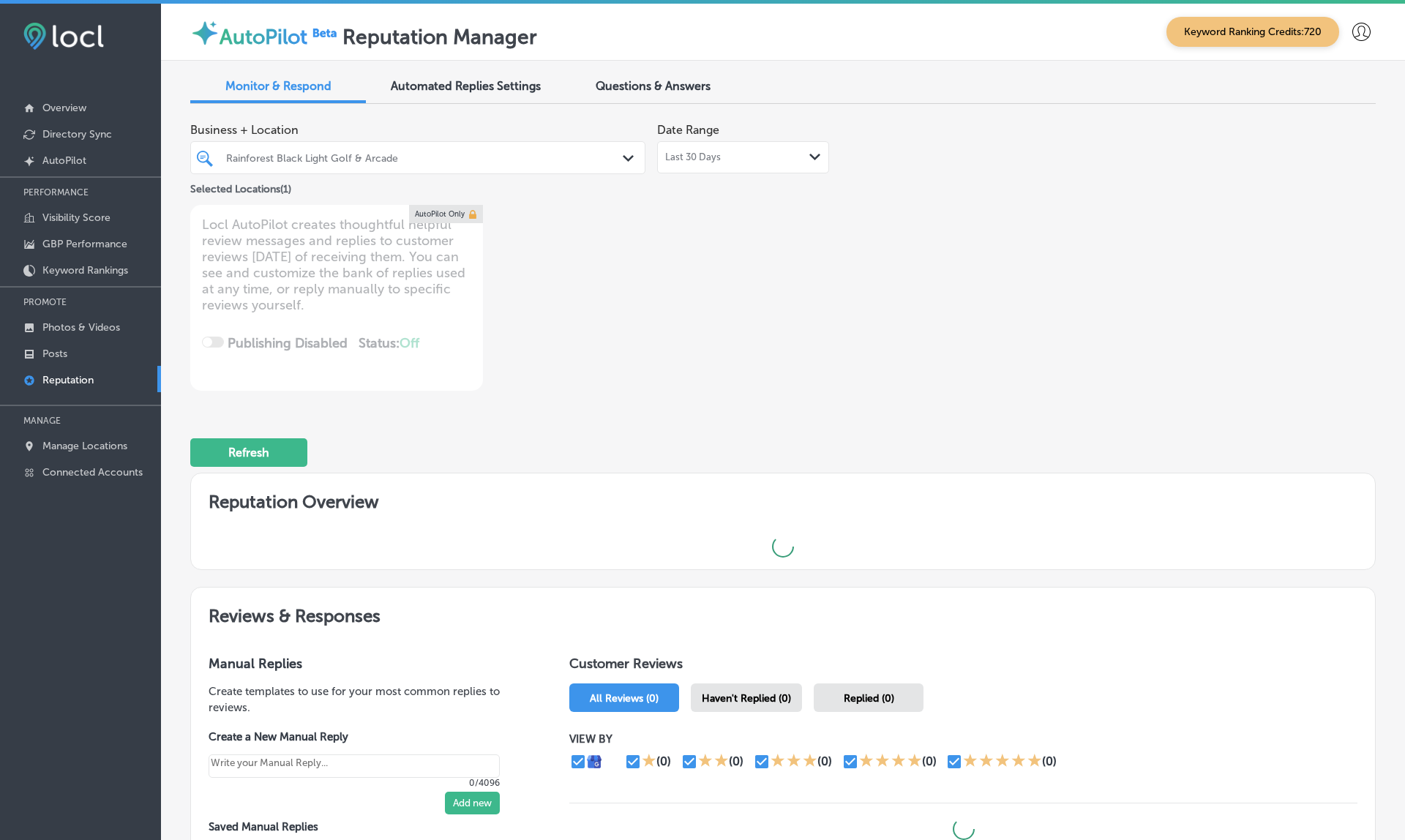
type textarea "x"
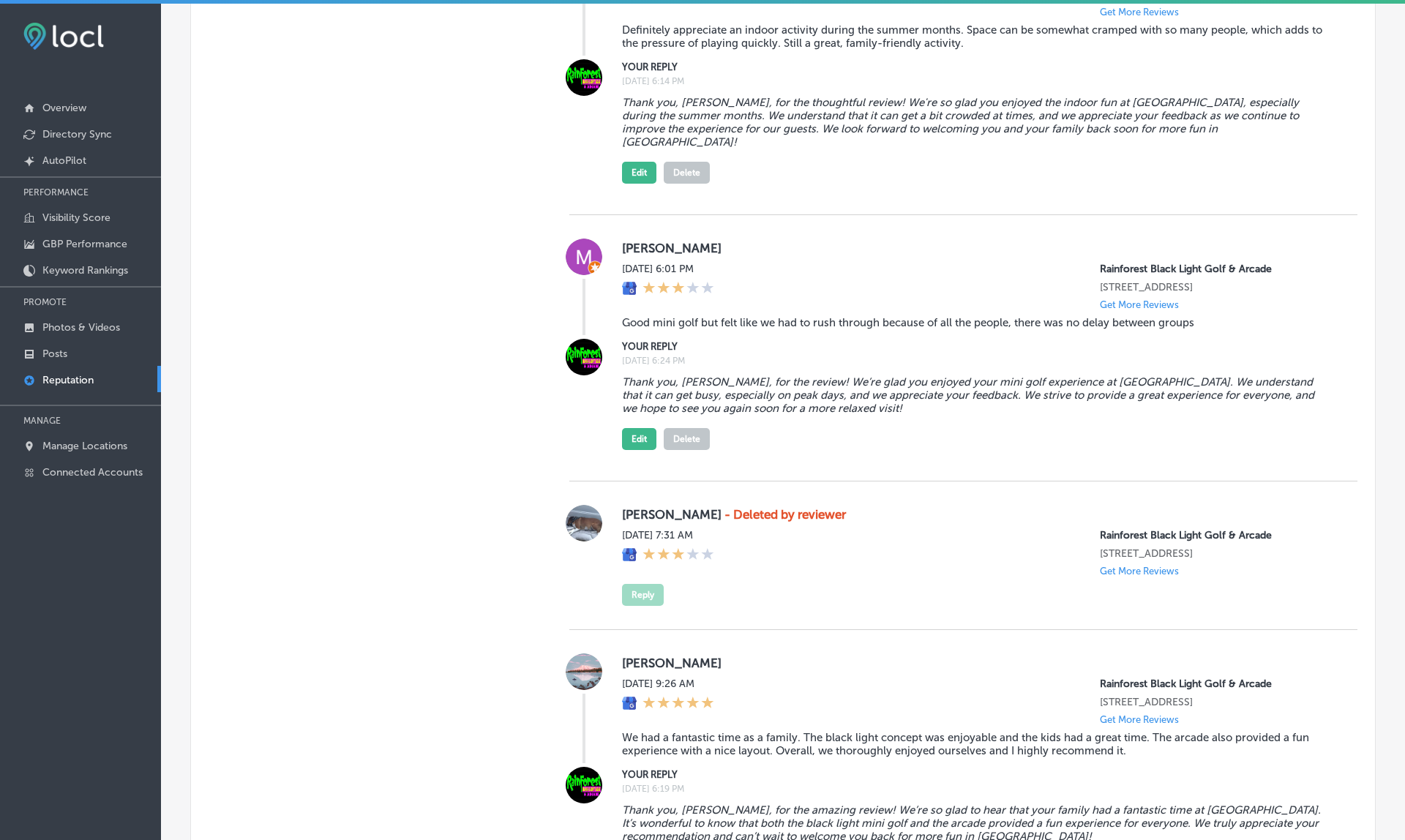
scroll to position [1458, 0]
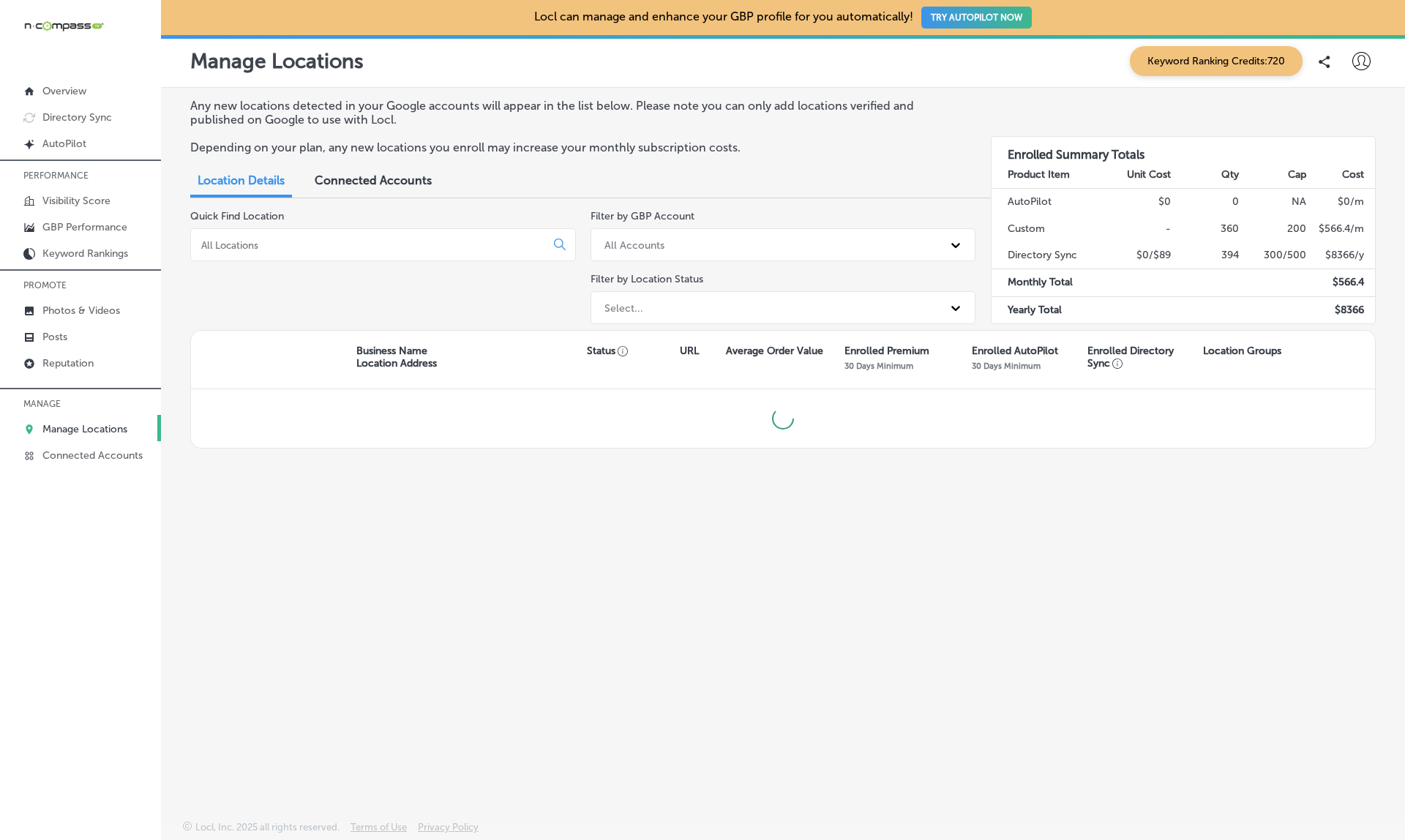
click at [259, 243] on input at bounding box center [371, 244] width 342 height 13
paste input "Craftmasters Remodeling"
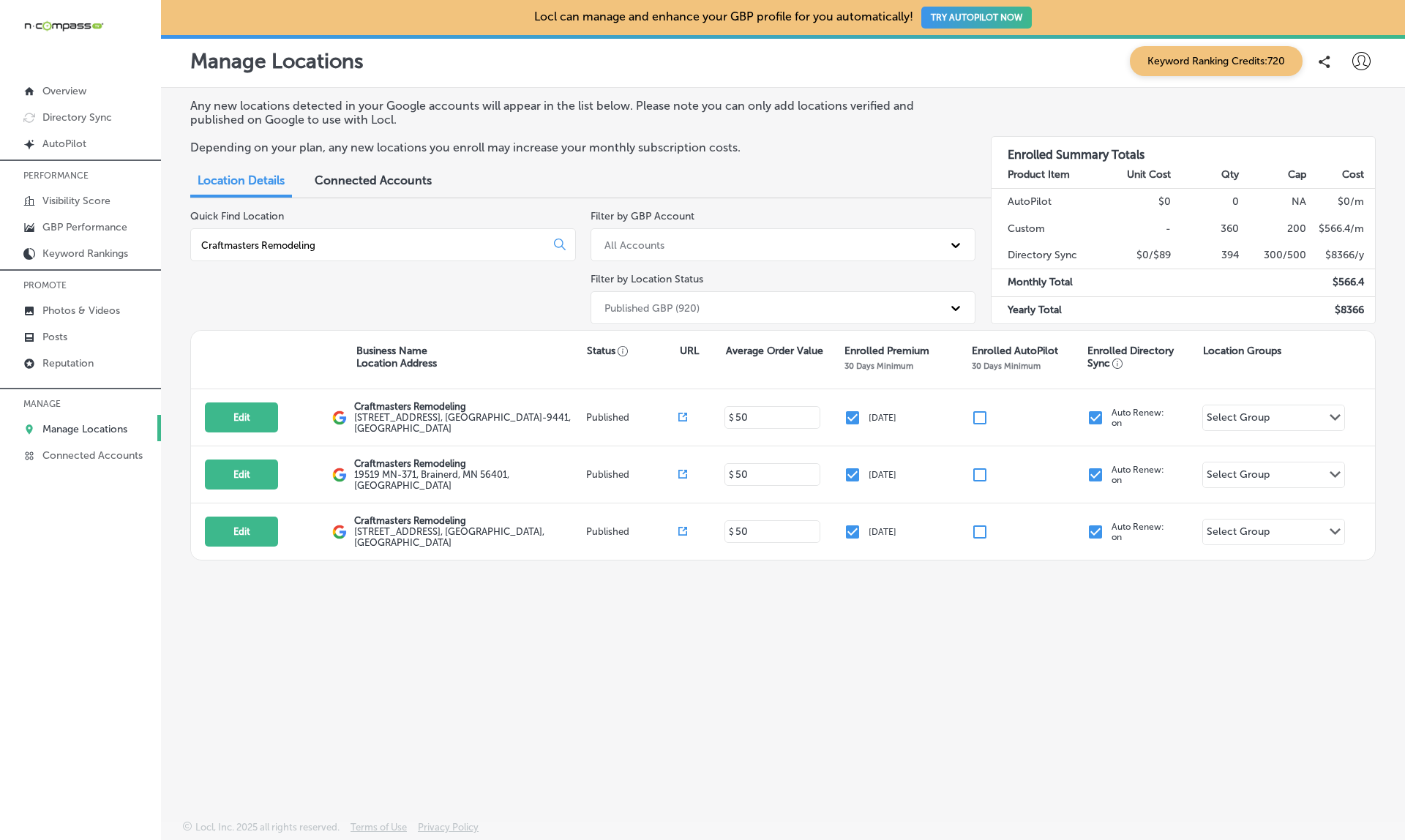
type input "Craftmasters Remodeling"
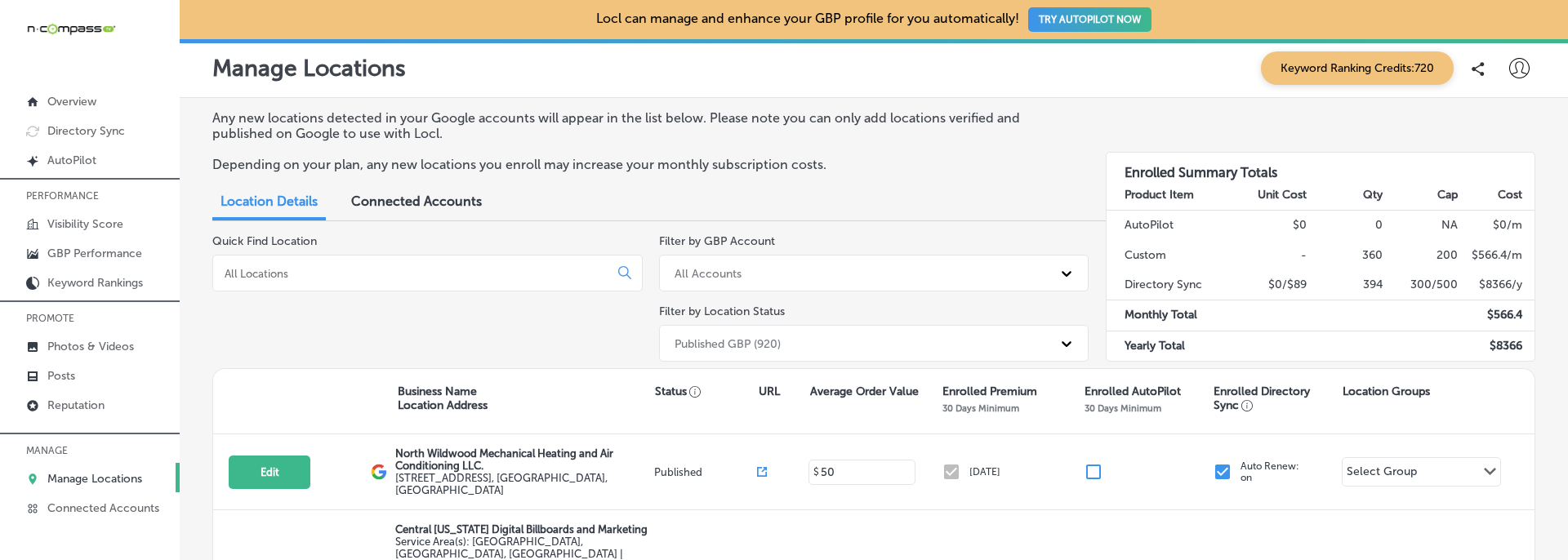
click at [394, 267] on input at bounding box center [414, 273] width 382 height 15
paste input "Craftmasters Remodeling"
type input "Craftmasters Remodeling"
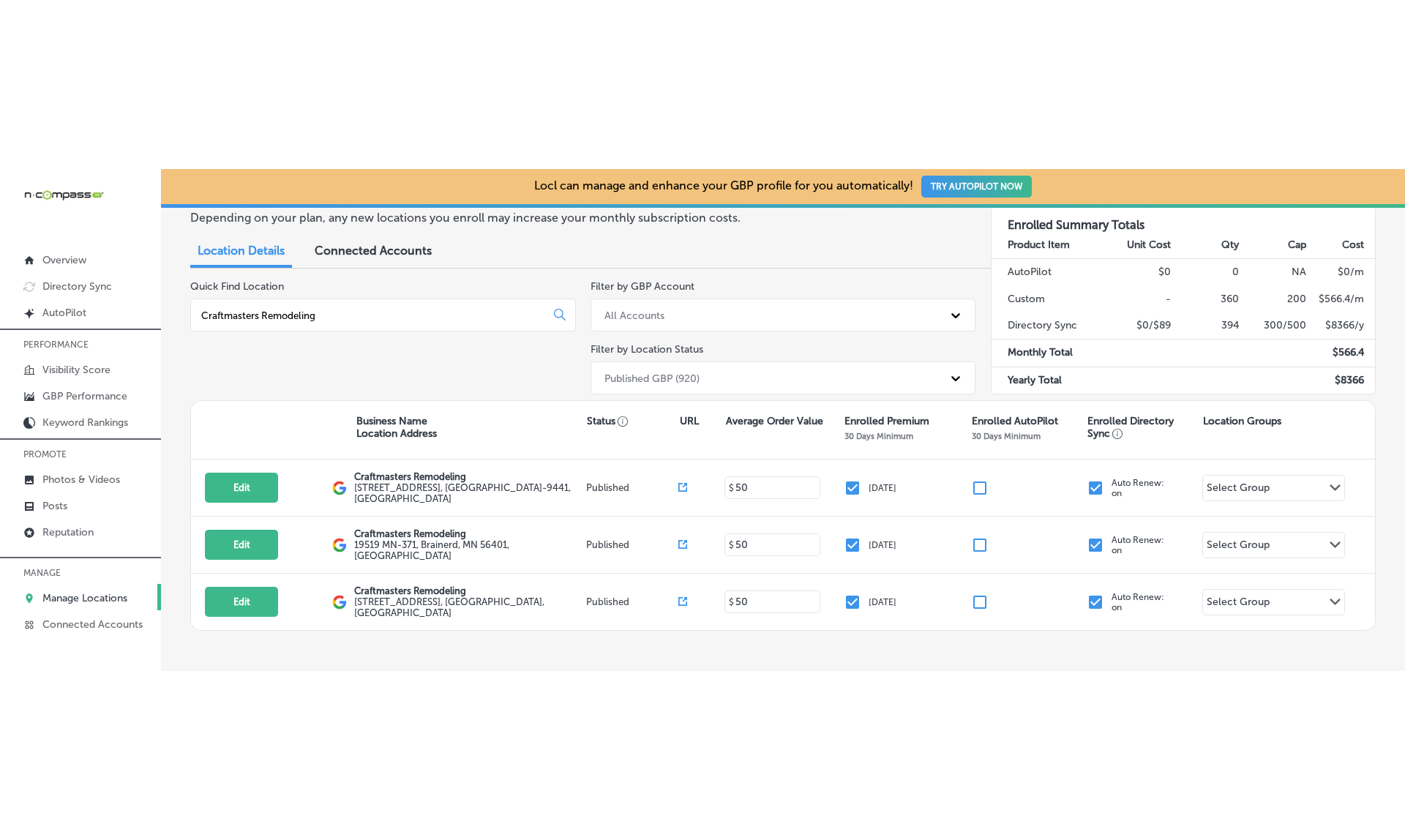
scroll to position [126, 0]
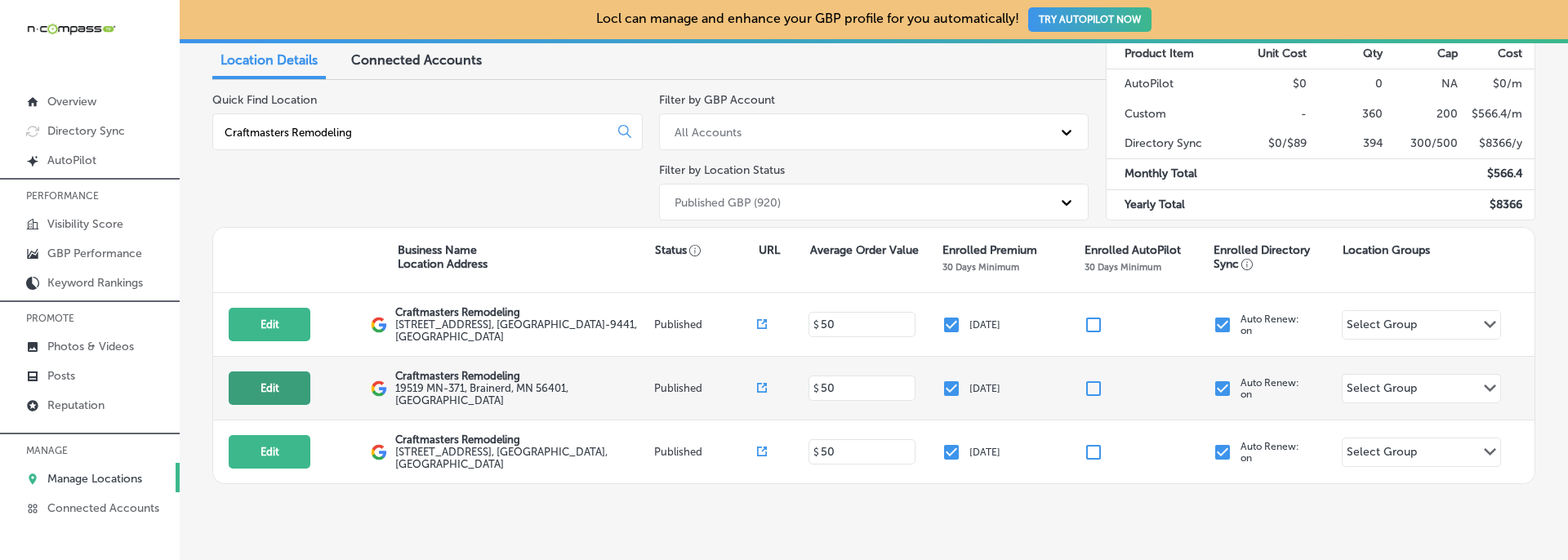
click at [265, 385] on button "Edit" at bounding box center [269, 388] width 82 height 33
select select "US"
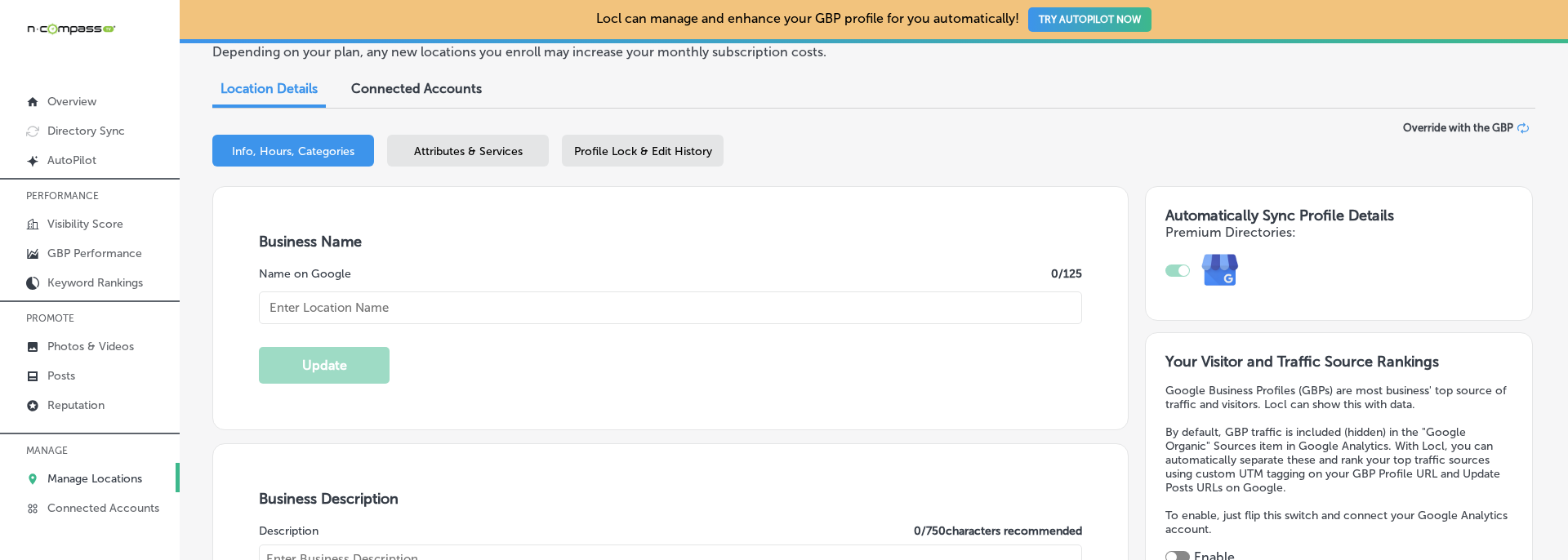
type input "Craftmasters Remodeling"
type textarea "Craftmasters Remodeling is a trusted kitchen remodeling company based in [GEOGR…"
checkbox input "true"
type input "19519 MN-371"
type input "Brainerd"
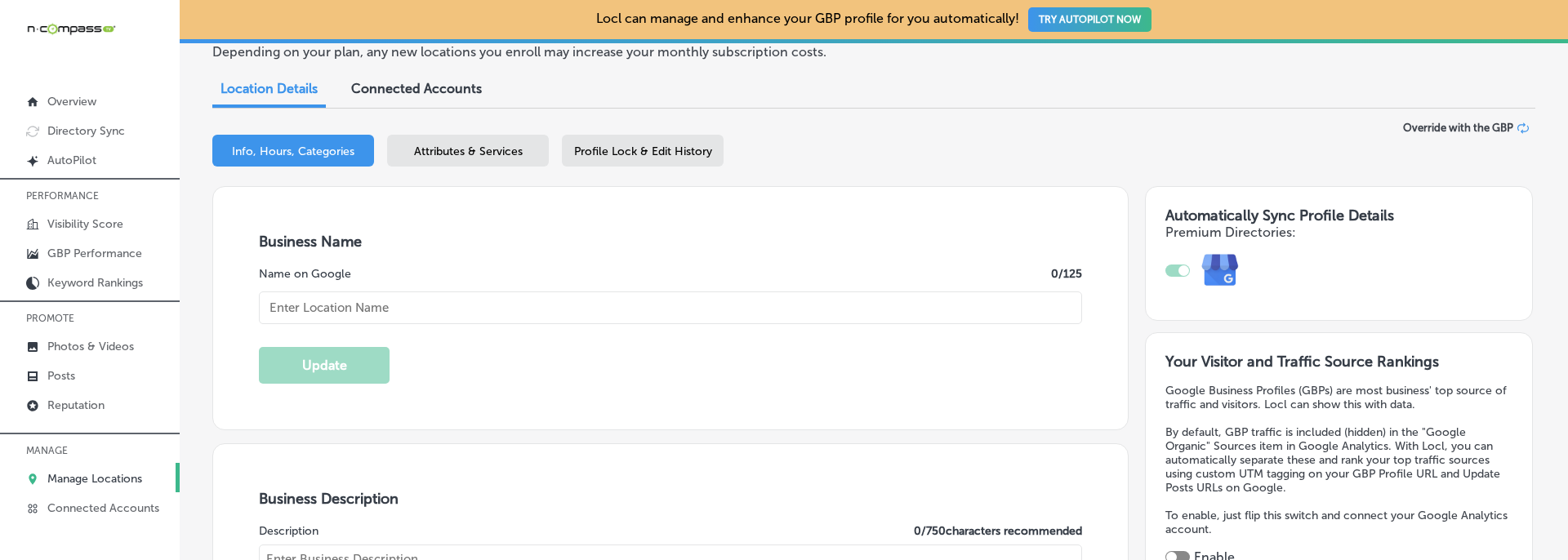
type input "56401"
type input "US"
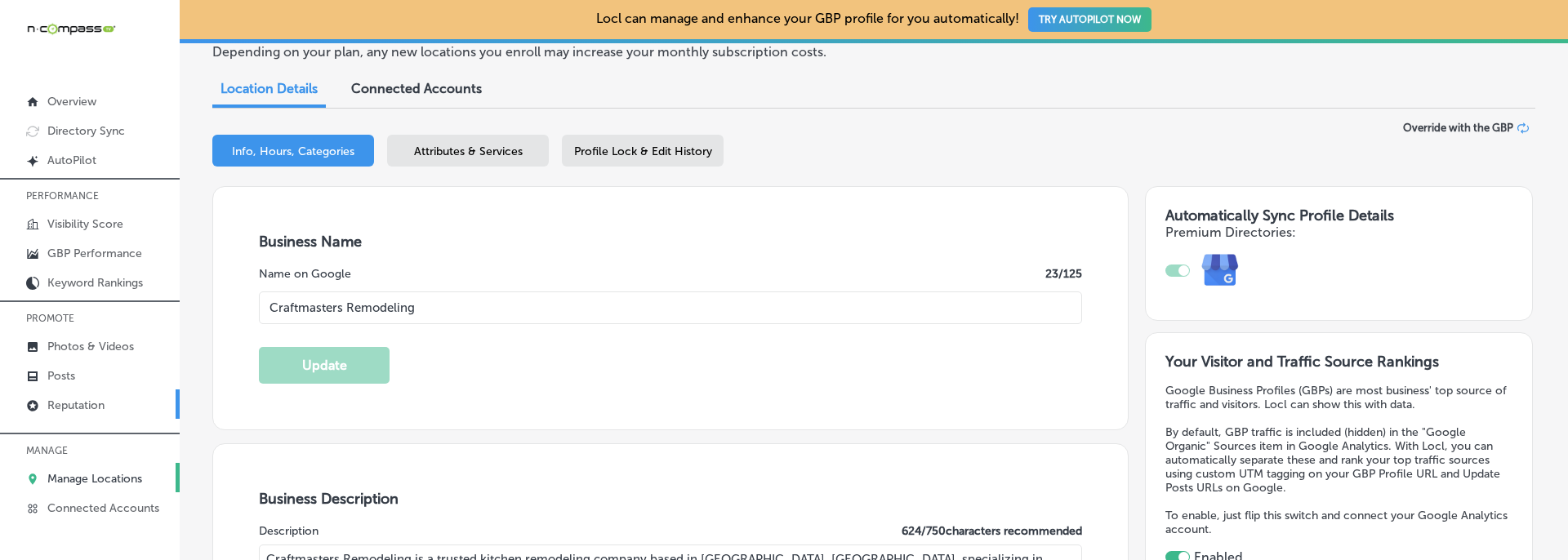
type input "[URL][DOMAIN_NAME]"
type input "[PHONE_NUMBER]"
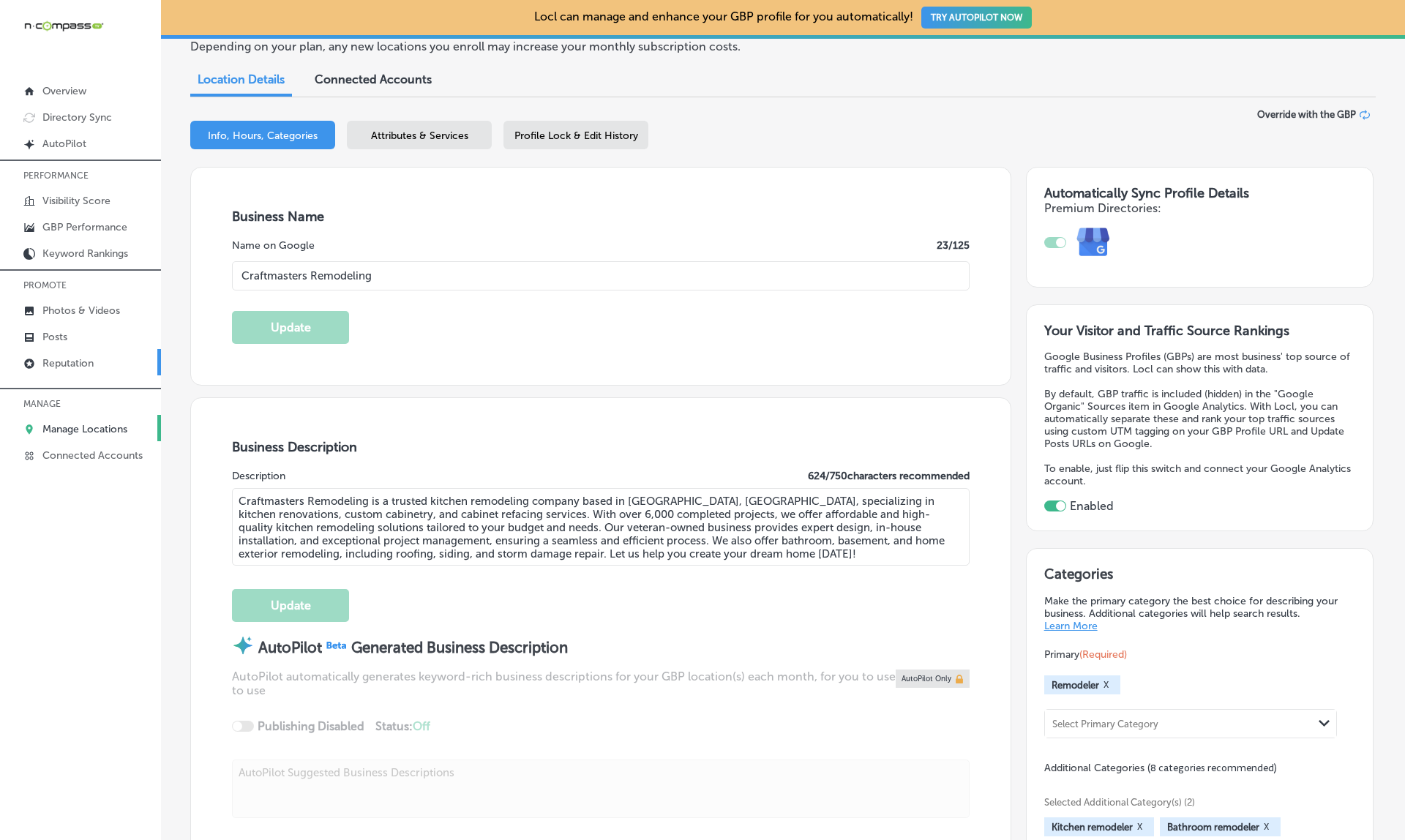
click at [82, 365] on p "Reputation" at bounding box center [68, 363] width 52 height 12
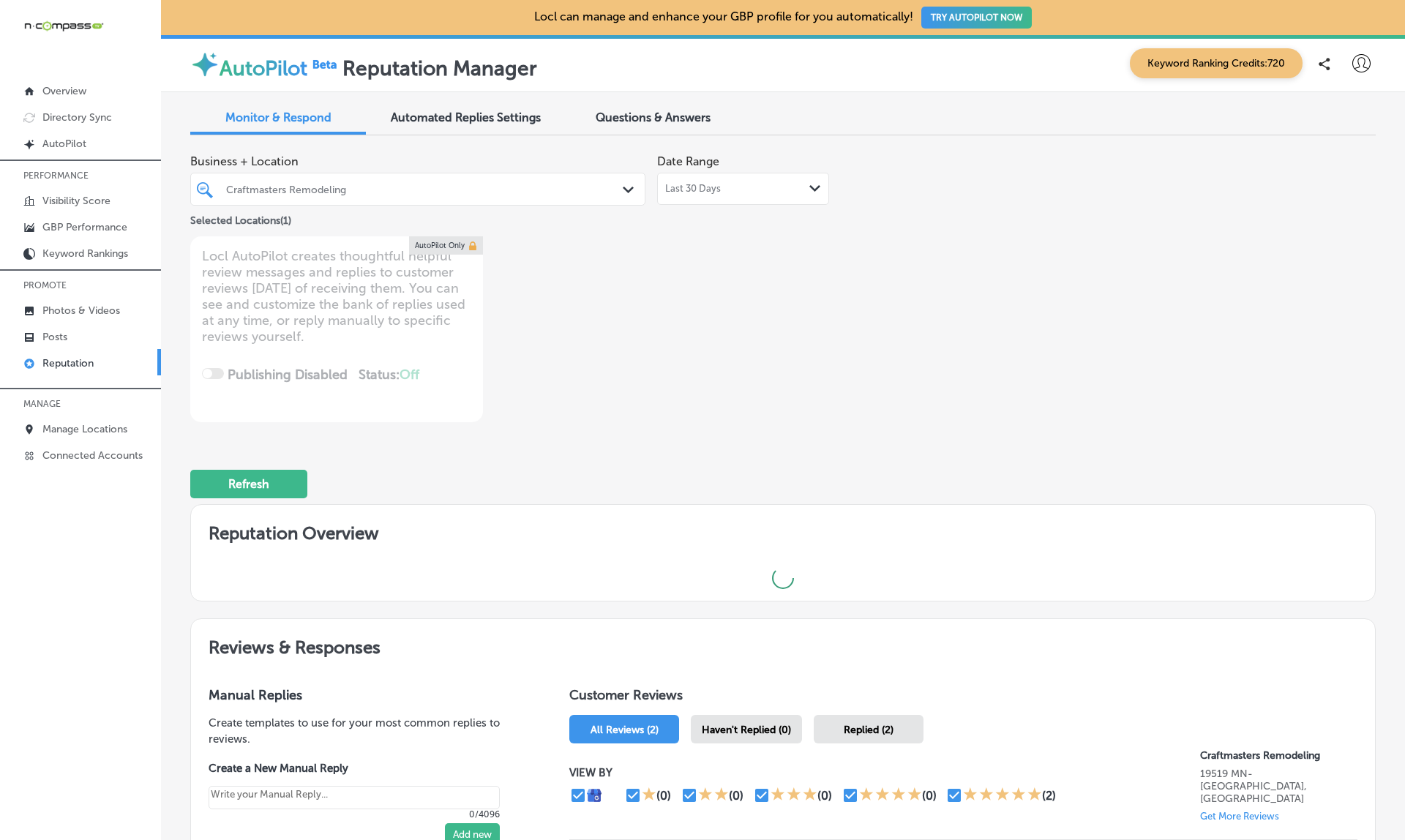
type textarea "x"
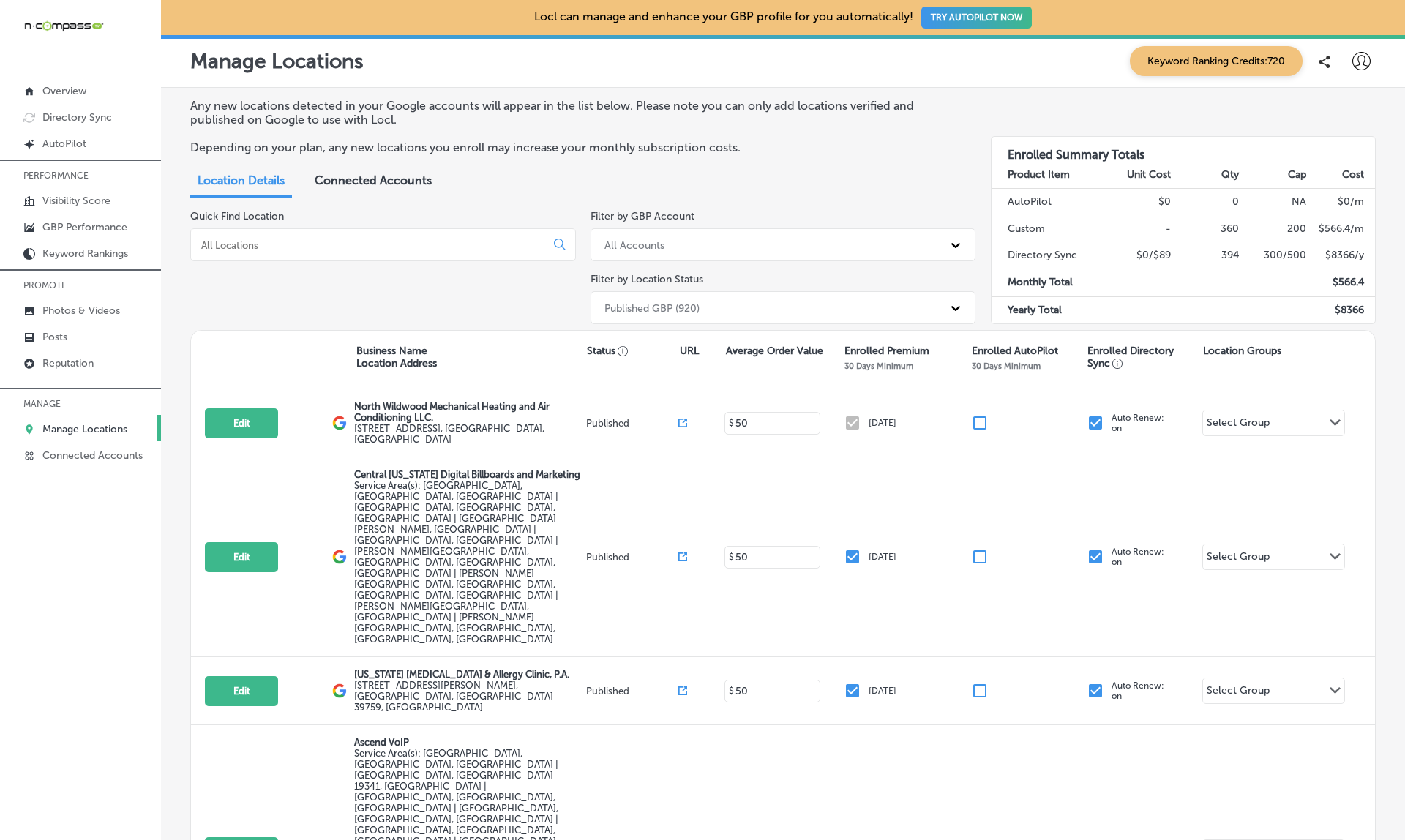
click at [256, 240] on input at bounding box center [371, 244] width 342 height 13
paste input "19519"
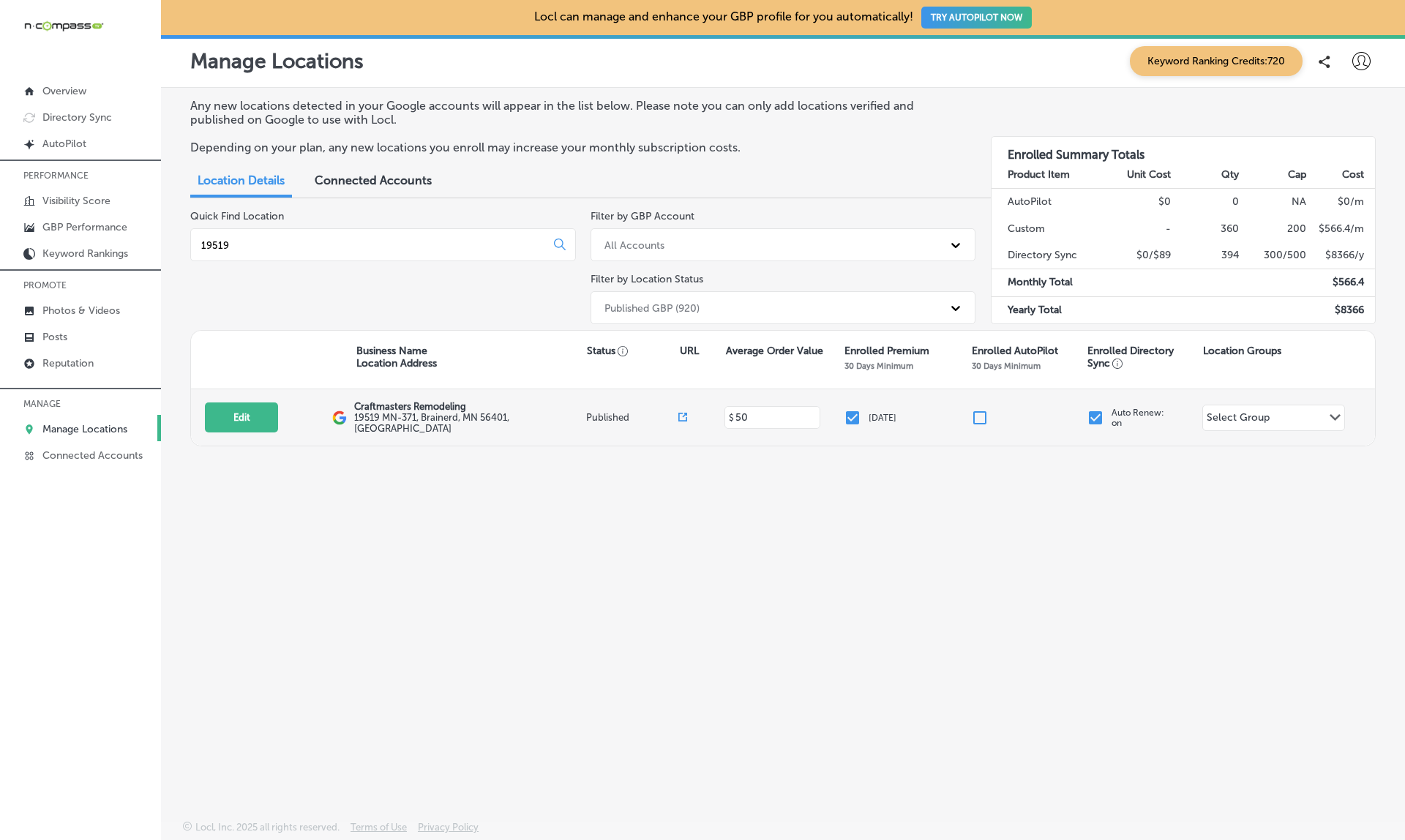
type input "19519"
click at [679, 412] on icon at bounding box center [682, 416] width 9 height 9
click at [269, 413] on button "Edit" at bounding box center [241, 417] width 73 height 30
select select "US"
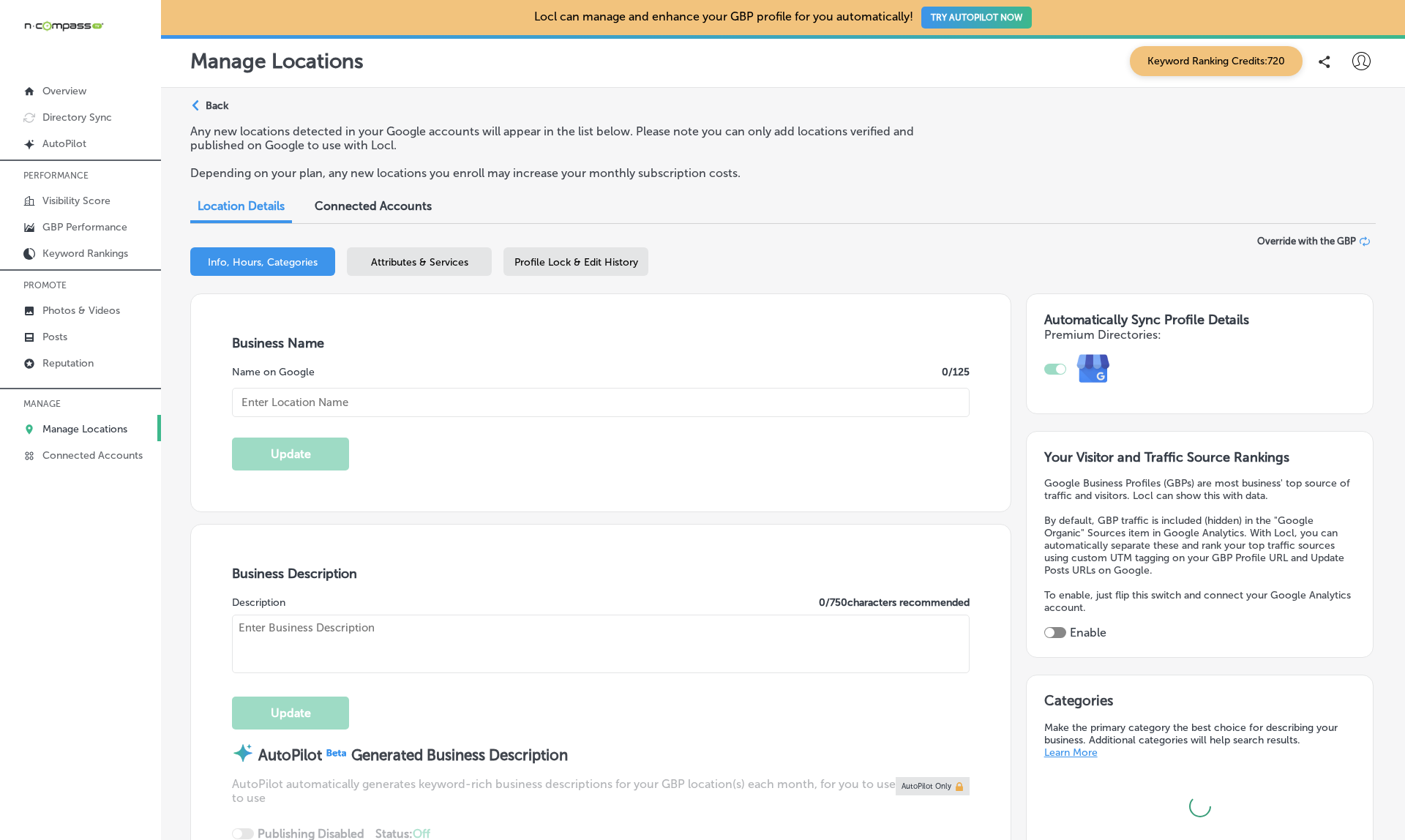
type input "Craftmasters Remodeling"
type textarea "Craftmasters Remodeling is a trusted kitchen remodeling company based in Braine…"
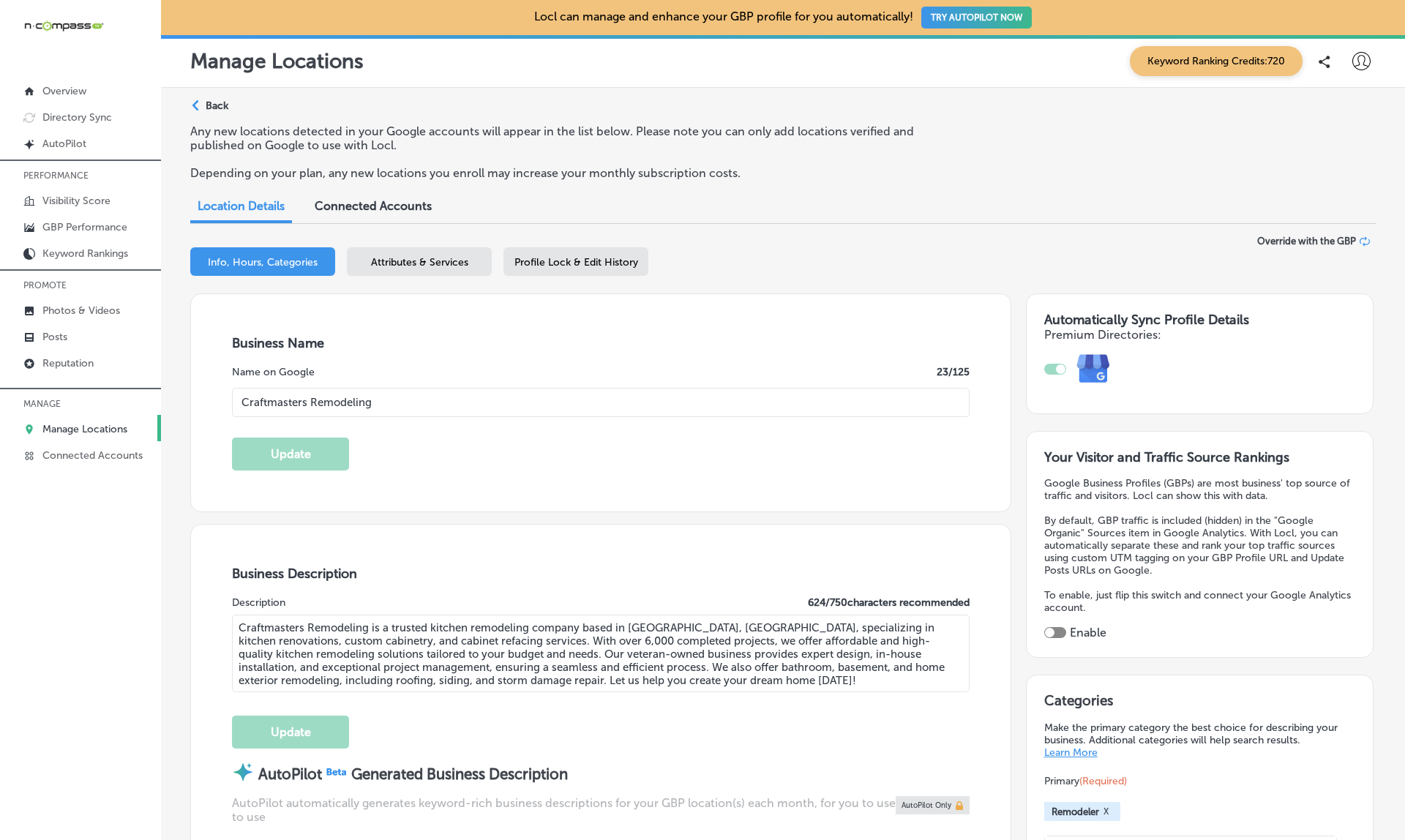
type input "19519 MN-371"
type input "Brainerd"
type input "56401"
type input "US"
type input "https://www.cmrhome.com/"
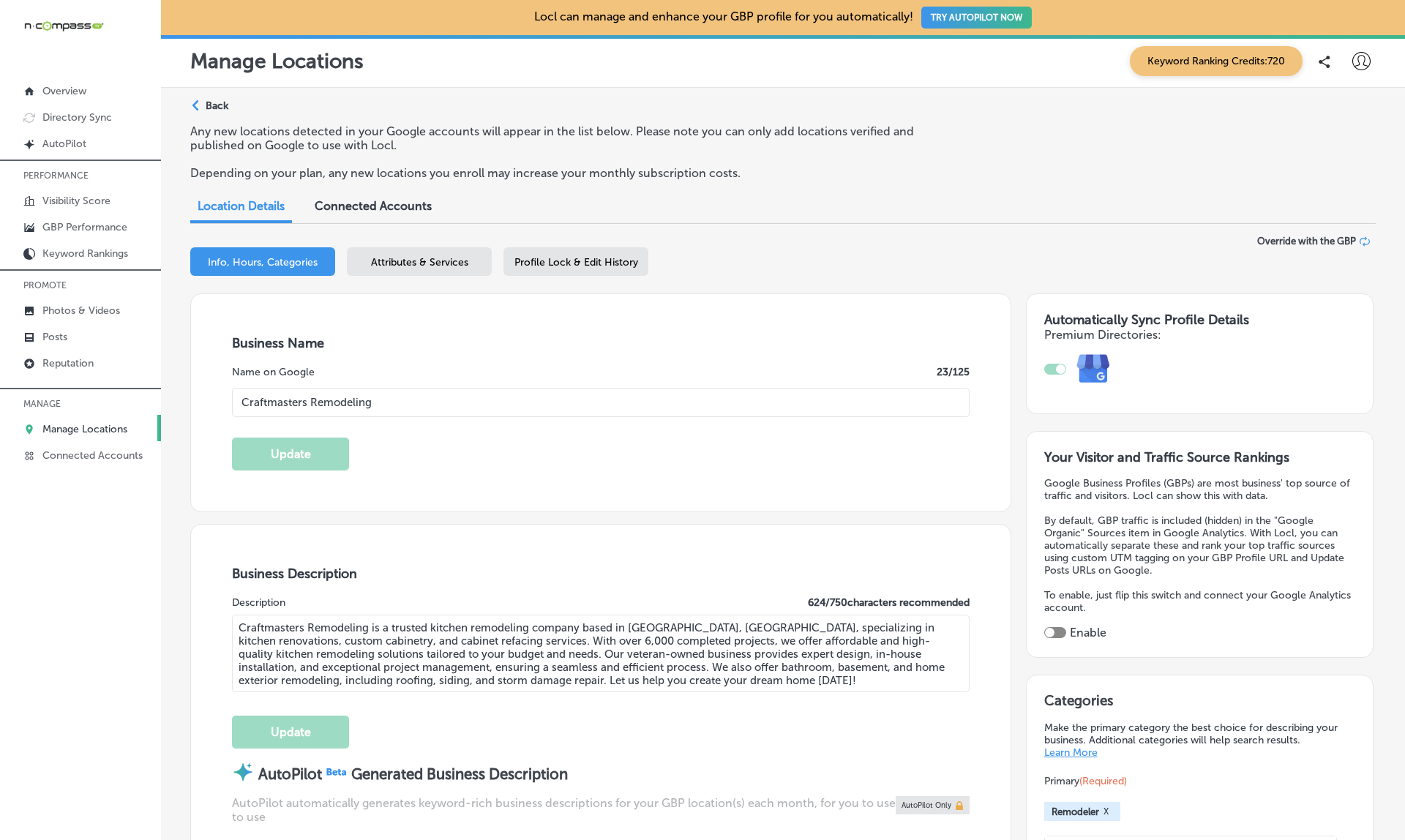
type input "+1 218 228 3888"
checkbox input "true"
click at [75, 361] on p "Reputation" at bounding box center [68, 363] width 52 height 12
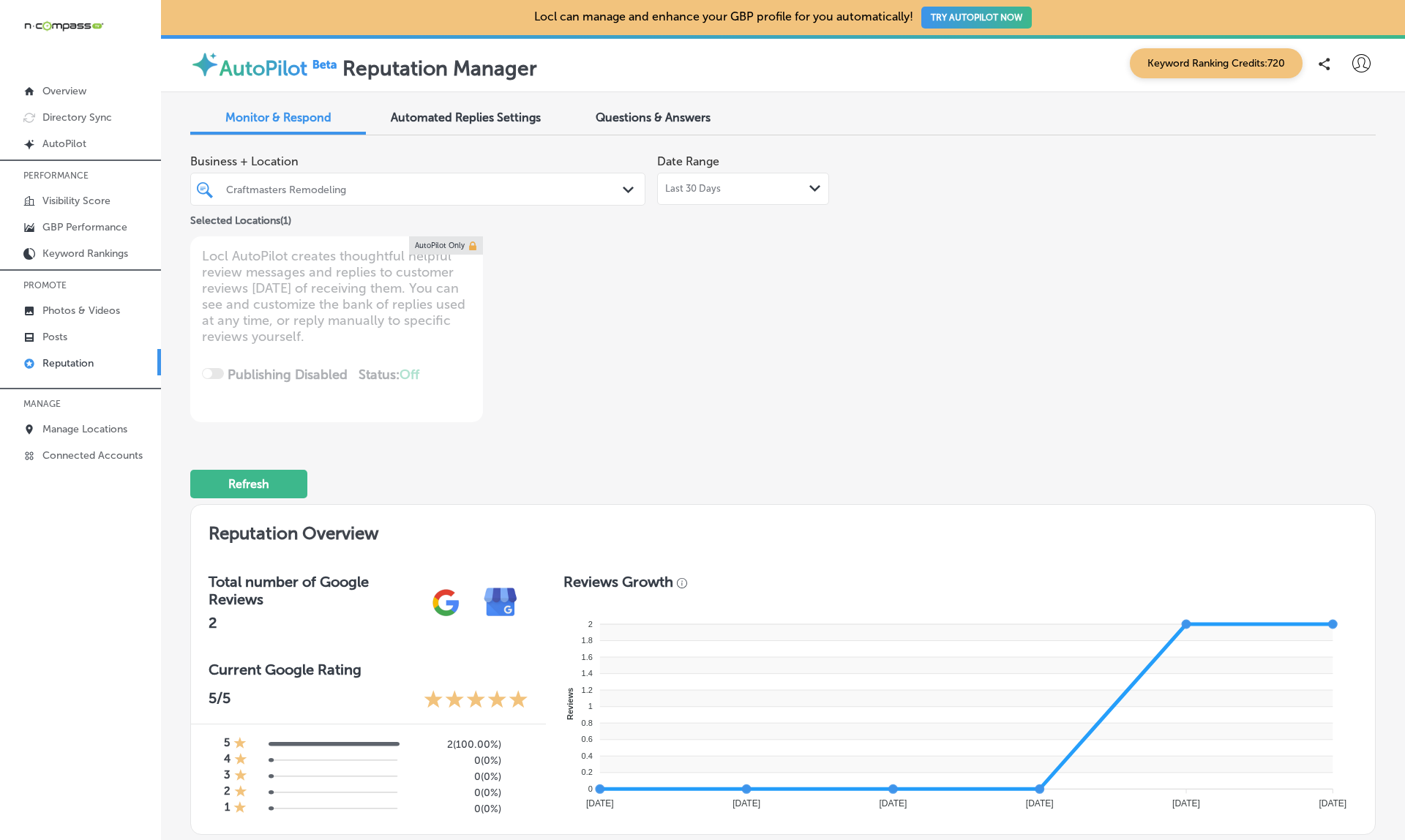
click at [721, 187] on span "Last 30 Days" at bounding box center [693, 188] width 55 height 12
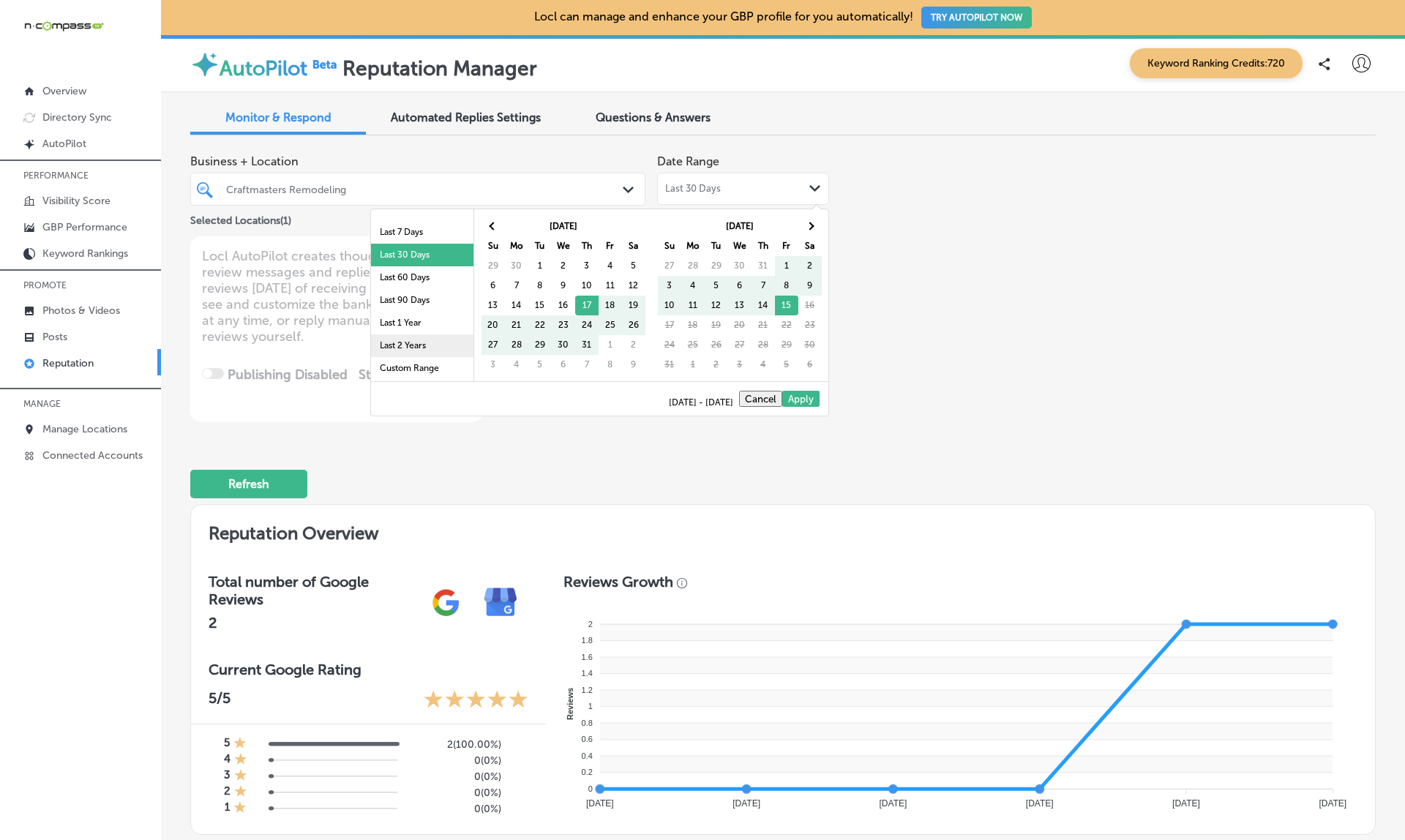
scroll to position [85, 0]
click at [415, 342] on li "Last 2 Years" at bounding box center [422, 345] width 102 height 23
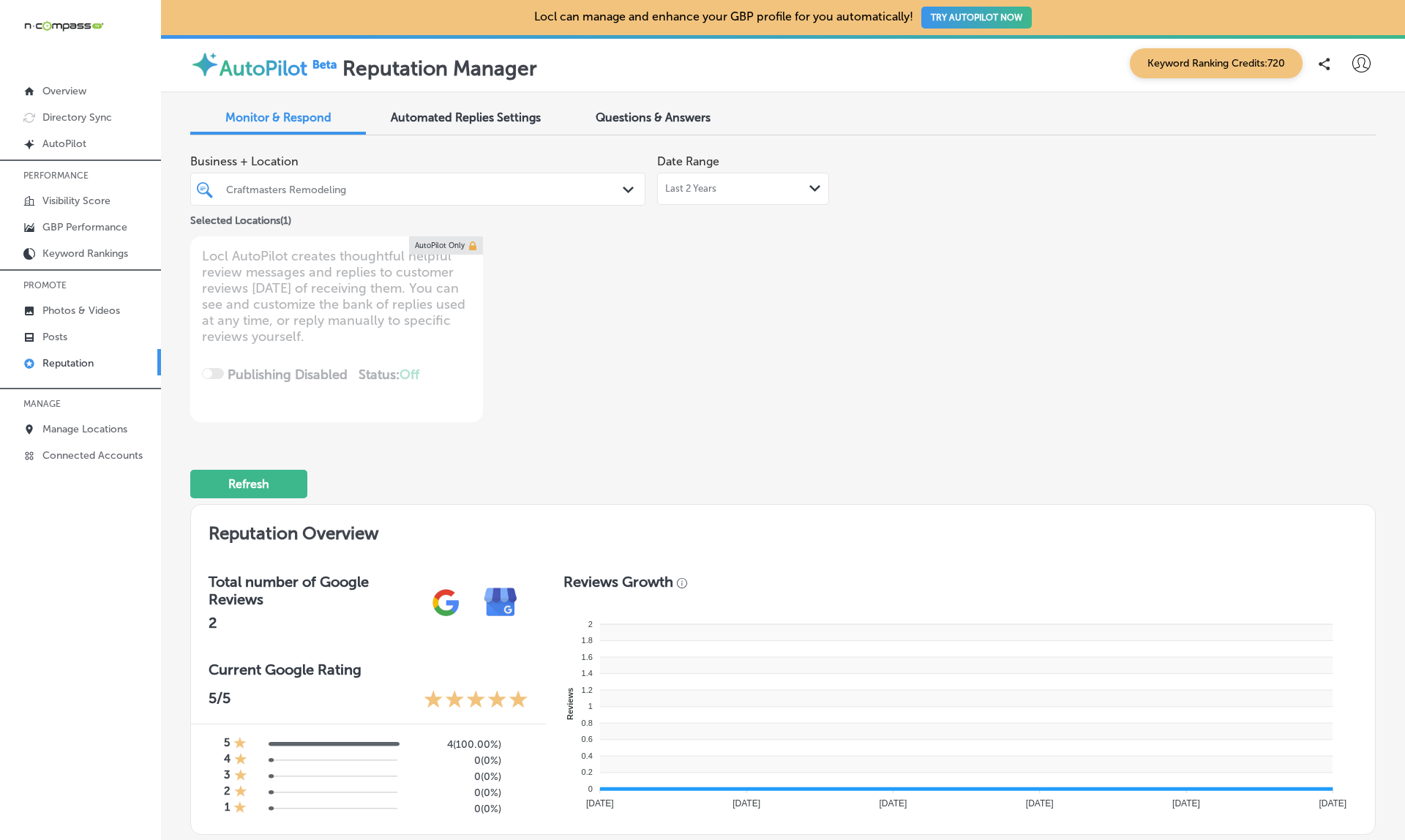
type textarea "x"
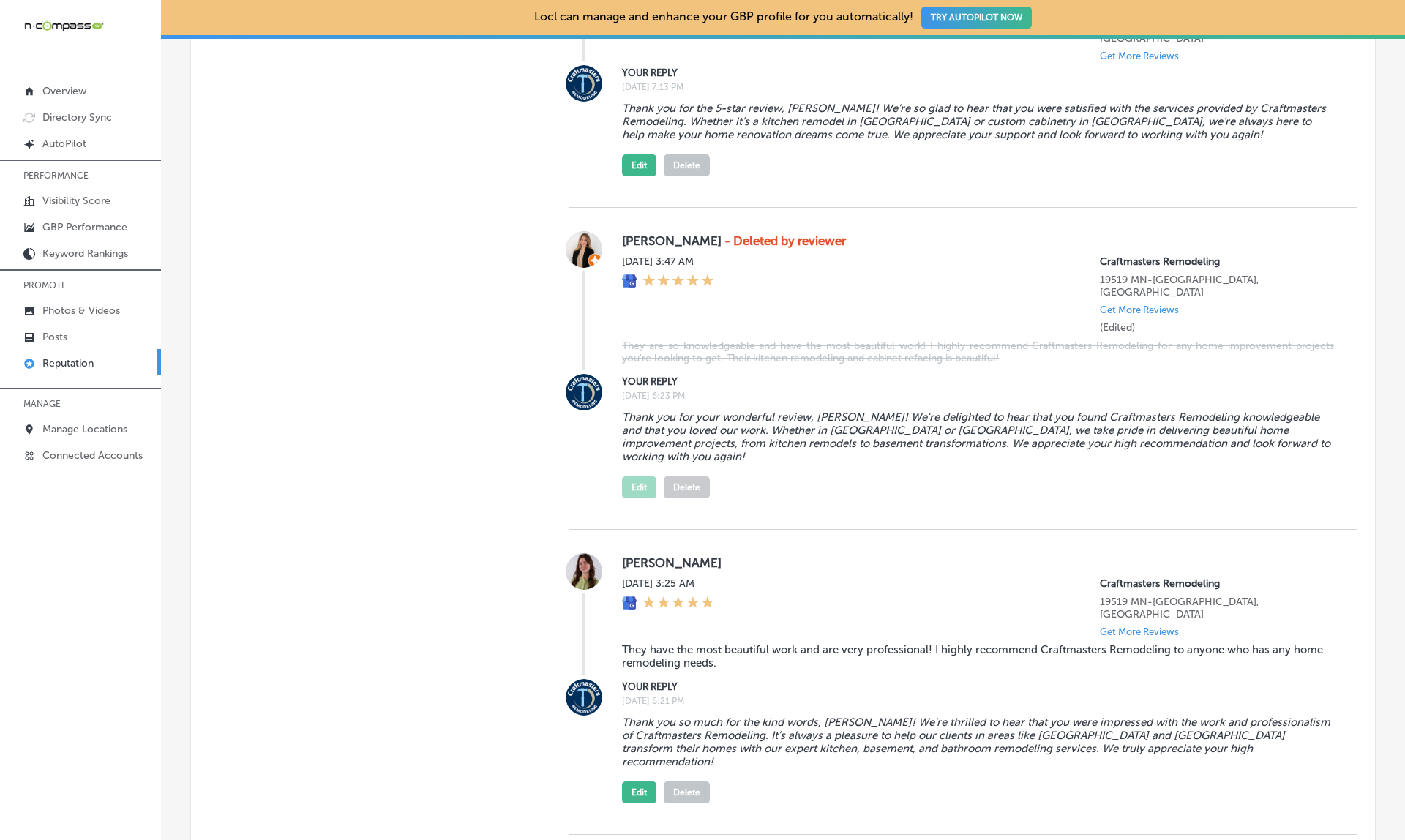
scroll to position [1510, 0]
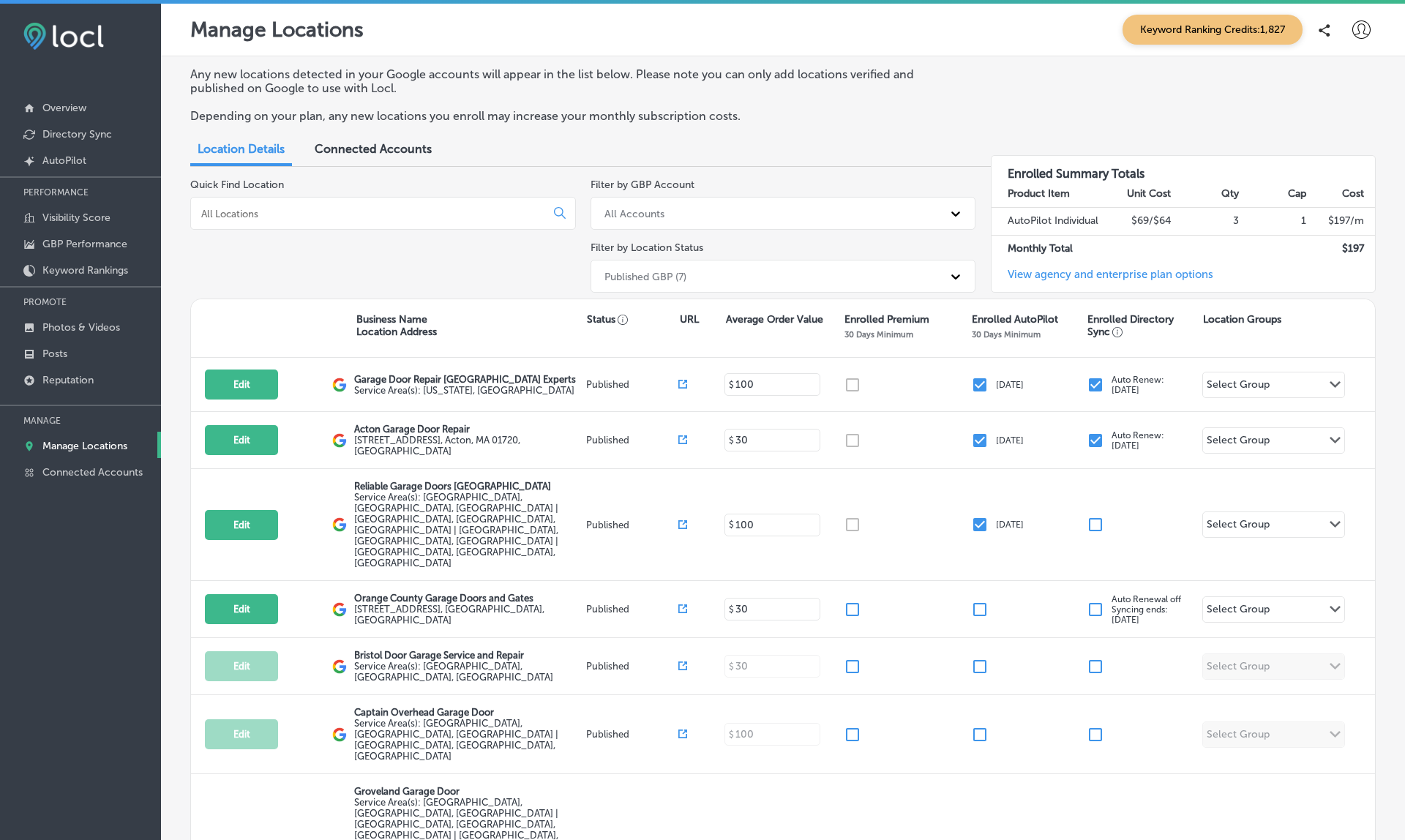
click at [333, 222] on div at bounding box center [383, 213] width 386 height 33
click at [333, 207] on input at bounding box center [371, 213] width 342 height 13
paste input "Reliable Garage Doors [GEOGRAPHIC_DATA]"
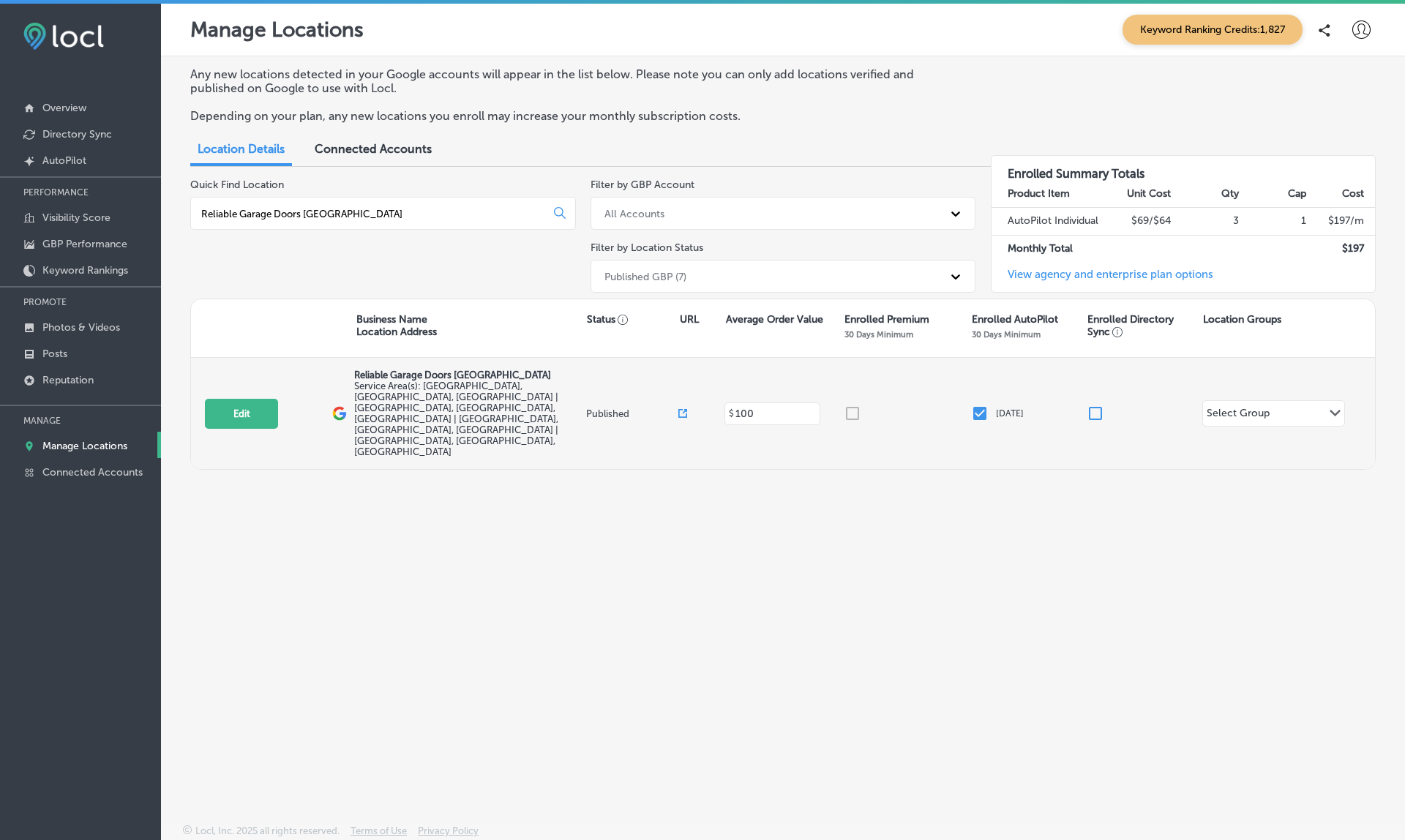
type input "Reliable Garage Doors [GEOGRAPHIC_DATA]"
click at [679, 409] on icon at bounding box center [682, 413] width 9 height 9
click at [226, 399] on button "Edit" at bounding box center [241, 414] width 73 height 30
select select "US"
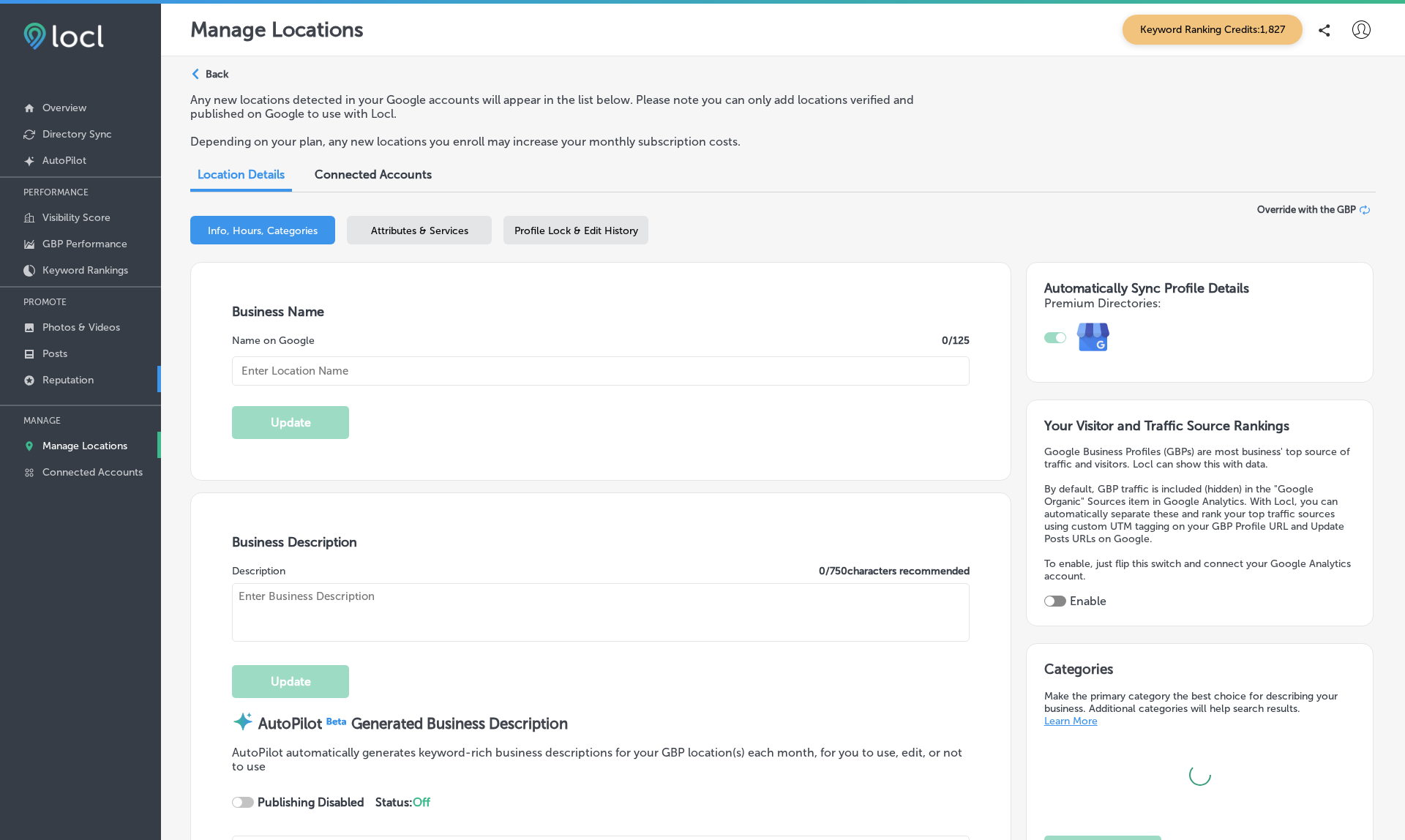
checkbox input "true"
type input "Reliable Garage Doors Newburyport"
type textarea "Reliable Garage Doors Newburyport has been your go-to source for top-notch gara…"
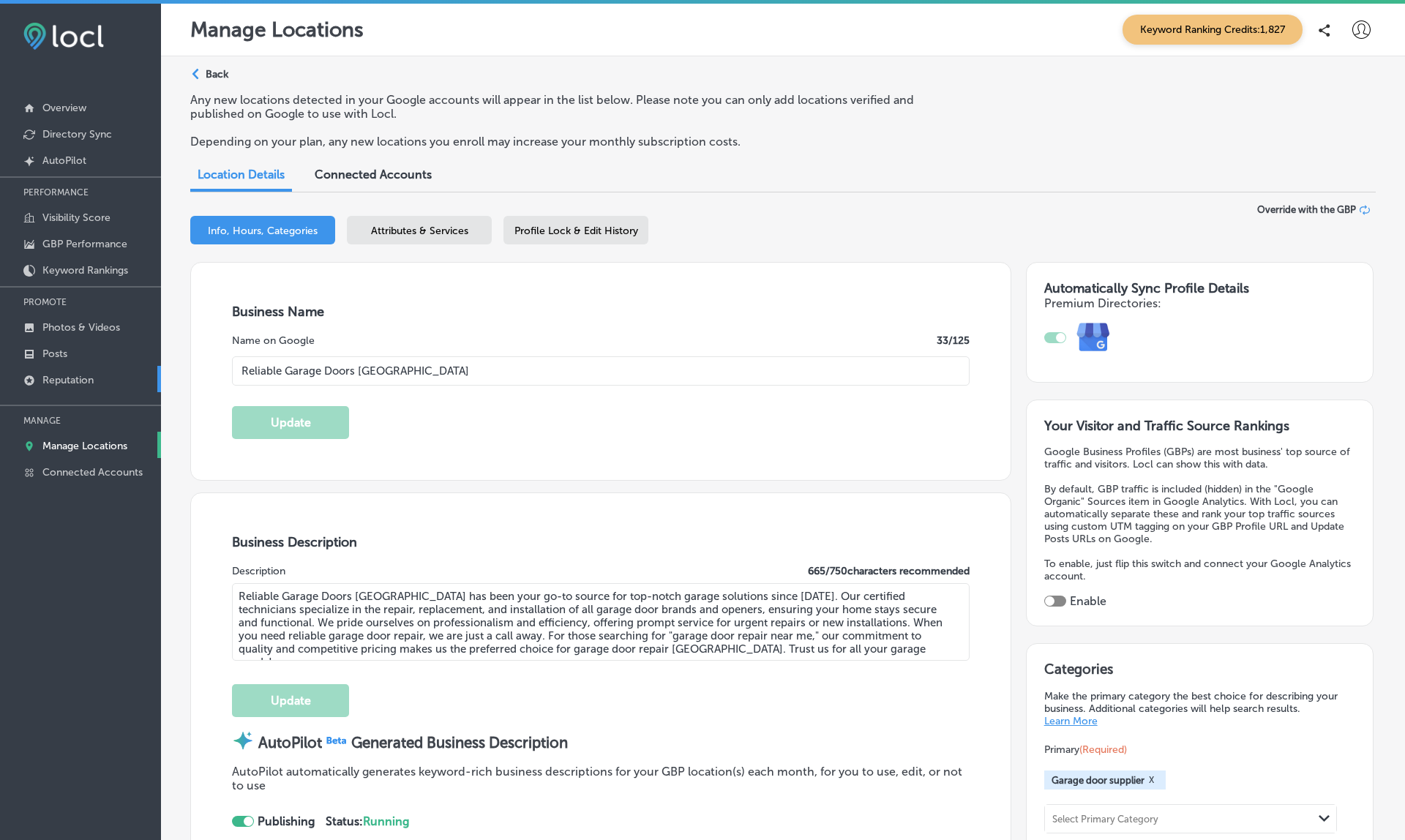
type textarea "Reliable Garage Doors Newburyport has been your go-to source for top-notch gara…"
type input "4 Middle Street #1505"
type input "Newburyport"
type input "01950"
type input "US"
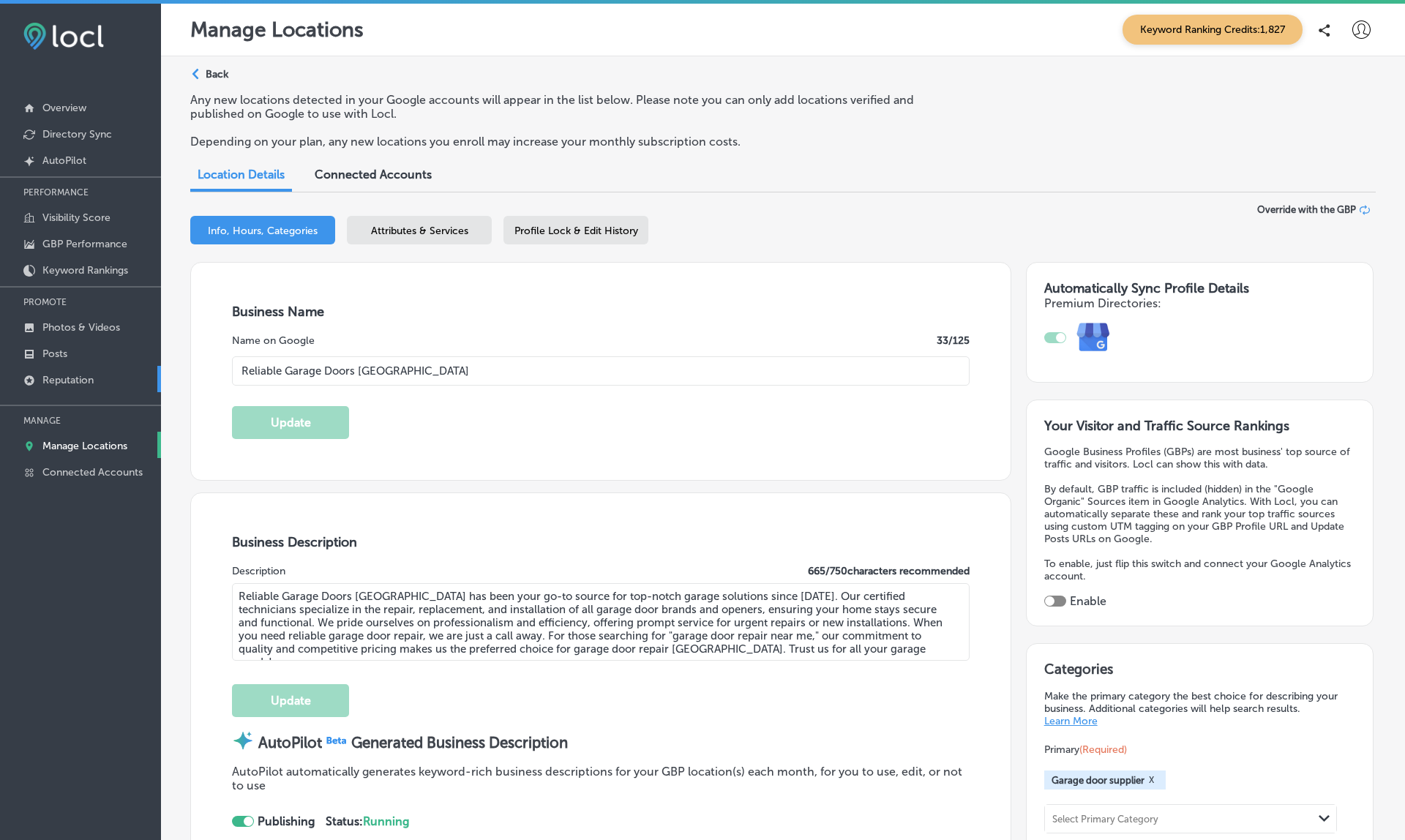
type input "http://garagedoorrepairnewburyportma.com/"
type input "+1 978 425 1545"
click at [75, 377] on p "Reputation" at bounding box center [68, 380] width 52 height 12
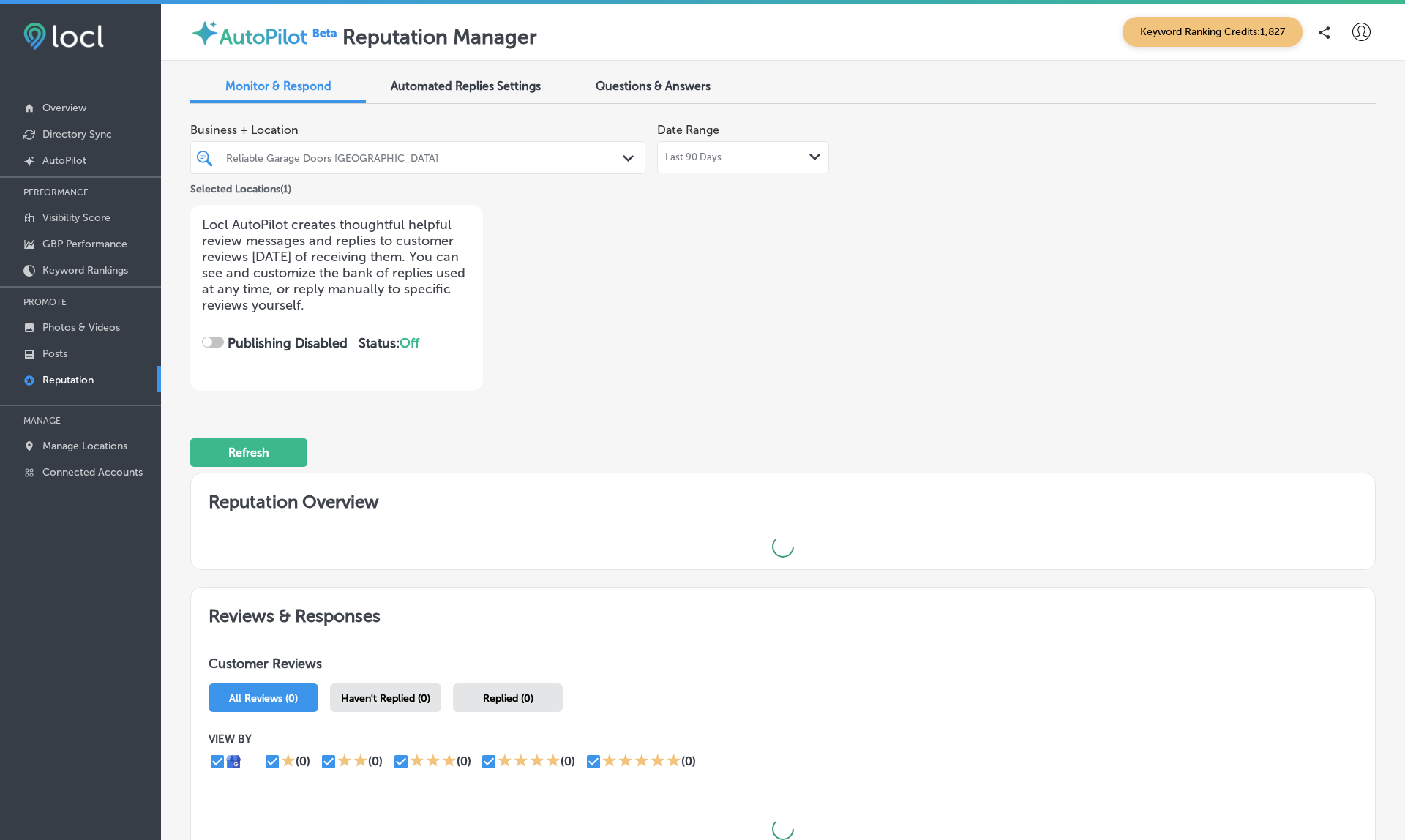
checkbox input "true"
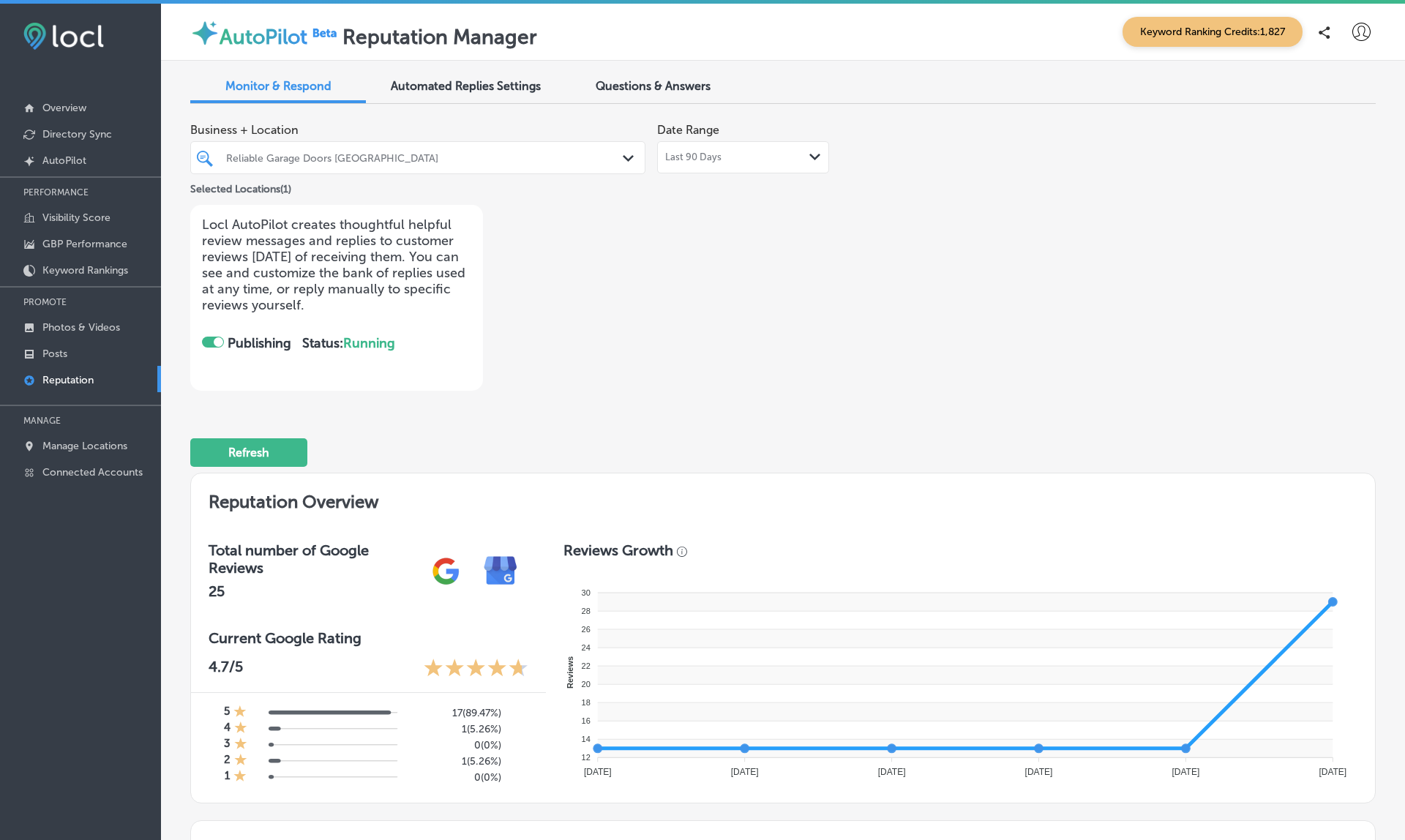
click at [705, 155] on span "Last 90 Days" at bounding box center [694, 157] width 56 height 12
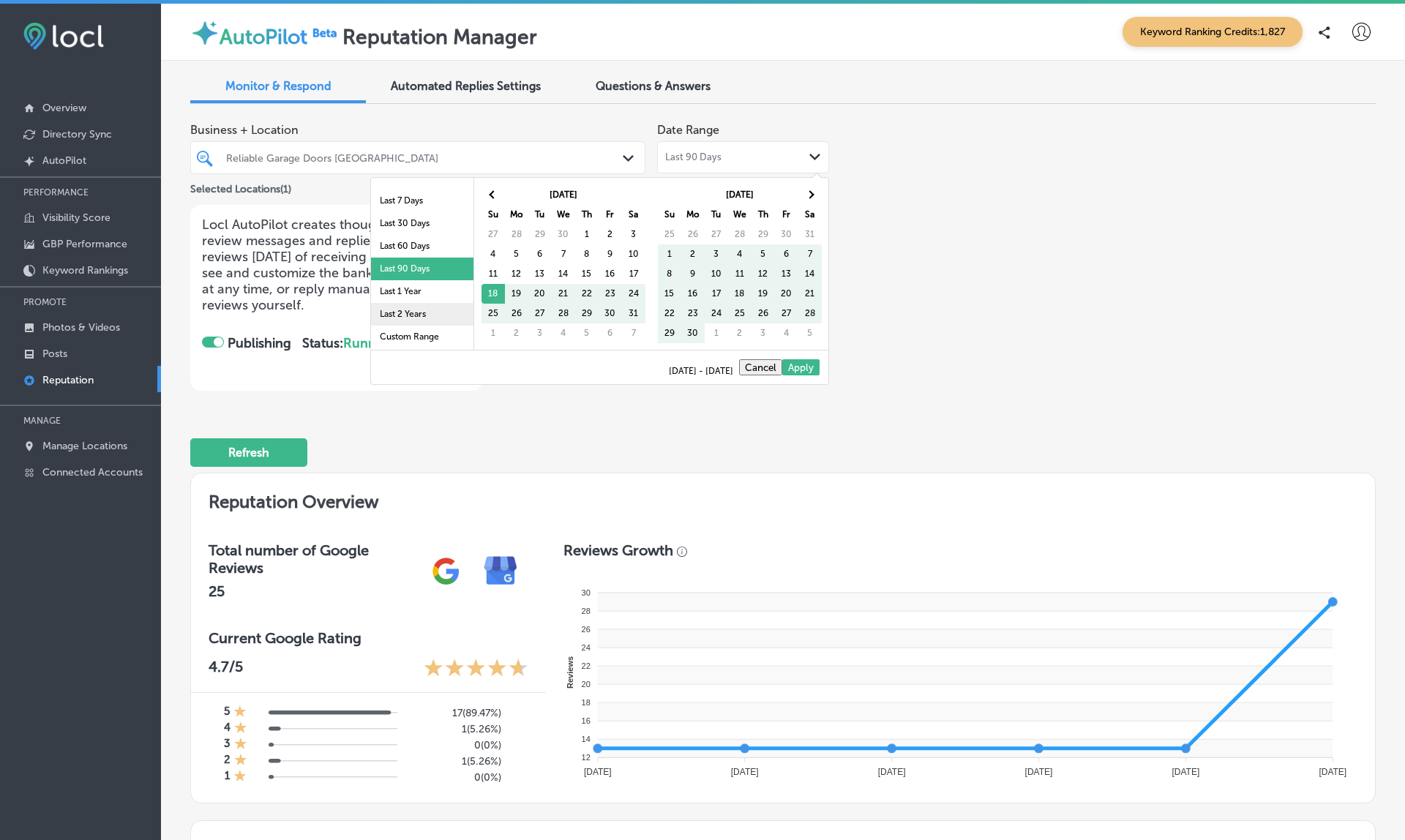
scroll to position [85, 0]
click at [403, 318] on li "Last 2 Years" at bounding box center [422, 314] width 102 height 23
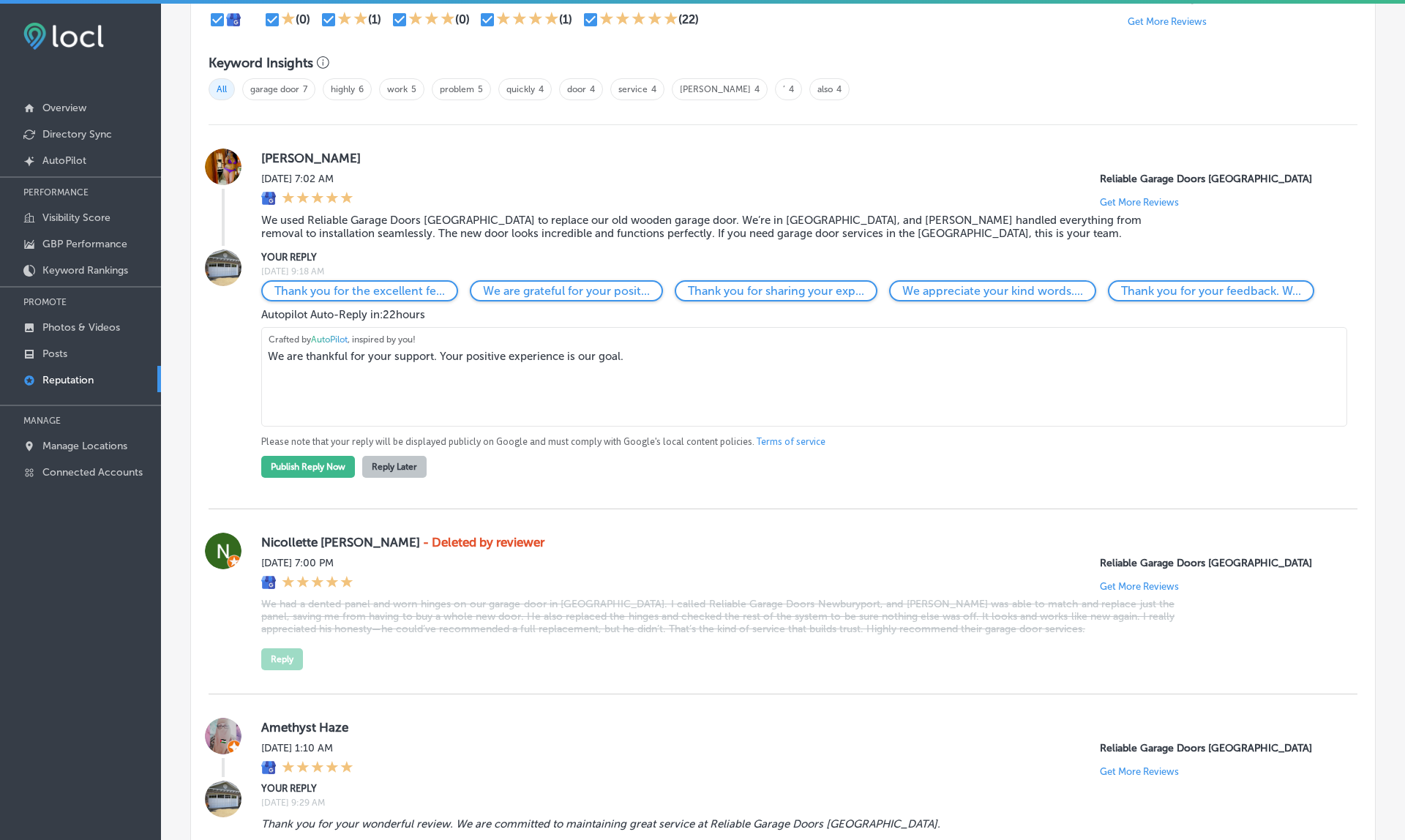
scroll to position [977, 0]
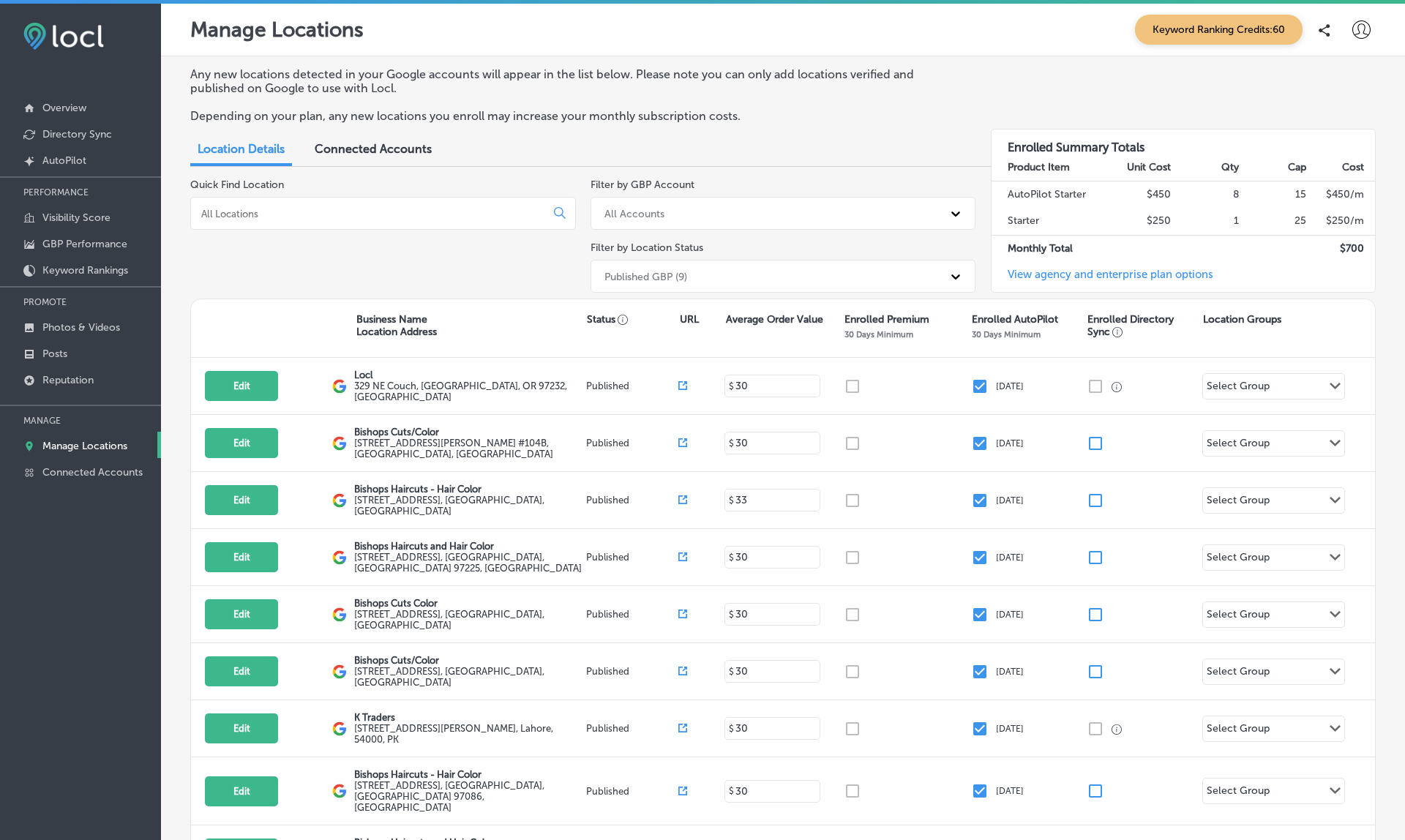
click at [1360, 27] on icon at bounding box center [1360, 29] width 18 height 18
click at [1334, 79] on p "My Account" at bounding box center [1341, 83] width 66 height 17
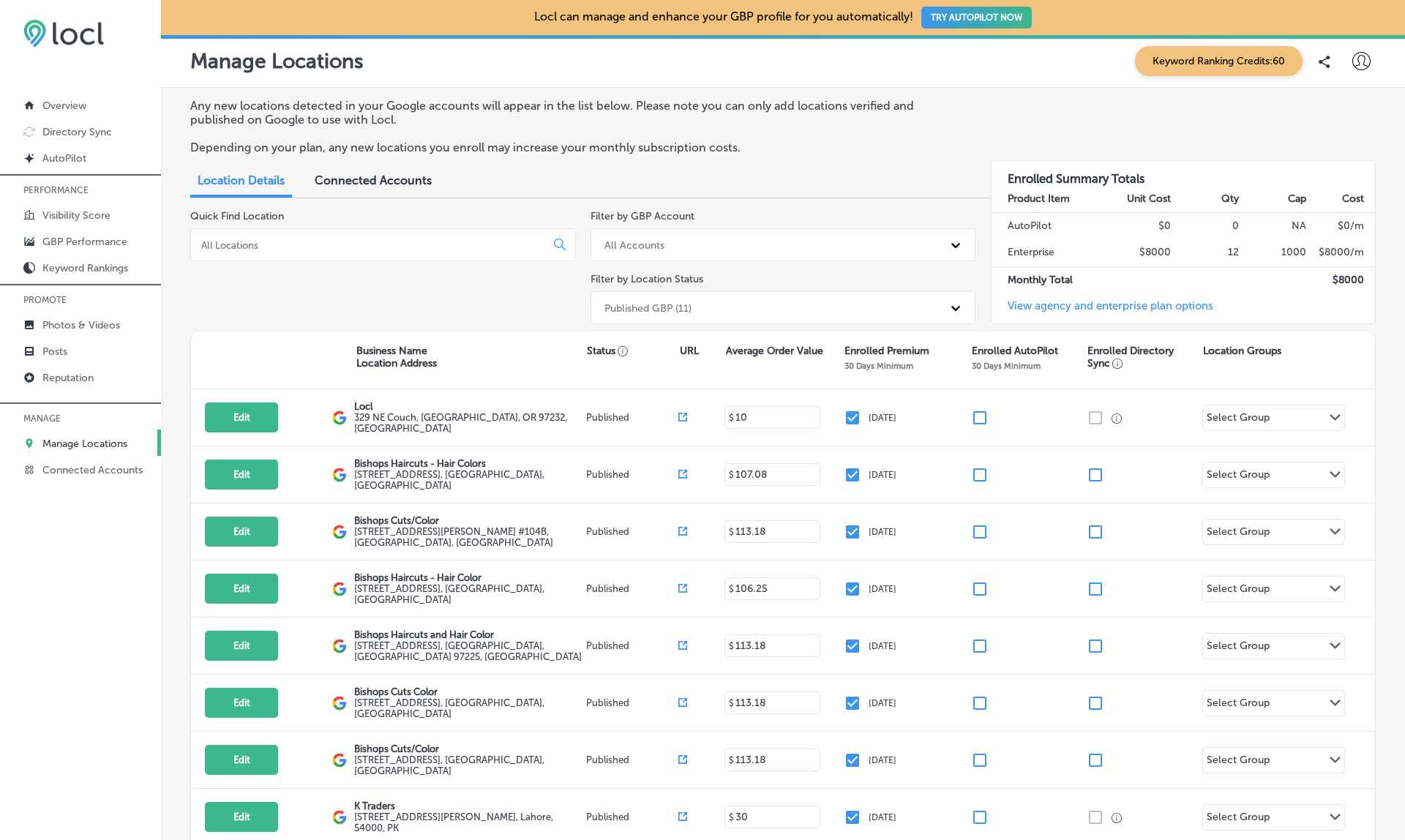
click at [1364, 59] on icon at bounding box center [1360, 61] width 18 height 18
click at [1351, 111] on p "My Account" at bounding box center [1341, 114] width 66 height 17
select select "US"
